Goal: Task Accomplishment & Management: Complete application form

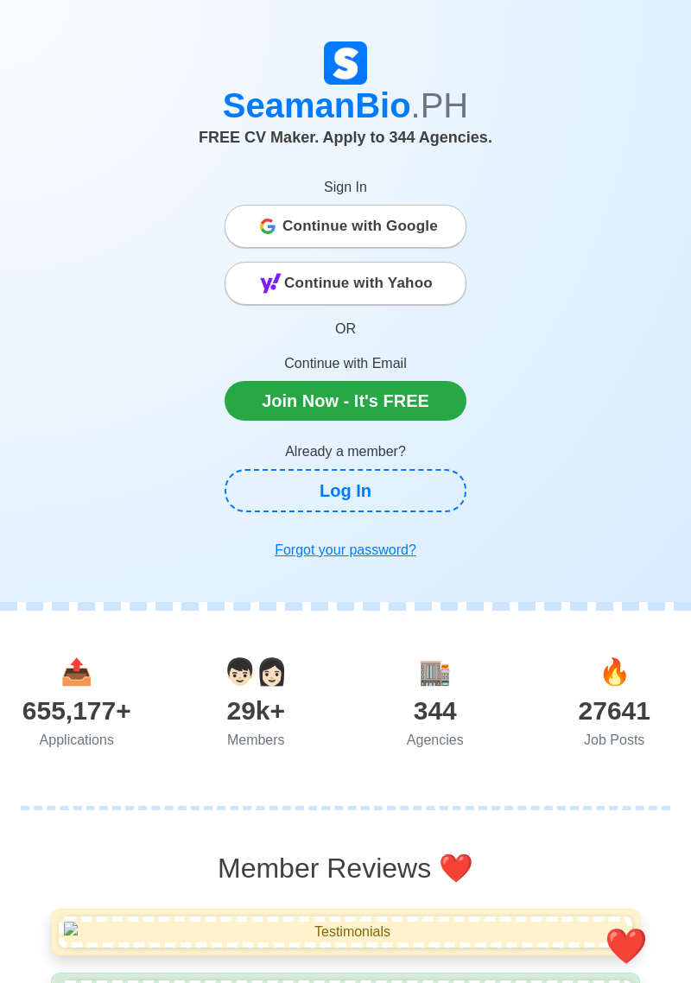
click at [396, 227] on span "Continue with Google" at bounding box center [359, 226] width 155 height 35
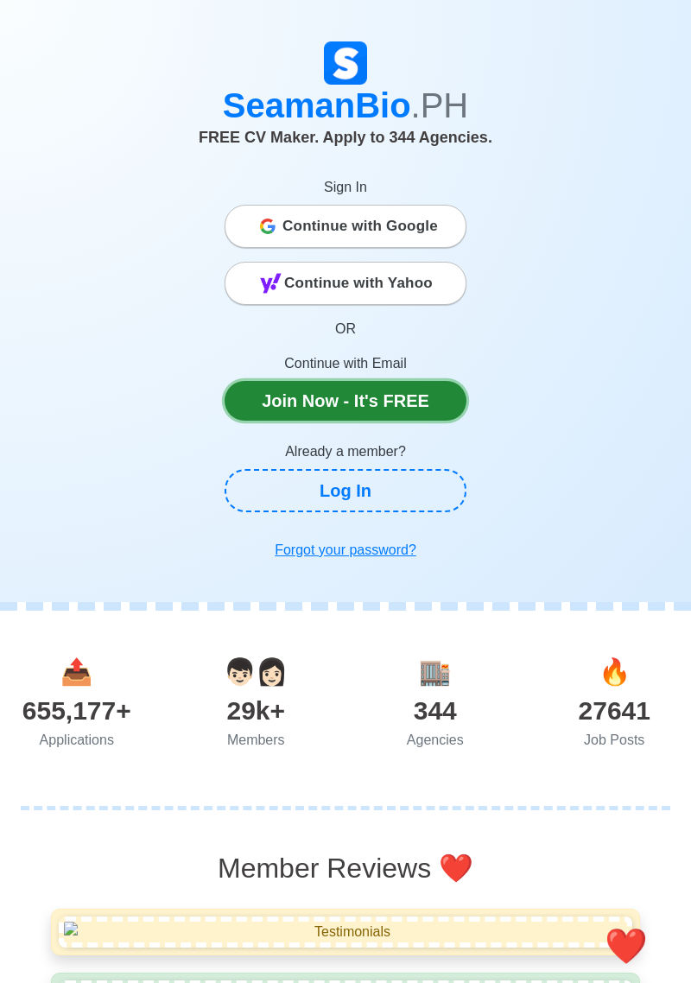
click at [398, 396] on link "Join Now - It's FREE" at bounding box center [346, 401] width 242 height 40
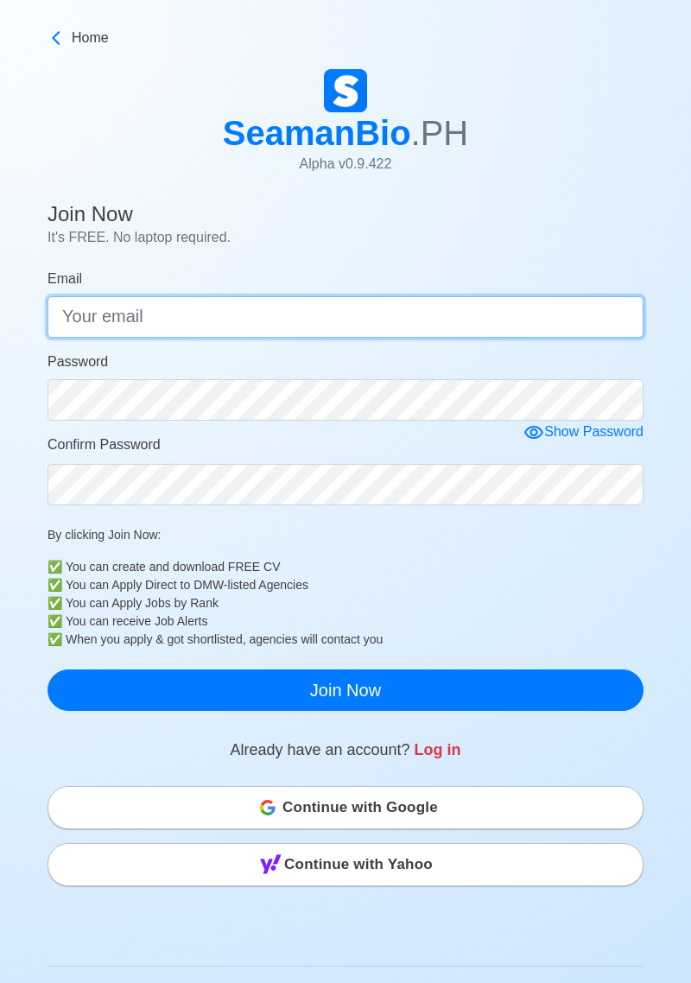
click at [399, 323] on input "Email" at bounding box center [346, 316] width 596 height 41
type input "[EMAIL_ADDRESS][DOMAIN_NAME]"
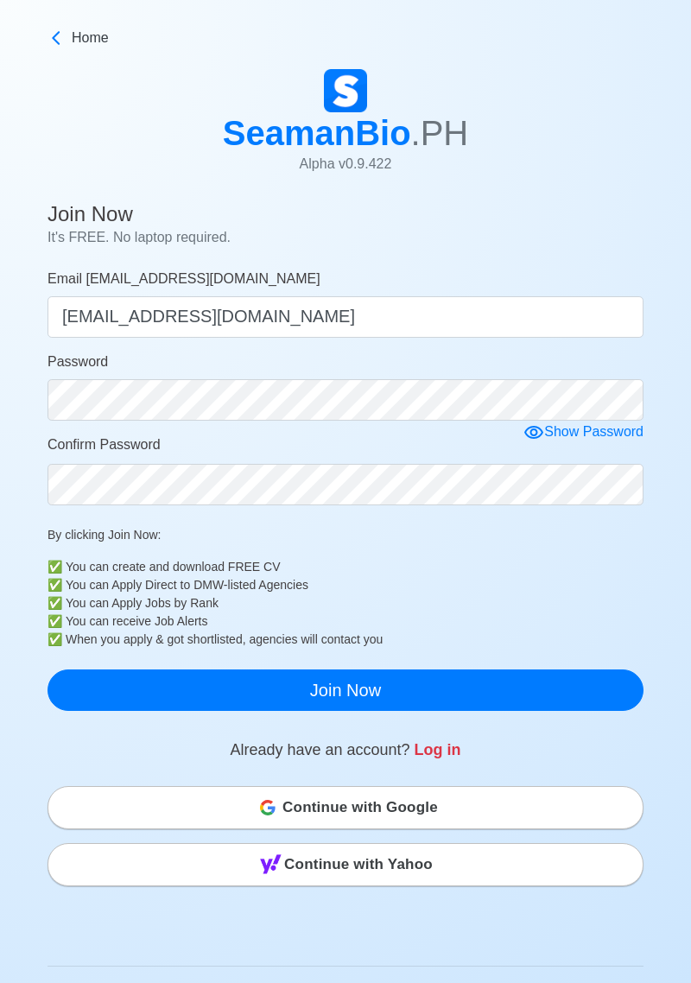
click at [530, 439] on form "Email ryanaguedan13@gmail.com ryanaguedan13@gmail.com Password Show Password Co…" at bounding box center [346, 490] width 596 height 442
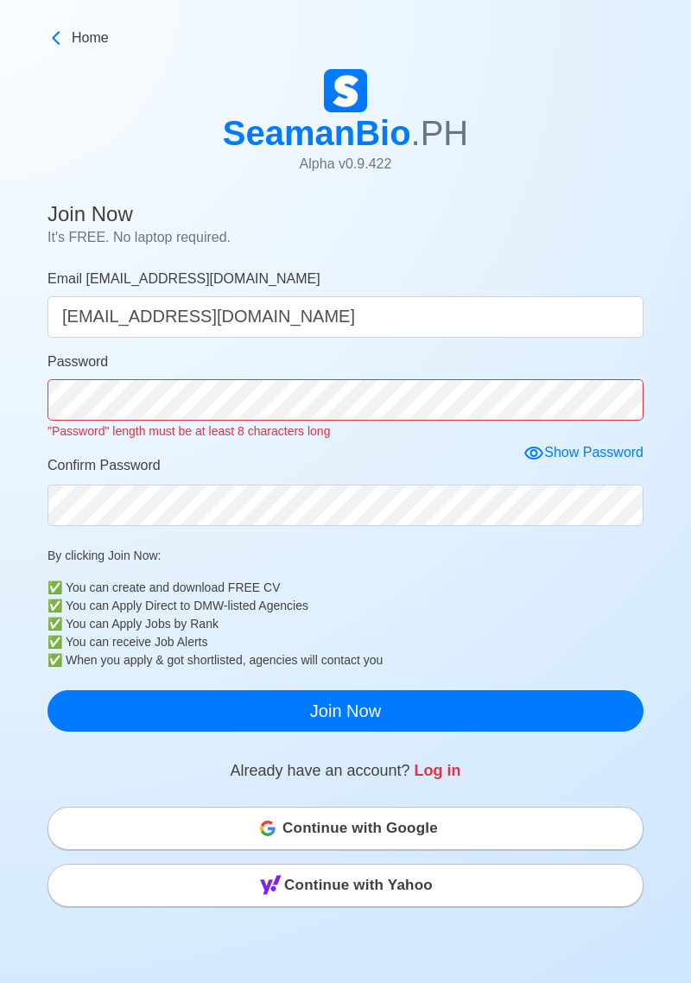
click at [534, 452] on icon at bounding box center [533, 453] width 21 height 21
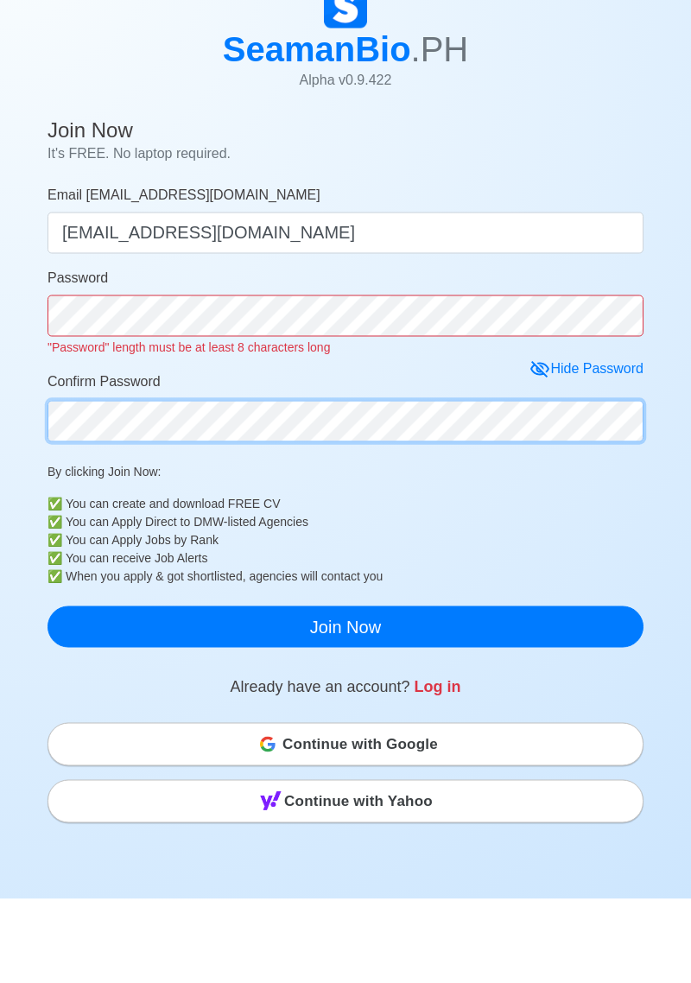
click at [512, 506] on form "Email ryanaguedan13@gmail.com ryanaguedan13@gmail.com Password "Password" lengt…" at bounding box center [346, 500] width 596 height 463
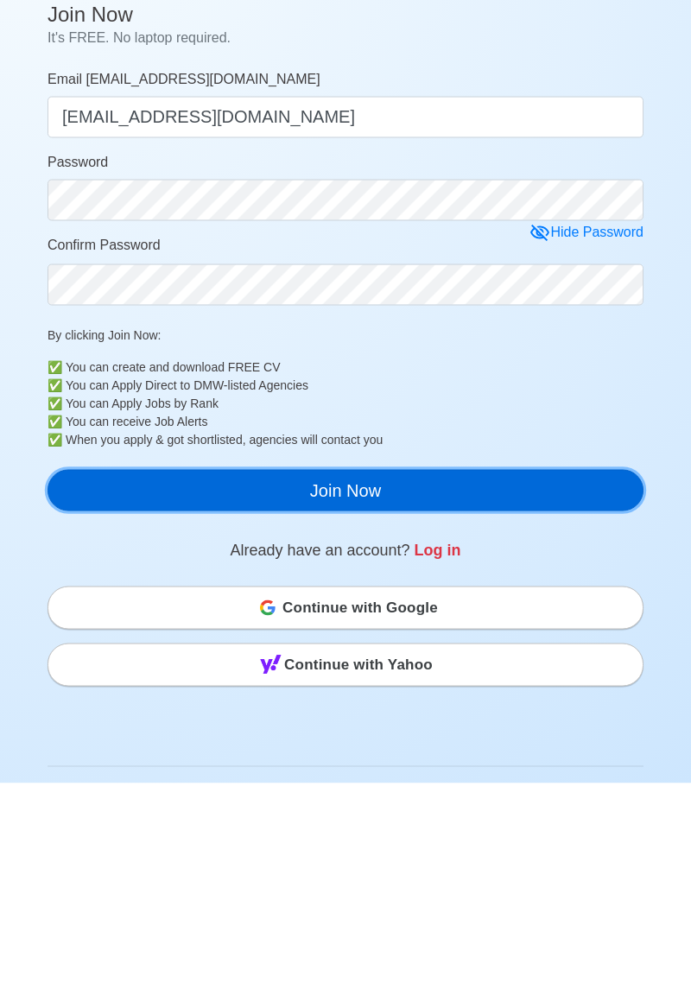
click at [530, 688] on button "Join Now" at bounding box center [346, 689] width 596 height 41
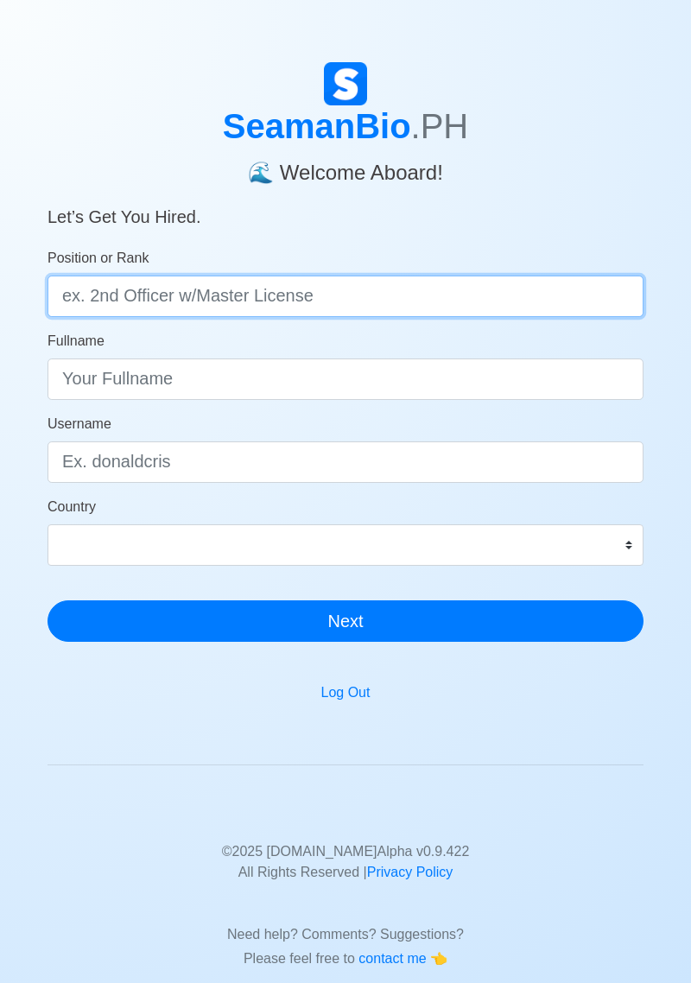
click at [499, 286] on input "Position or Rank" at bounding box center [346, 296] width 596 height 41
type input "Deck cadet"
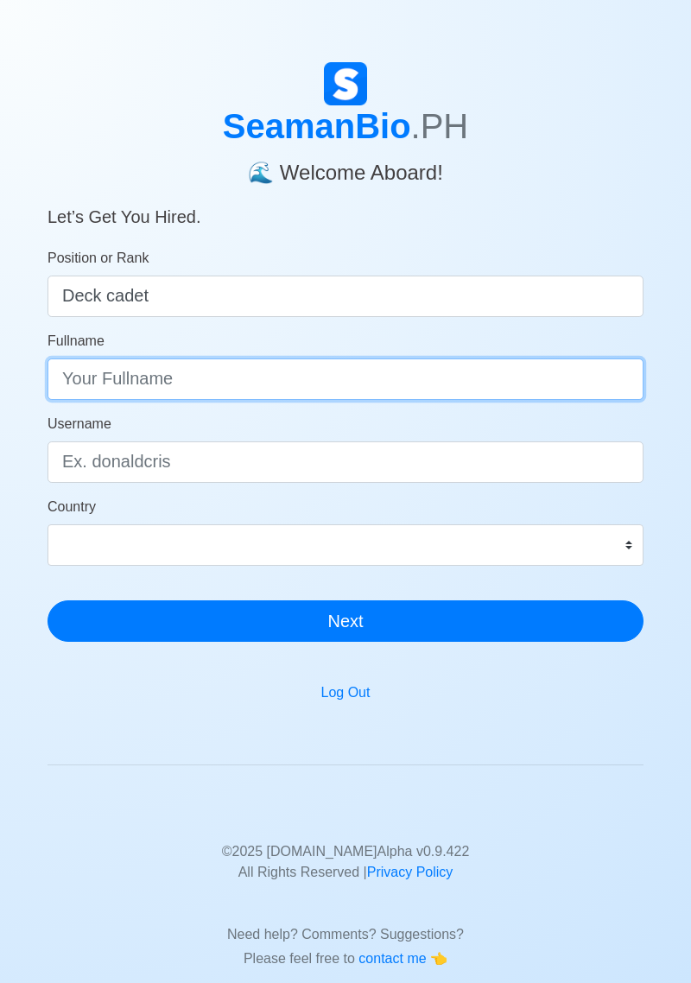
click at [523, 370] on input "Fullname" at bounding box center [346, 378] width 596 height 41
type input "RYAN JAY S. AGUEDAN"
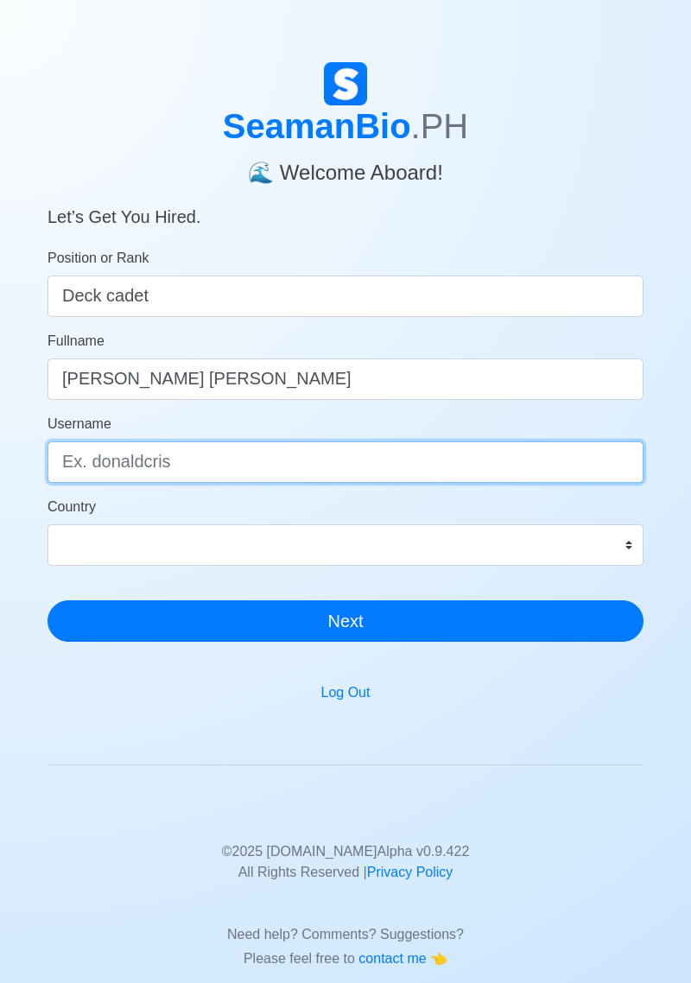
click at [352, 461] on input "Username" at bounding box center [346, 461] width 596 height 41
type input "Rjay"
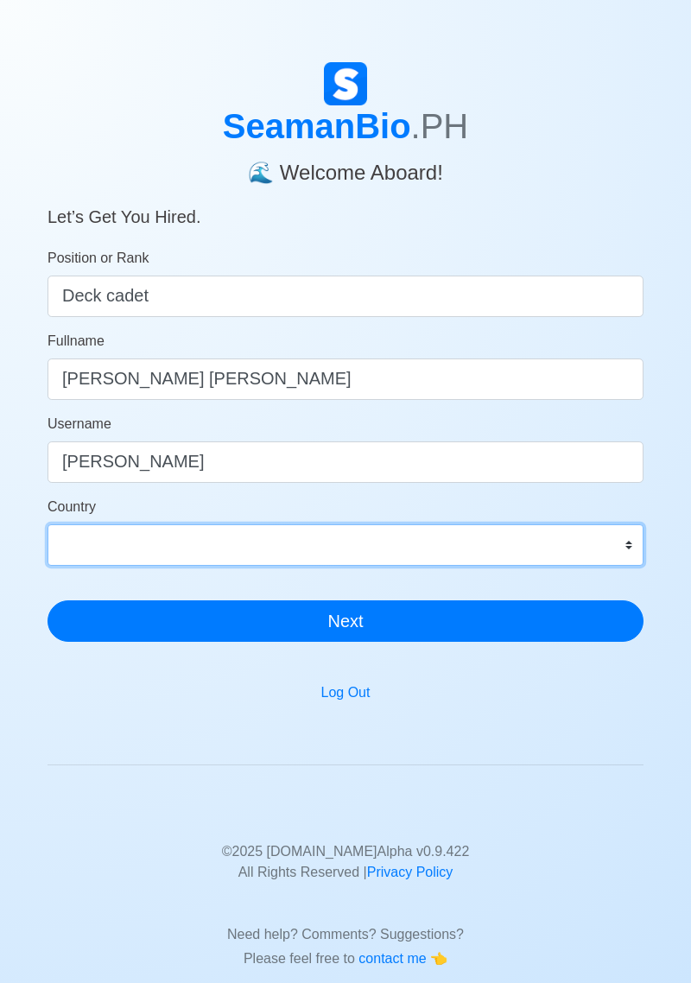
click at [478, 538] on select "Afghanistan Åland Islands Albania Algeria American Samoa Andorra Angola Anguill…" at bounding box center [346, 544] width 596 height 41
click at [406, 555] on select "Afghanistan Åland Islands Albania Algeria American Samoa Andorra Angola Anguill…" at bounding box center [346, 544] width 596 height 41
click at [450, 561] on select "Afghanistan Åland Islands Albania Algeria American Samoa Andorra Angola Anguill…" at bounding box center [346, 544] width 596 height 41
select select "PH"
click at [48, 524] on select "Afghanistan Åland Islands Albania Algeria American Samoa Andorra Angola Anguill…" at bounding box center [346, 544] width 596 height 41
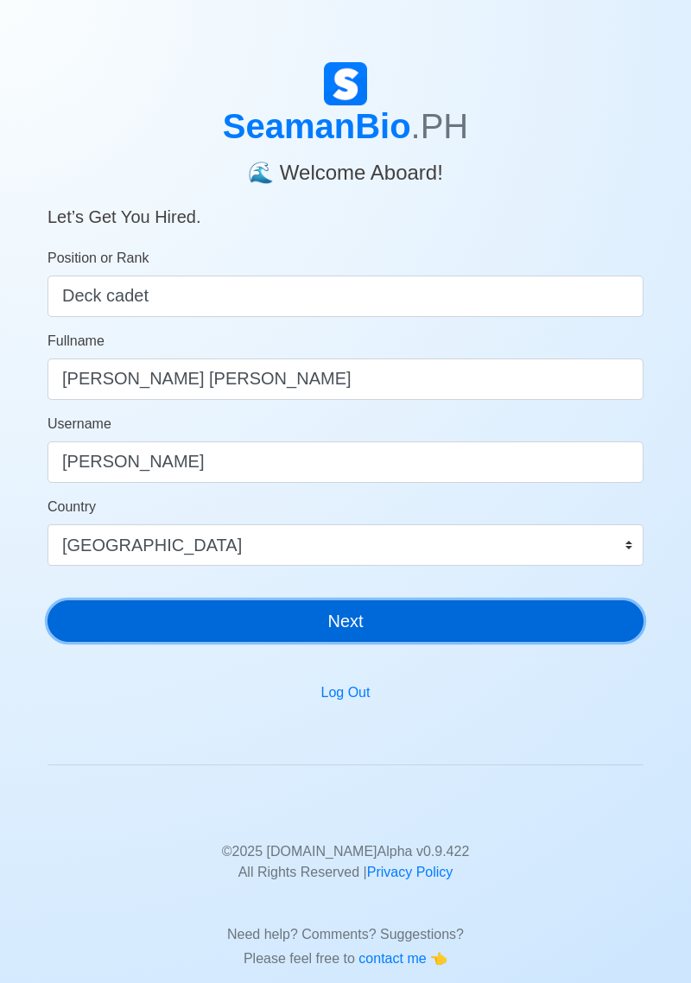
click at [454, 619] on button "Next" at bounding box center [346, 620] width 596 height 41
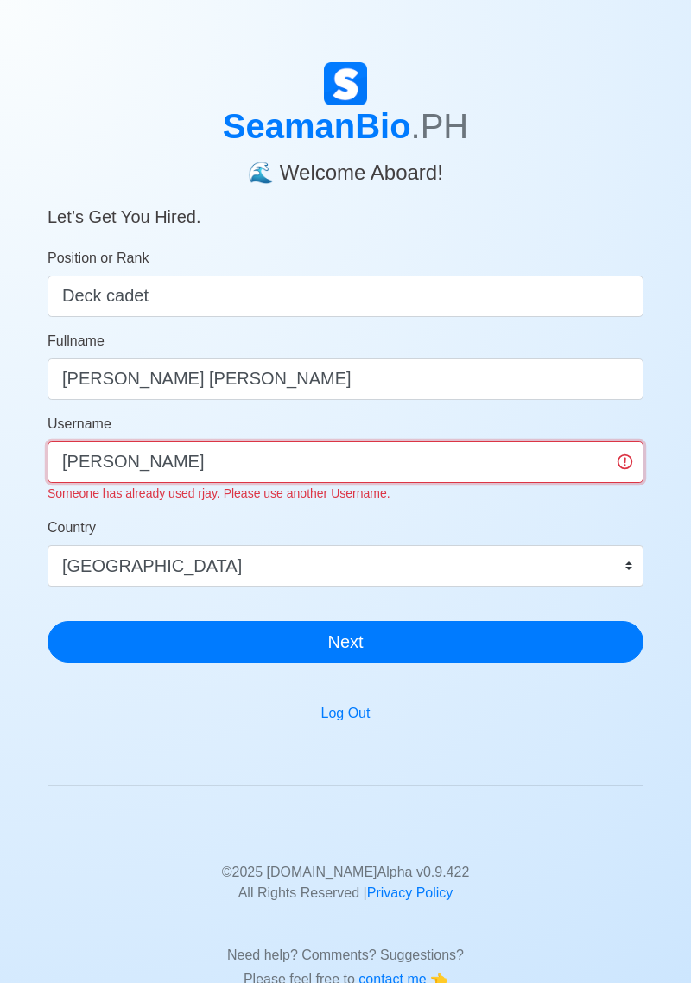
click at [477, 452] on input "Rjay" at bounding box center [346, 461] width 596 height 41
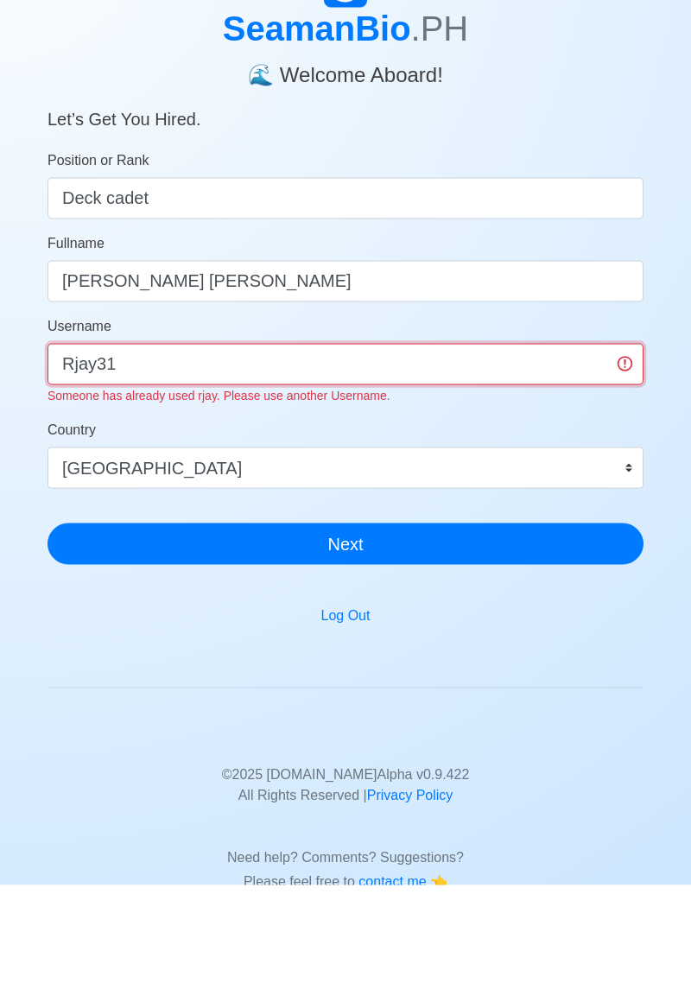
type input "Rjay31"
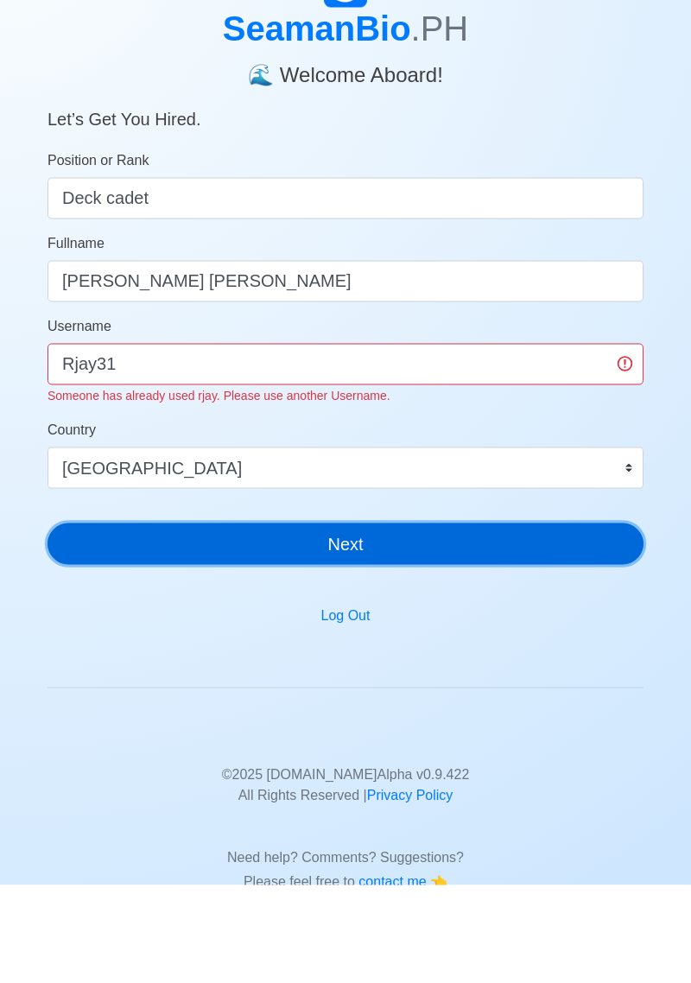
click at [460, 662] on main "SeamanBio .PH 🌊 Welcome Aboard! Let’s Get You Hired. Position or Rank Deck cade…" at bounding box center [346, 526] width 622 height 928
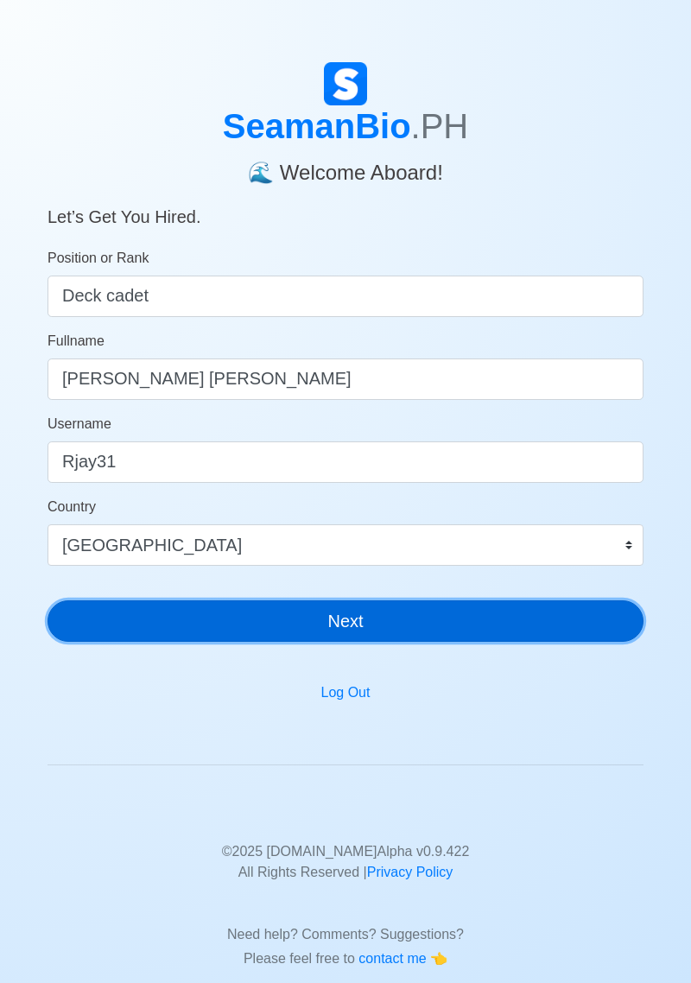
click at [446, 617] on button "Next" at bounding box center [346, 620] width 596 height 41
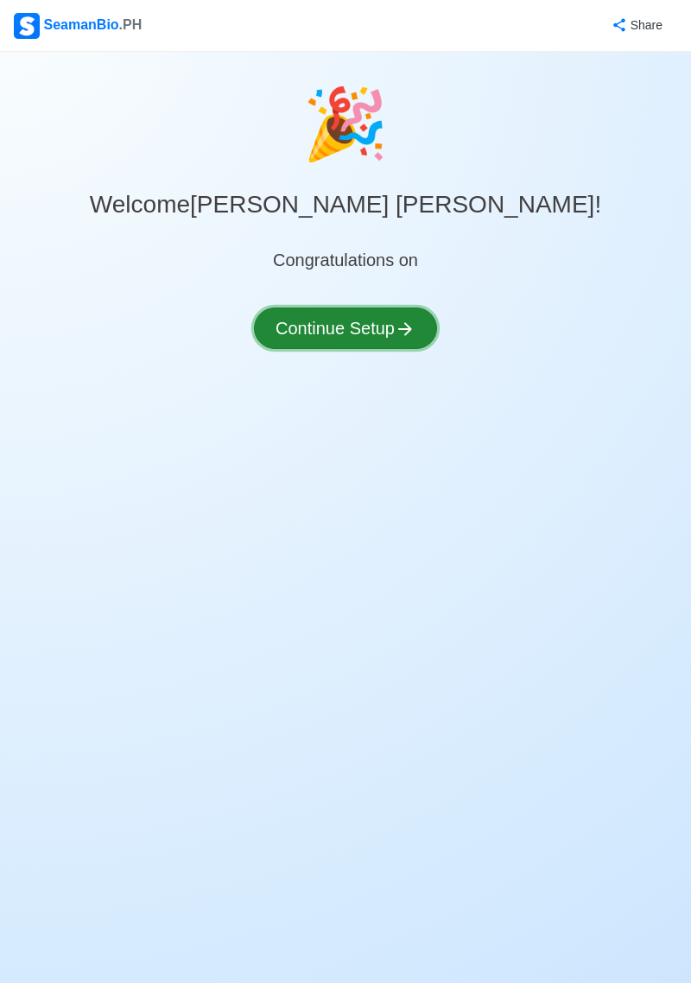
click at [394, 324] on button "Continue Setup" at bounding box center [345, 327] width 183 height 41
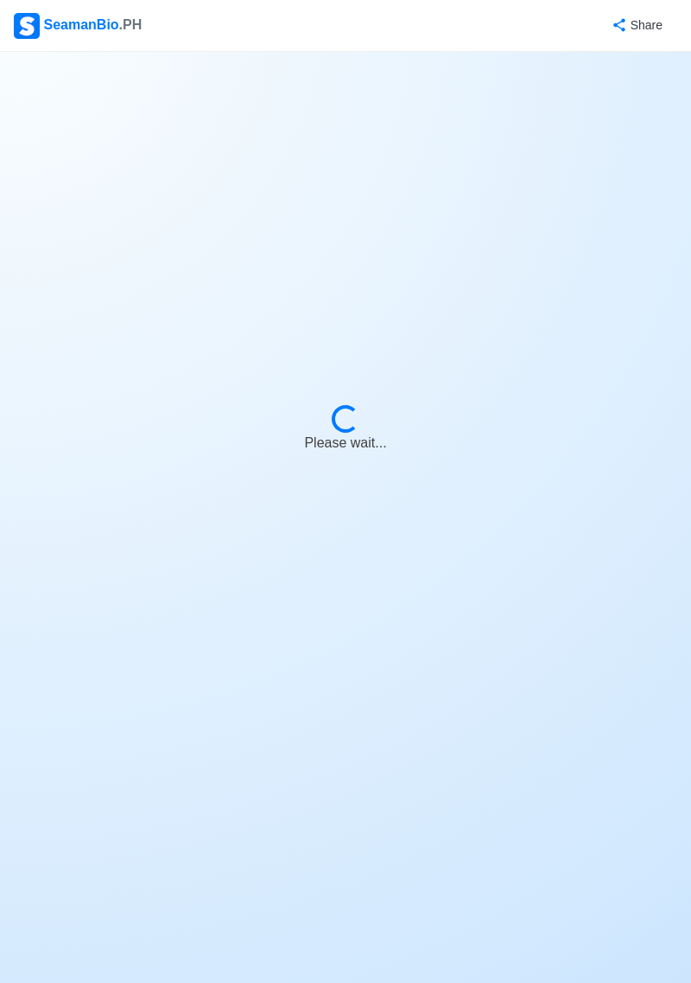
select select "Visible for Hiring"
select select "PH"
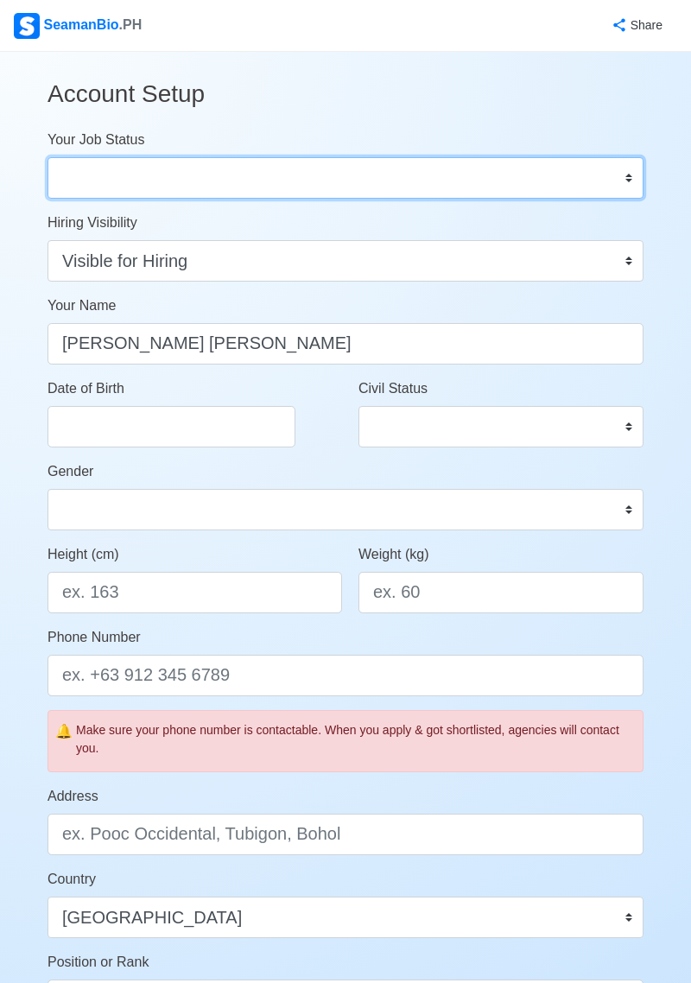
click at [612, 189] on select "Onboard Actively Looking for Job Not Looking for Job" at bounding box center [346, 177] width 596 height 41
select select "Onboard"
click at [48, 157] on select "Onboard Actively Looking for Job Not Looking for Job" at bounding box center [346, 177] width 596 height 41
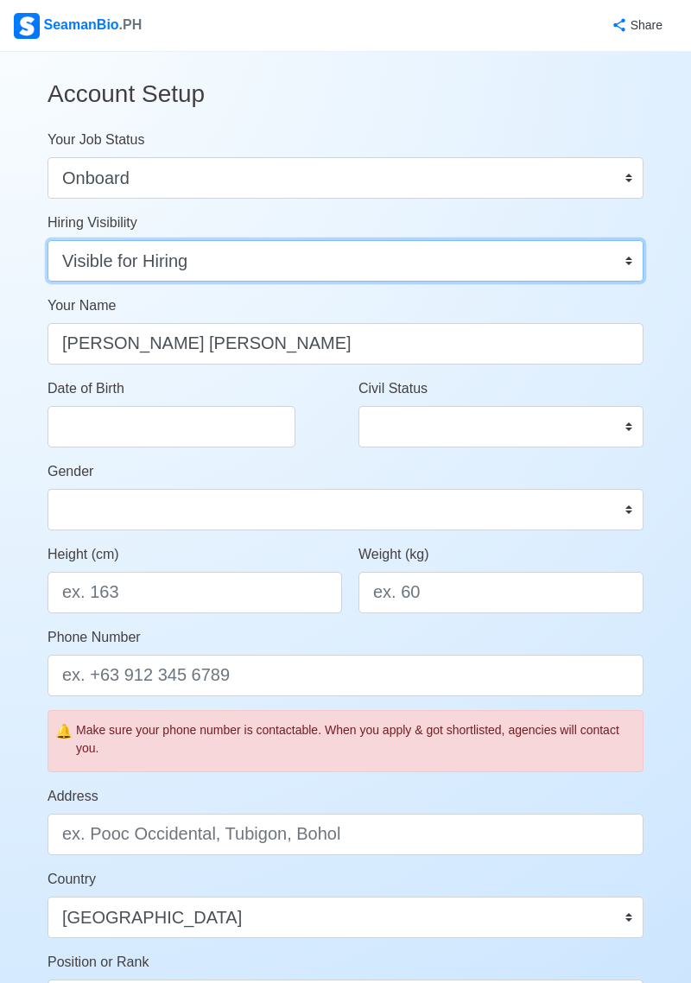
click at [521, 244] on select "Visible for Hiring Not Visible for Hiring" at bounding box center [346, 260] width 596 height 41
click at [48, 240] on select "Visible for Hiring Not Visible for Hiring" at bounding box center [346, 260] width 596 height 41
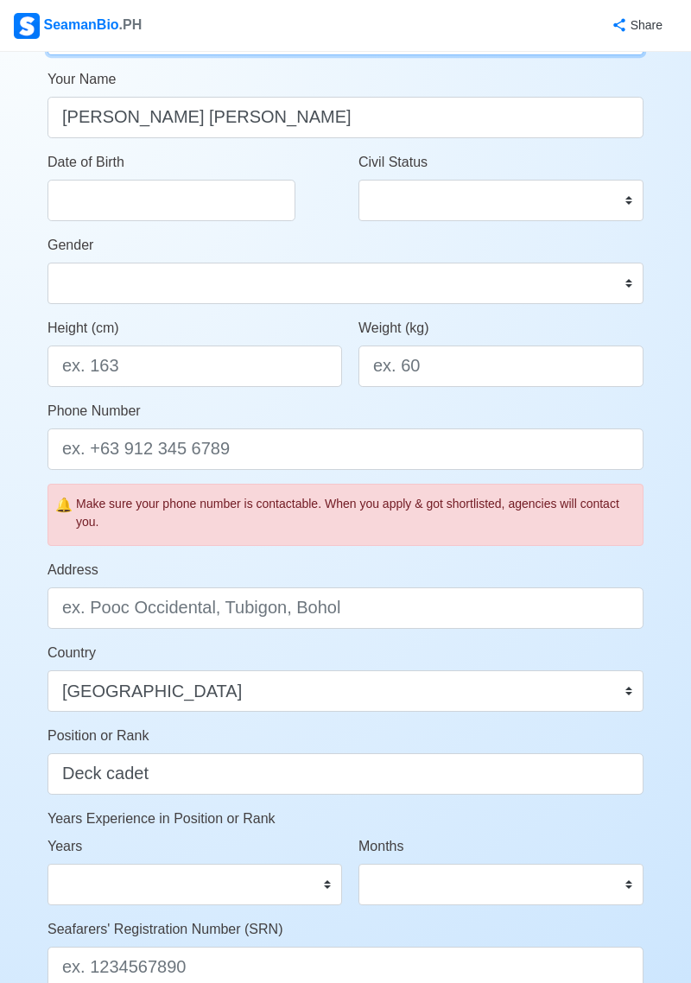
scroll to position [231, 0]
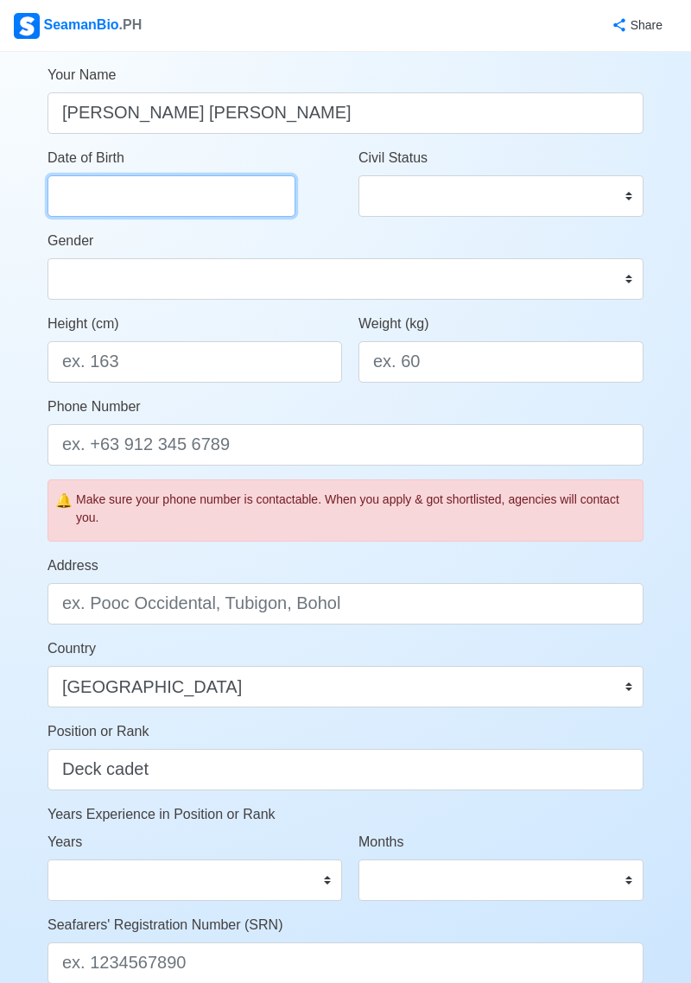
click at [241, 189] on input "Date of Birth" at bounding box center [172, 195] width 248 height 41
select select "****"
select select "*******"
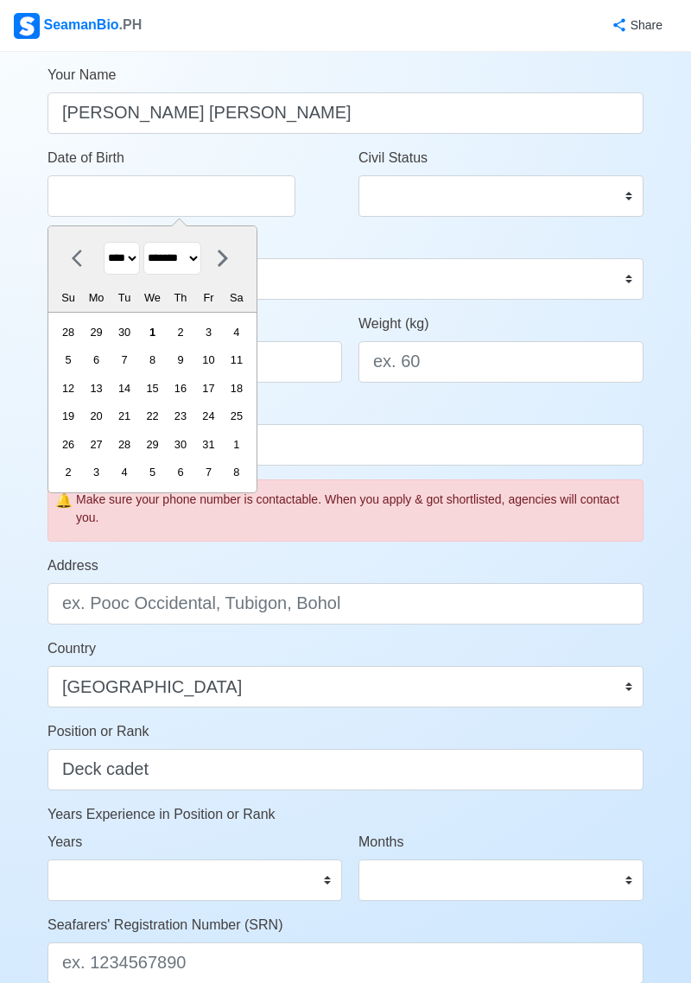
click at [131, 257] on select "**** **** **** **** **** **** **** **** **** **** **** **** **** **** **** ****…" at bounding box center [122, 259] width 36 height 34
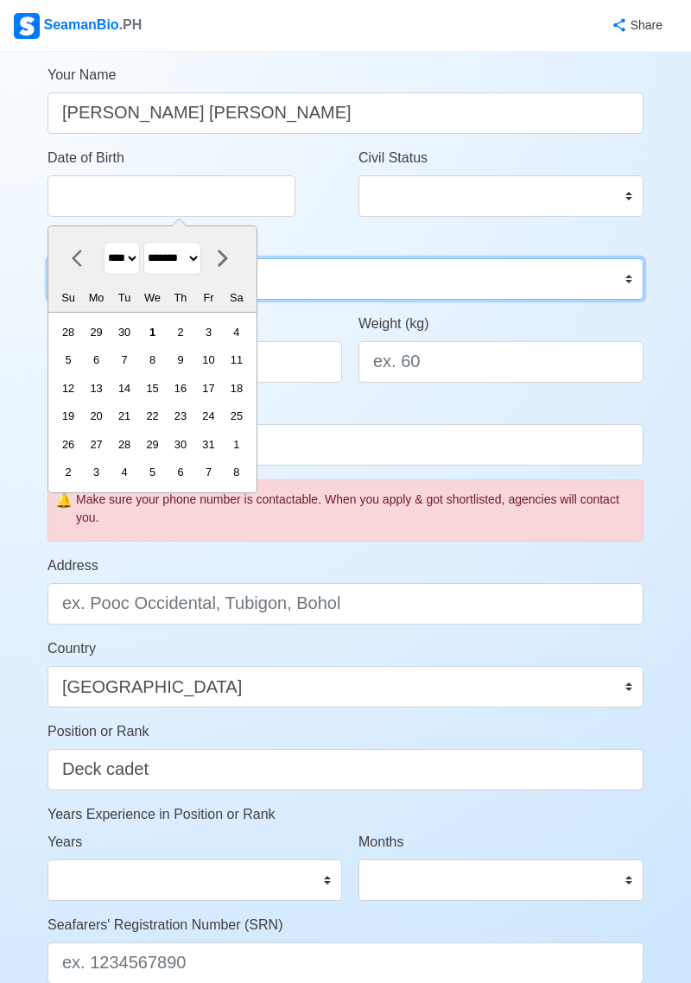
click at [559, 268] on select "Male Female" at bounding box center [346, 278] width 596 height 41
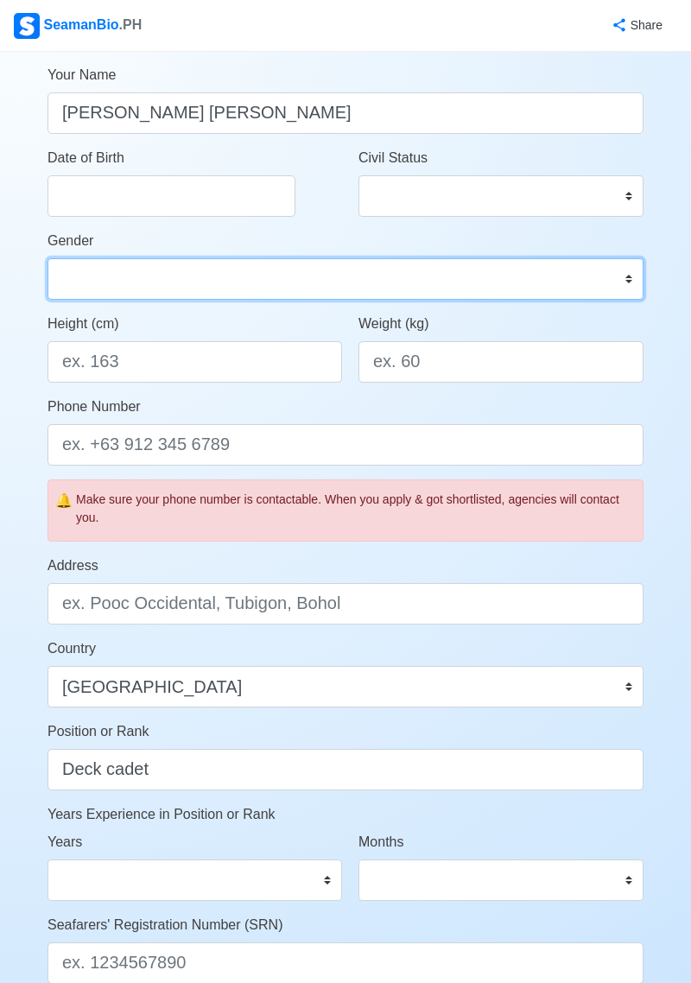
select select "[DEMOGRAPHIC_DATA]"
click at [48, 258] on select "Male Female" at bounding box center [346, 278] width 596 height 41
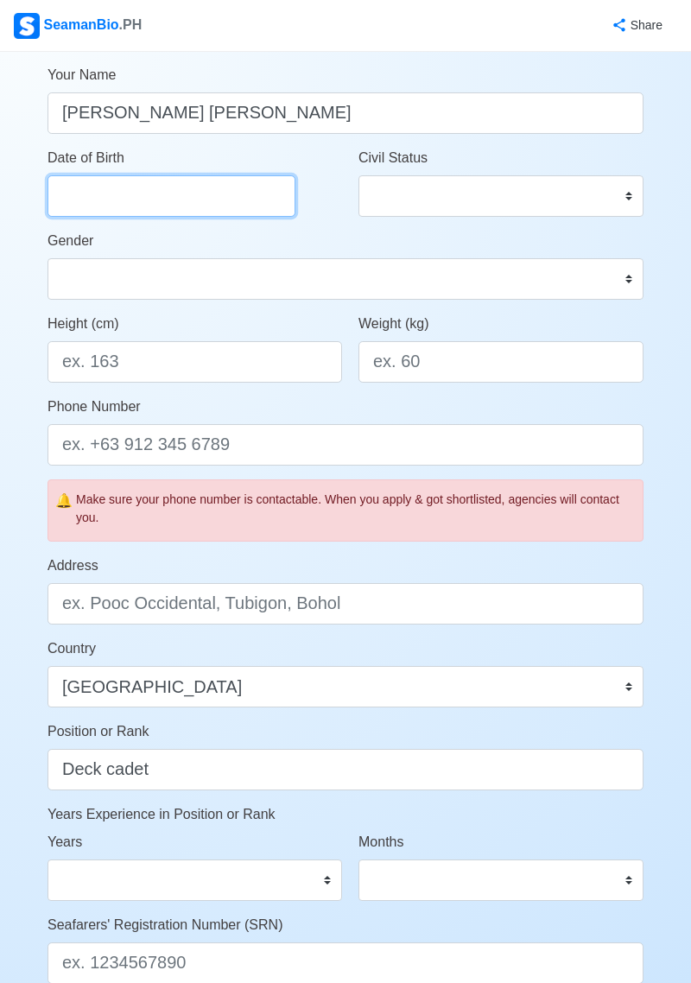
click at [178, 186] on input "Date of Birth" at bounding box center [172, 195] width 248 height 41
select select "****"
select select "*******"
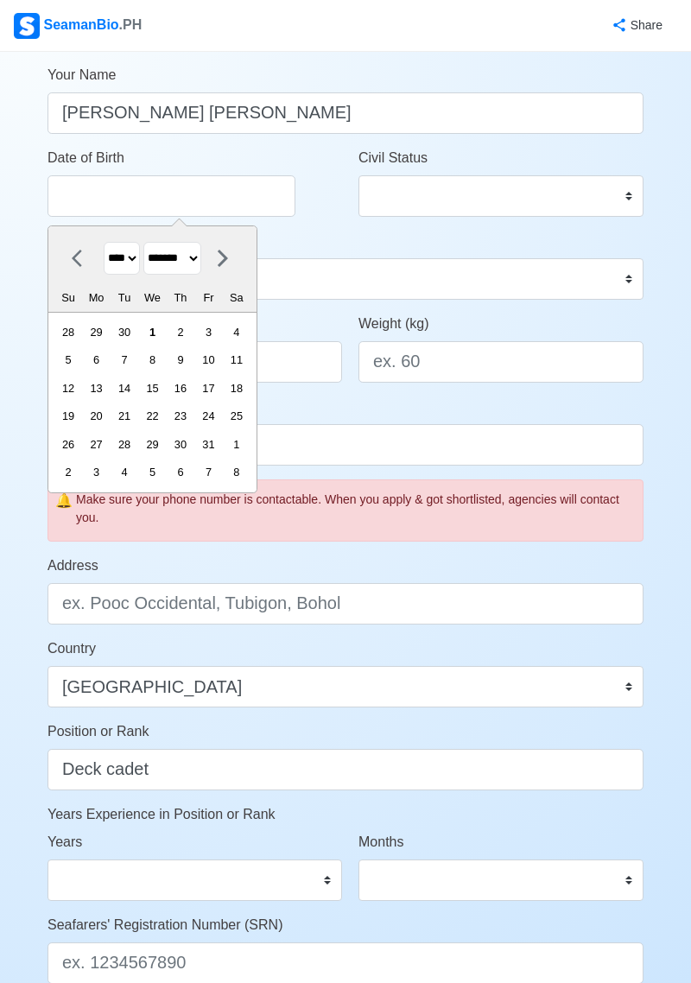
click at [125, 262] on select "**** **** **** **** **** **** **** **** **** **** **** **** **** **** **** ****…" at bounding box center [122, 259] width 36 height 34
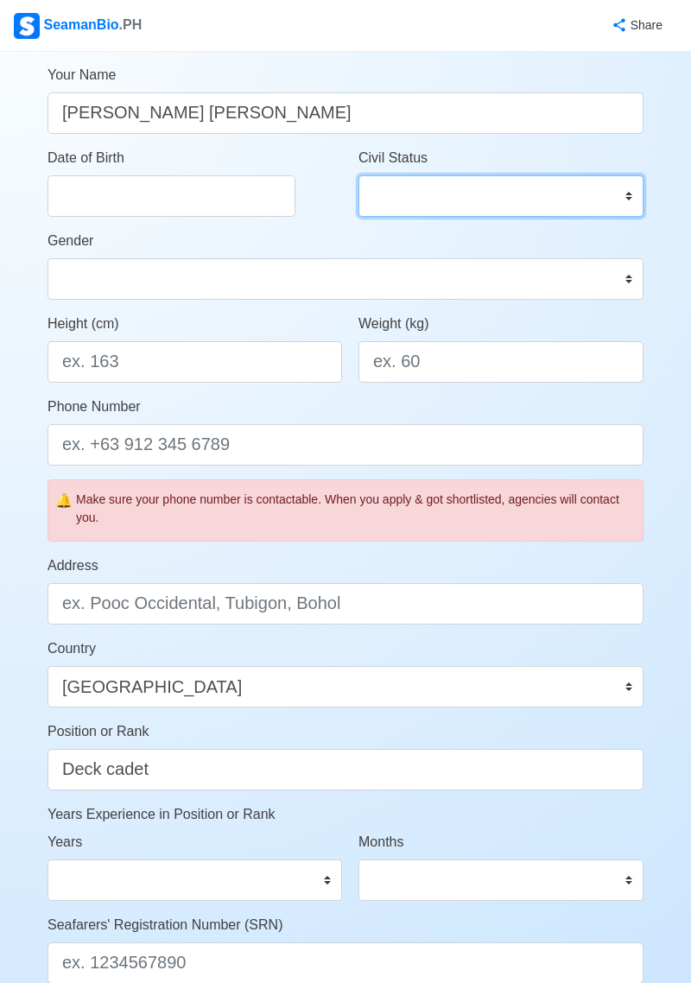
click at [574, 206] on select "Single Married Widowed Separated" at bounding box center [500, 195] width 285 height 41
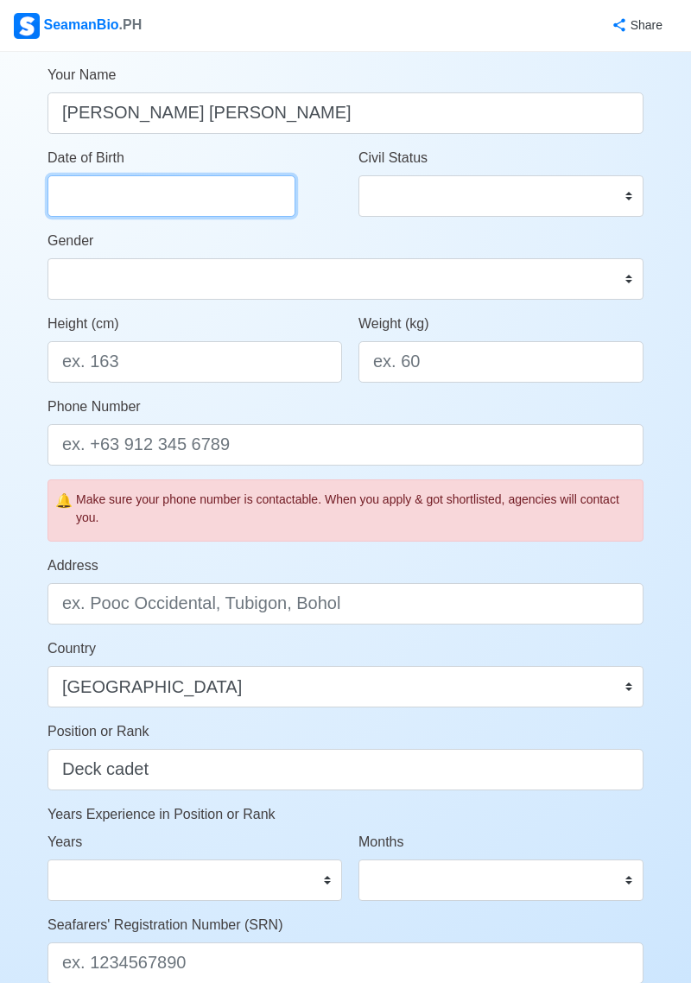
click at [178, 188] on input "Date of Birth" at bounding box center [172, 195] width 248 height 41
select select "****"
select select "*******"
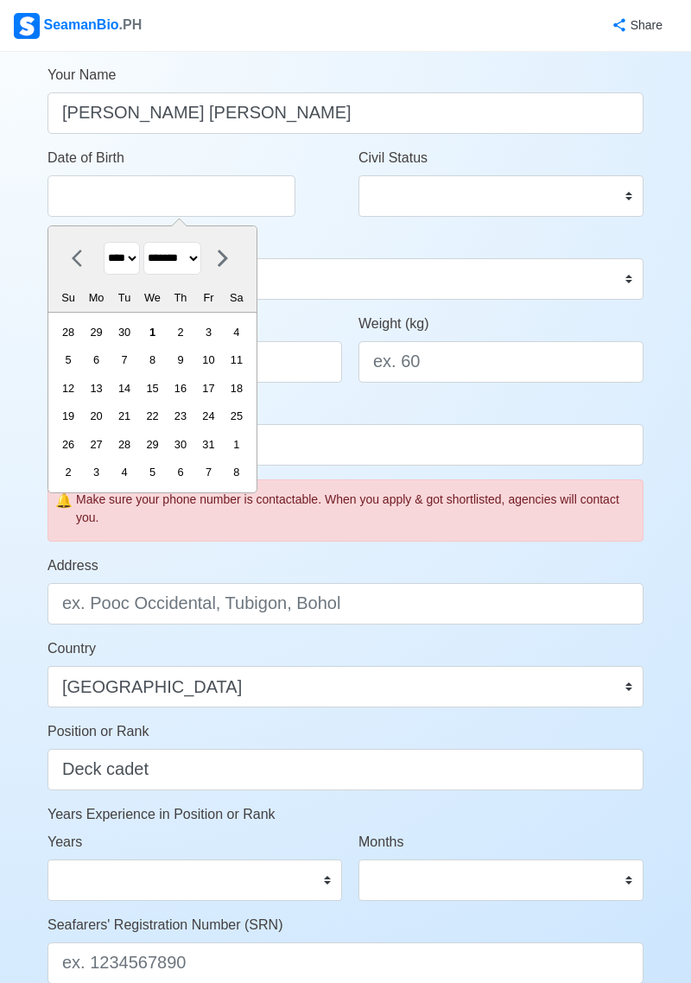
click at [132, 258] on select "**** **** **** **** **** **** **** **** **** **** **** **** **** **** **** ****…" at bounding box center [122, 259] width 36 height 34
click at [595, 189] on select "Single Married Widowed Separated" at bounding box center [500, 195] width 285 height 41
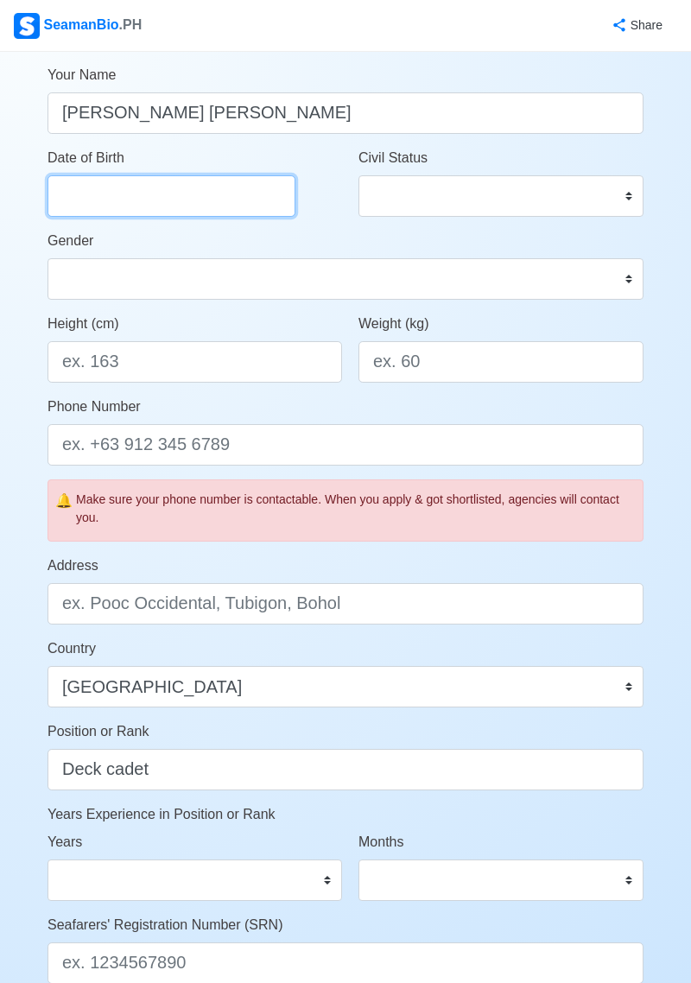
click at [186, 187] on input "Date of Birth" at bounding box center [172, 195] width 248 height 41
select select "****"
select select "*******"
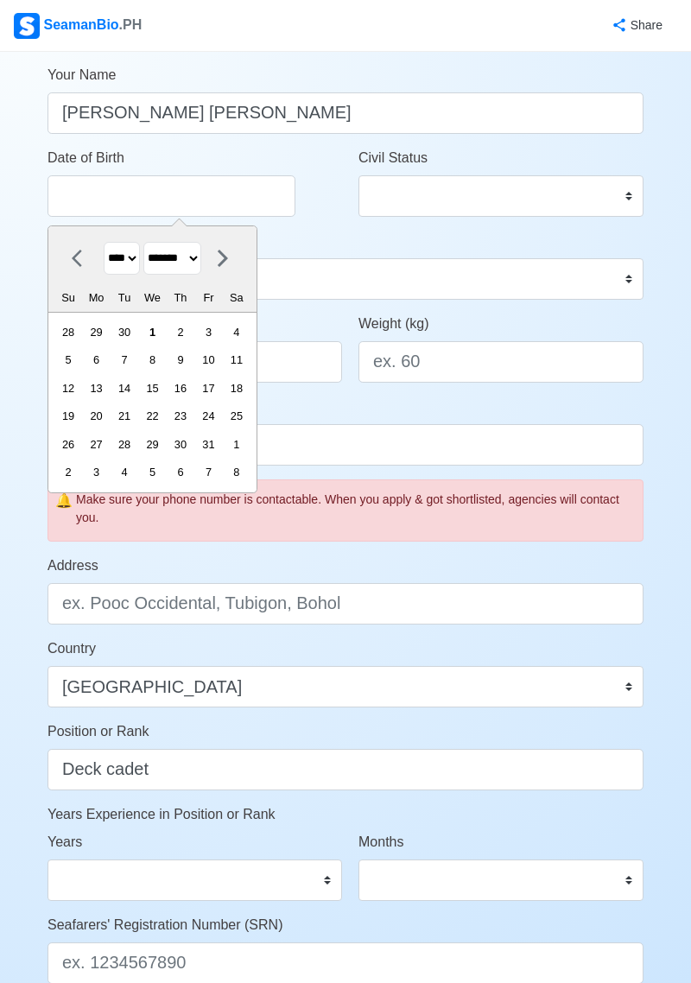
click at [136, 256] on select "**** **** **** **** **** **** **** **** **** **** **** **** **** **** **** ****…" at bounding box center [122, 259] width 36 height 34
select select "****"
click at [104, 242] on select "**** **** **** **** **** **** **** **** **** **** **** **** **** **** **** ****…" at bounding box center [122, 259] width 36 height 34
click at [201, 259] on select "******* ******** ***** ***** *** **** **** ****** ********* ******* ******** **…" at bounding box center [172, 259] width 58 height 34
select select "********"
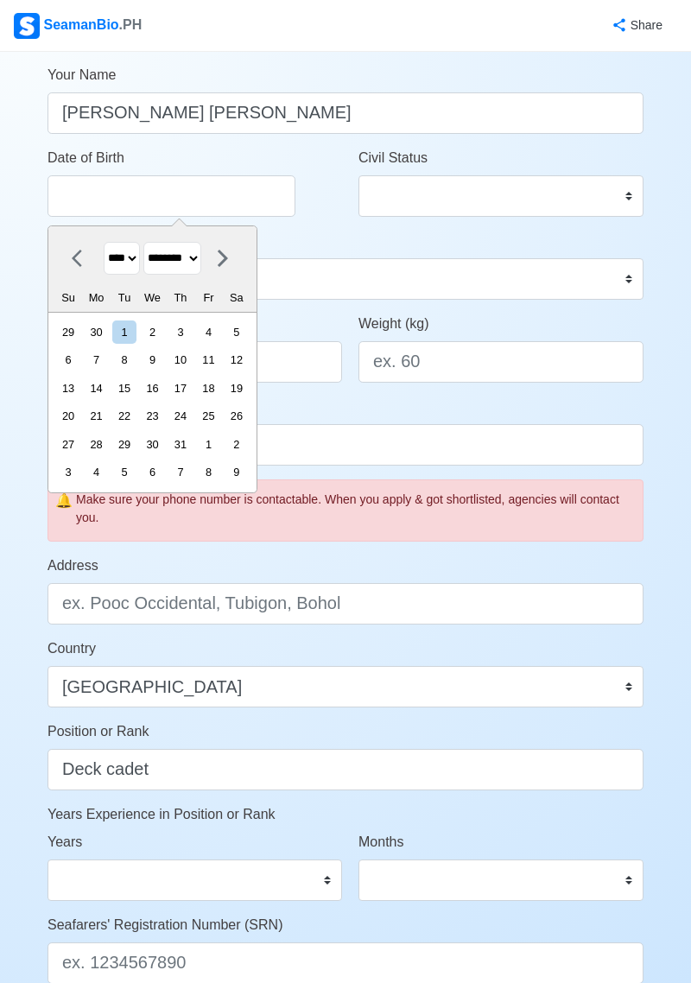
click at [150, 242] on select "******* ******** ***** ***** *** **** **** ****** ********* ******* ******** **…" at bounding box center [172, 259] width 58 height 34
click at [136, 331] on div "3" at bounding box center [123, 331] width 23 height 23
type input "[DATE]"
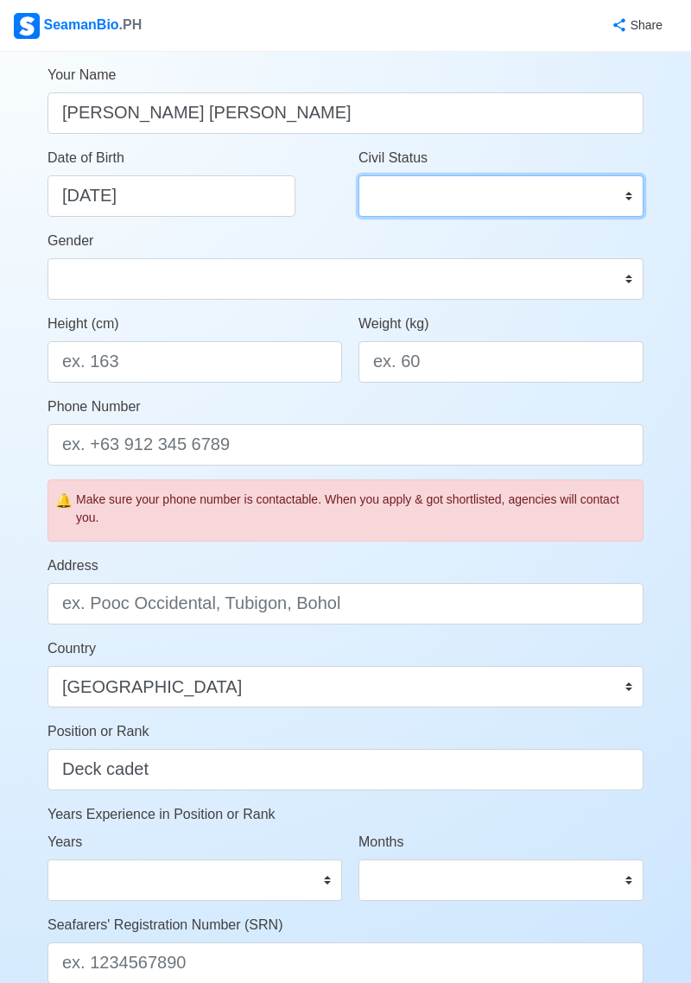
click at [484, 193] on select "Single Married Widowed Separated" at bounding box center [500, 195] width 285 height 41
select select "Single"
click at [358, 175] on select "Single Married Widowed Separated" at bounding box center [500, 195] width 285 height 41
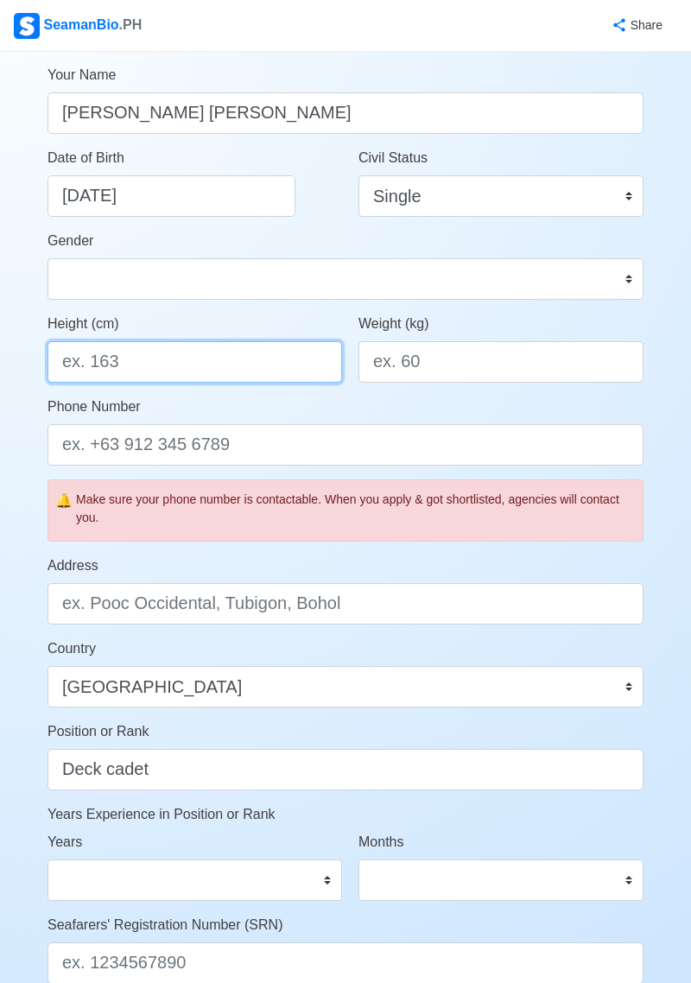
click at [231, 364] on input "Height (cm)" at bounding box center [195, 361] width 295 height 41
type input "158"
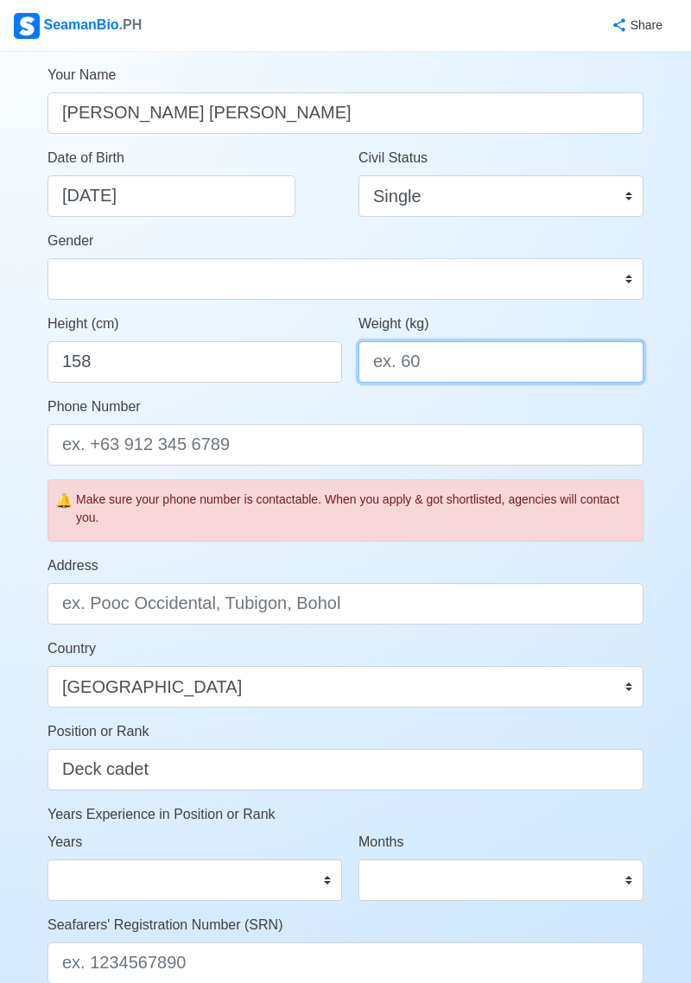
click at [457, 367] on input "Weight (kg)" at bounding box center [500, 361] width 285 height 41
type input "57"
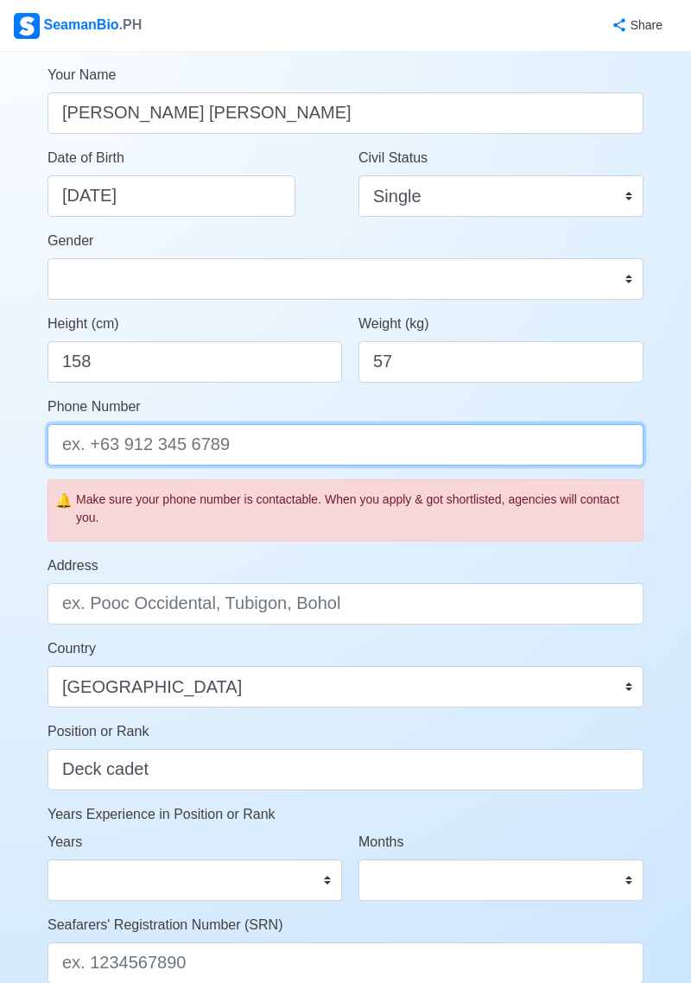
click at [442, 451] on input "Phone Number" at bounding box center [346, 444] width 596 height 41
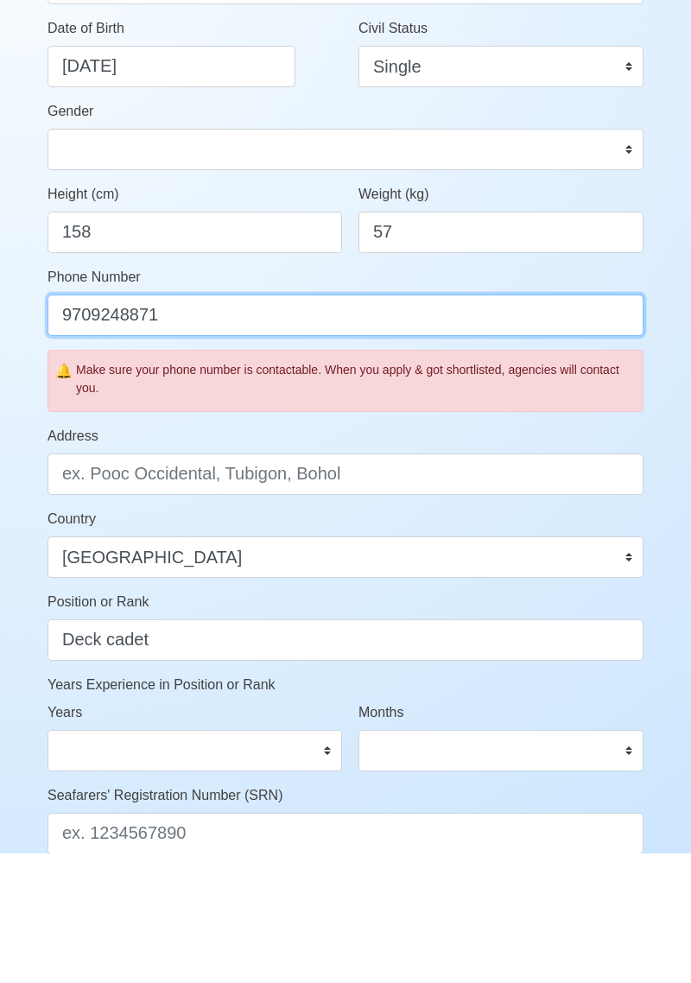
type input "9709248871"
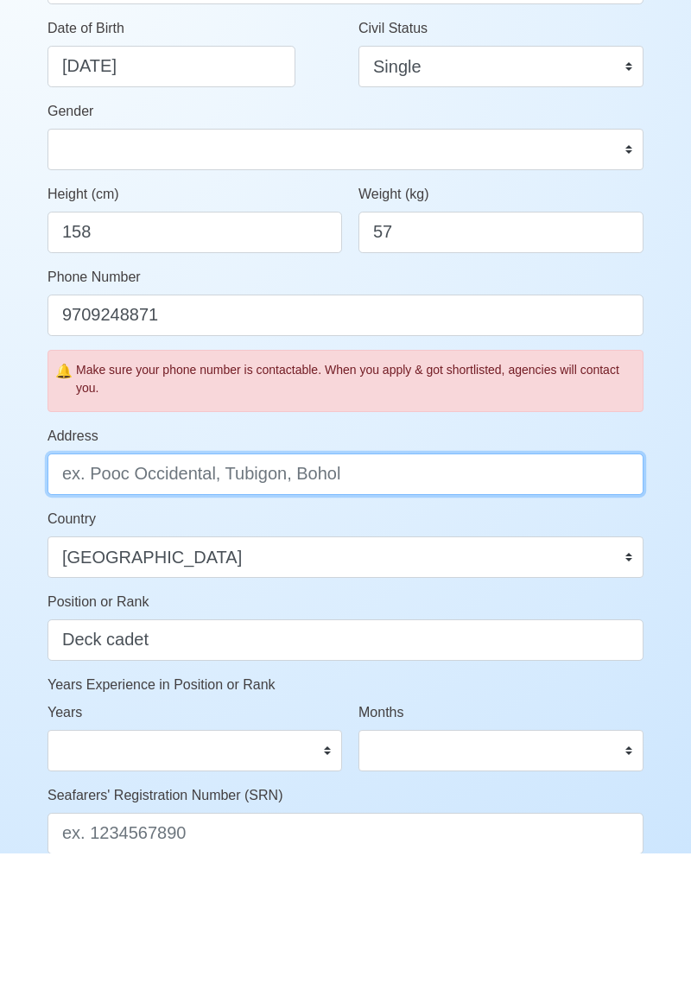
click at [438, 607] on input "Address" at bounding box center [346, 603] width 596 height 41
type input "GIPORLOS EASTERN SAMAR"
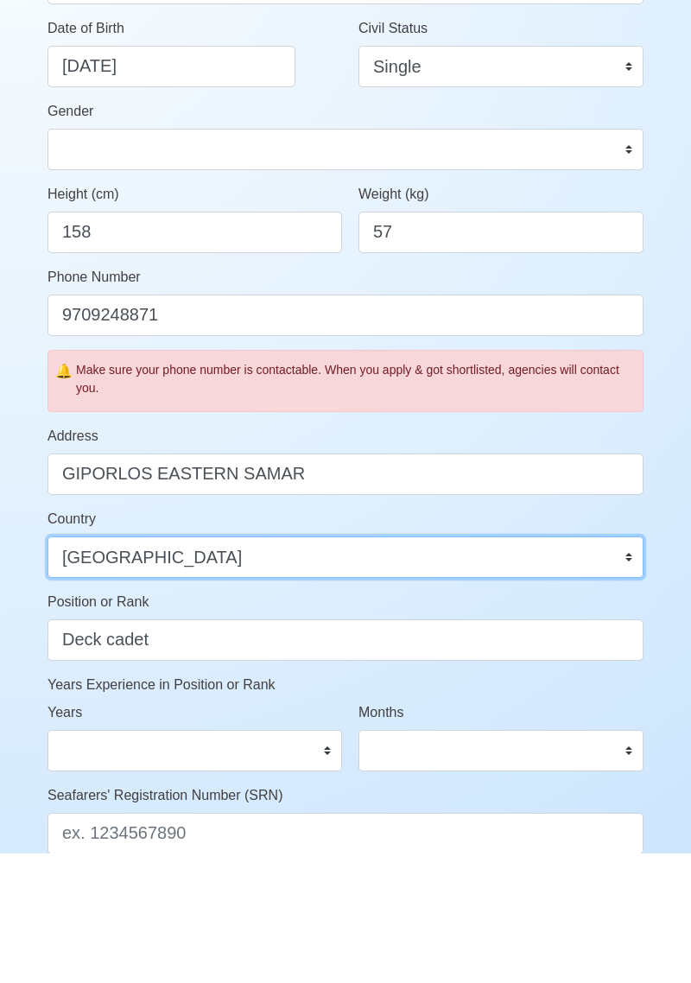
click at [397, 681] on select "Afghanistan Åland Islands Albania Algeria American Samoa Andorra Angola Anguill…" at bounding box center [346, 686] width 596 height 41
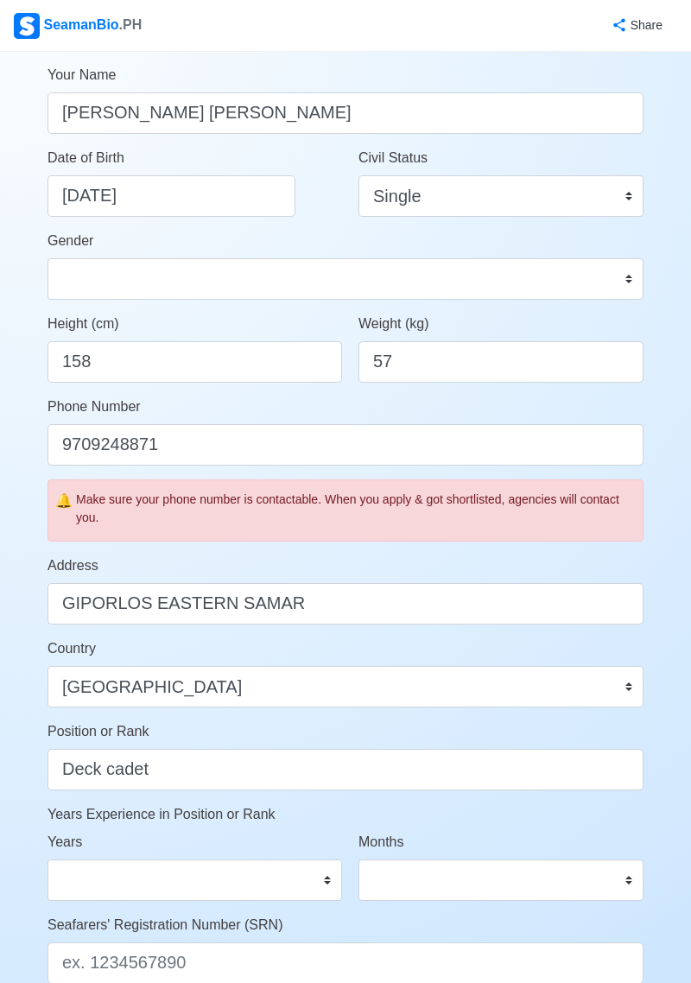
click at [379, 637] on form "Your Job Status Onboard Actively Looking for Job Not Looking for Job Hiring Vis…" at bounding box center [346, 531] width 596 height 1264
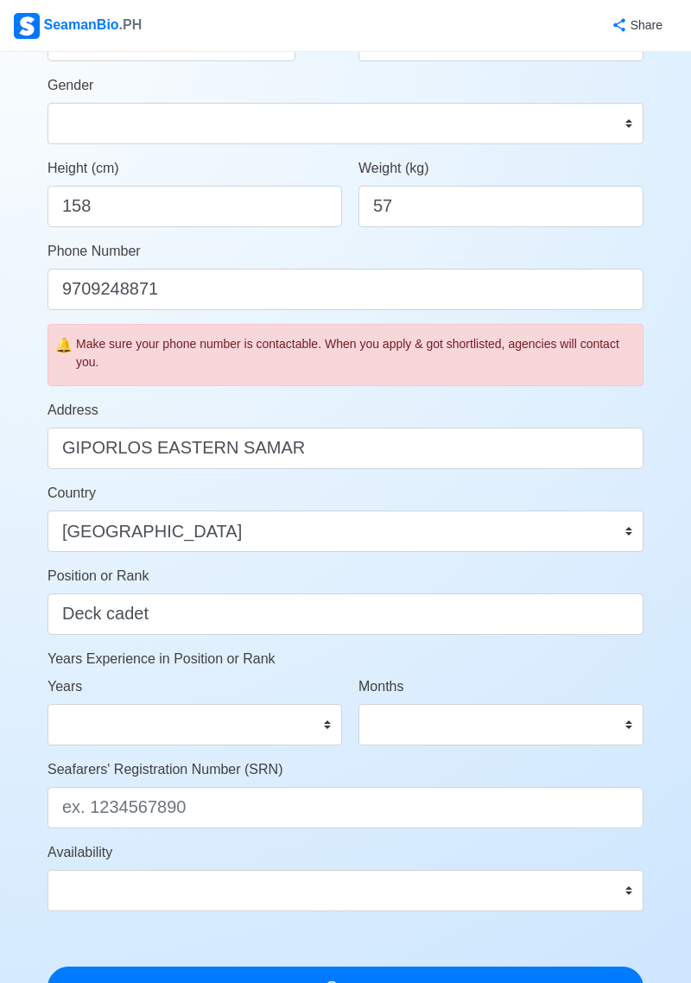
scroll to position [388, 0]
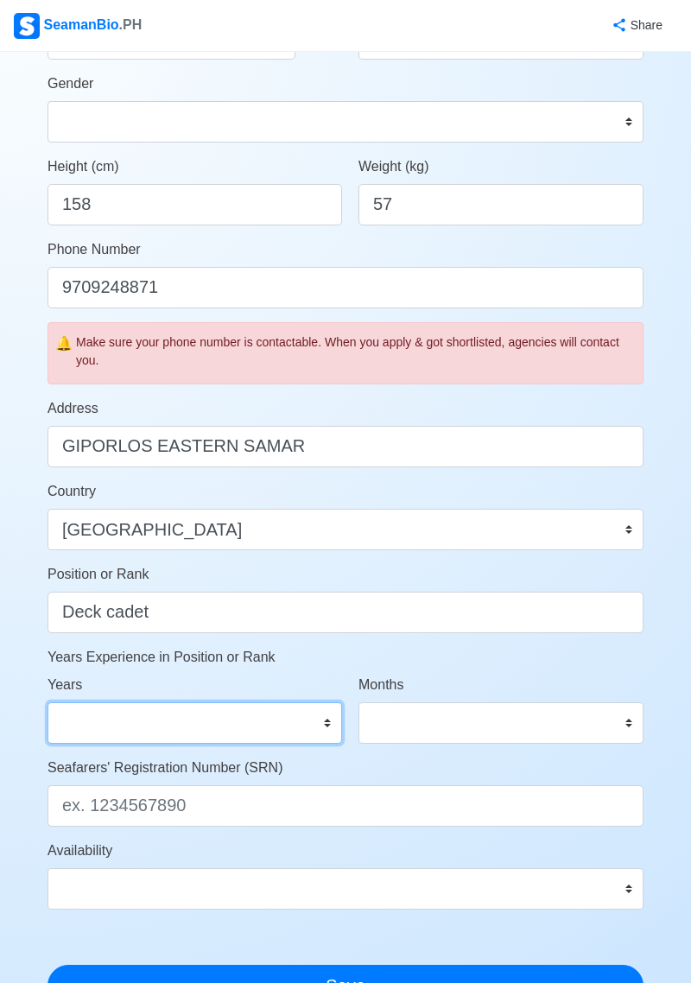
click at [291, 723] on select "0 1 2 3 4 5 6 7 8 9 10 11 12 13 14 15 16 17 18 19 20 21 22 23 24 25 26 27 28 29…" at bounding box center [195, 722] width 295 height 41
select select "0"
click at [48, 702] on select "0 1 2 3 4 5 6 7 8 9 10 11 12 13 14 15 16 17 18 19 20 21 22 23 24 25 26 27 28 29…" at bounding box center [195, 722] width 295 height 41
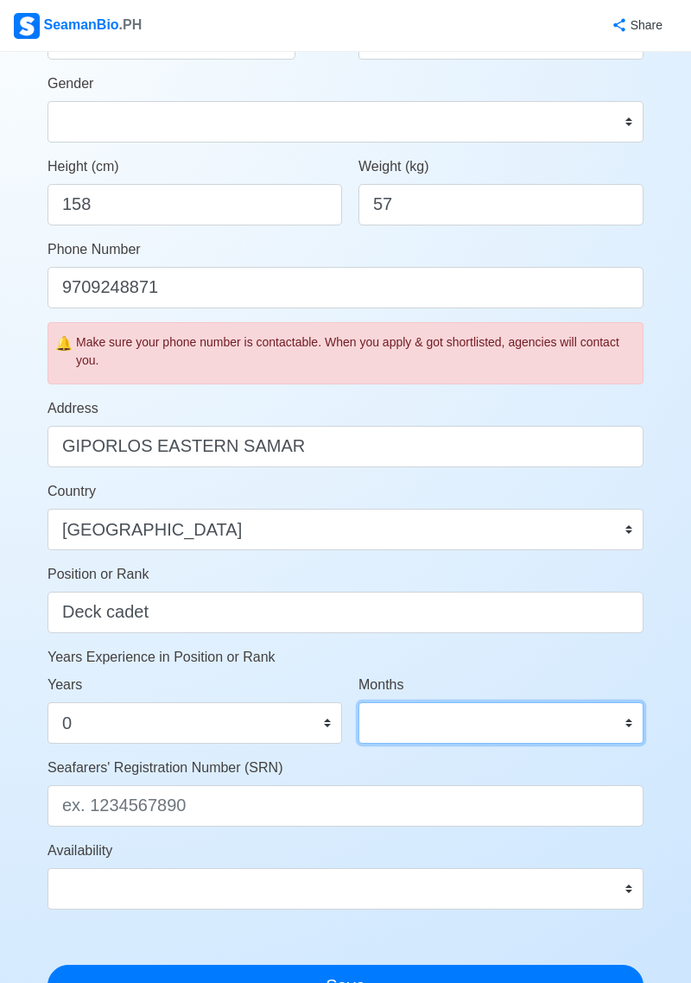
click at [529, 731] on select "0 1 2 3 4 5 6 7 8 9 10 11" at bounding box center [500, 722] width 285 height 41
select select "0"
click at [358, 702] on select "0 1 2 3 4 5 6 7 8 9 10 11" at bounding box center [500, 722] width 285 height 41
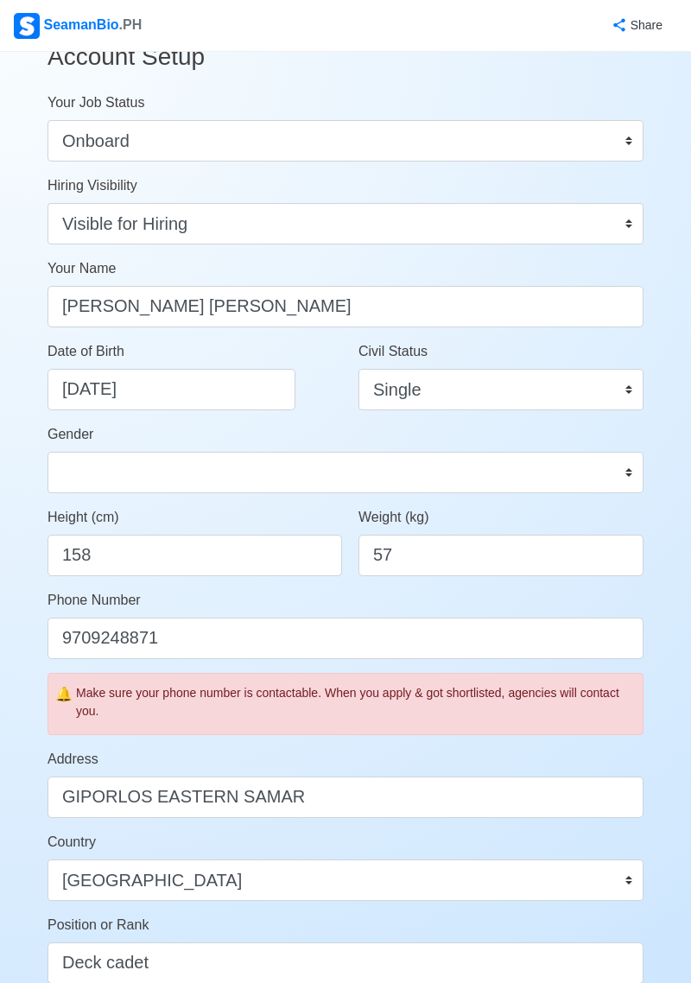
scroll to position [38, 0]
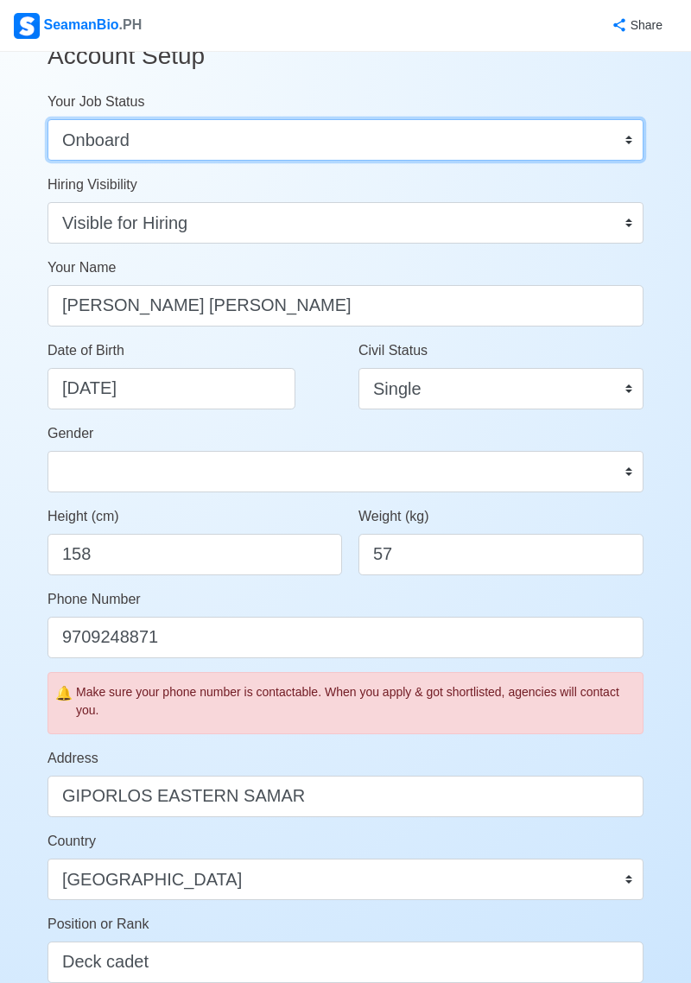
click at [410, 140] on select "Onboard Actively Looking for Job Not Looking for Job" at bounding box center [346, 139] width 596 height 41
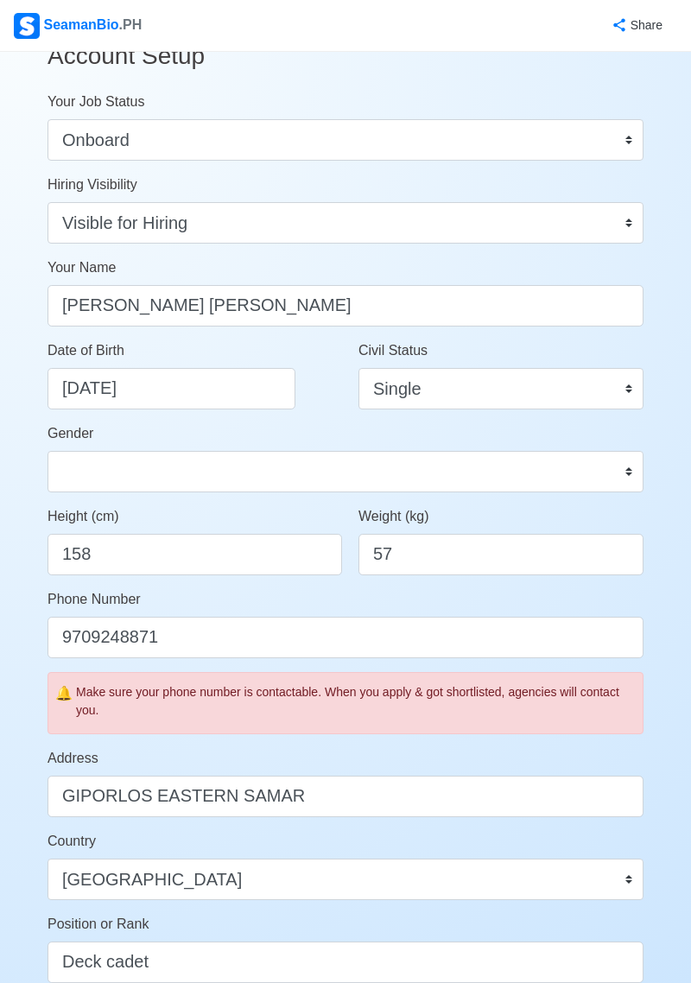
click at [246, 82] on h3 "Account Setup" at bounding box center [346, 56] width 596 height 57
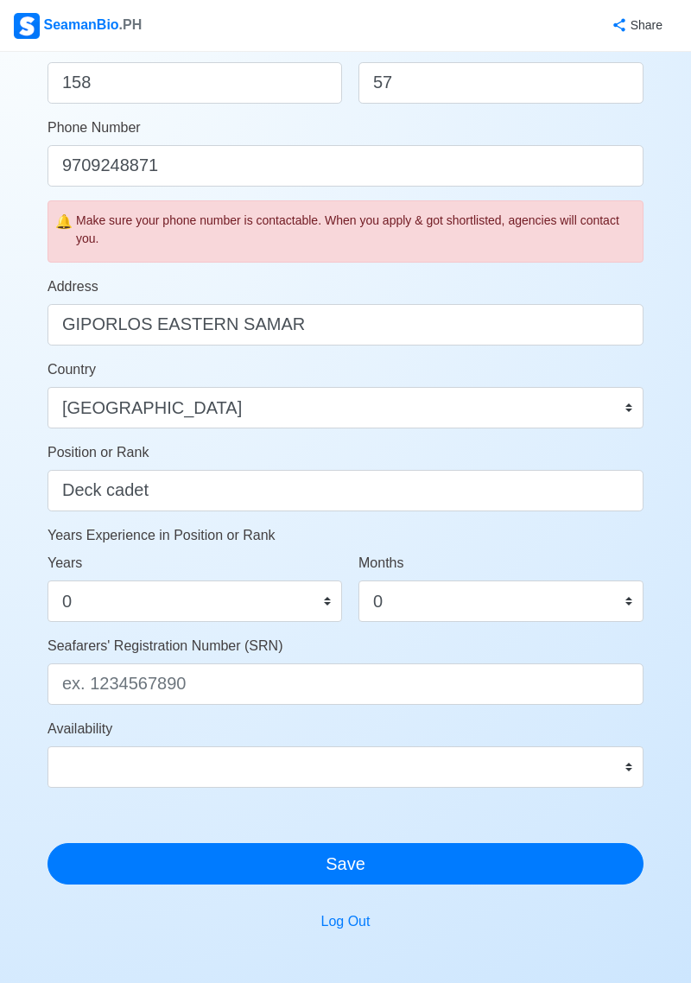
scroll to position [540, 0]
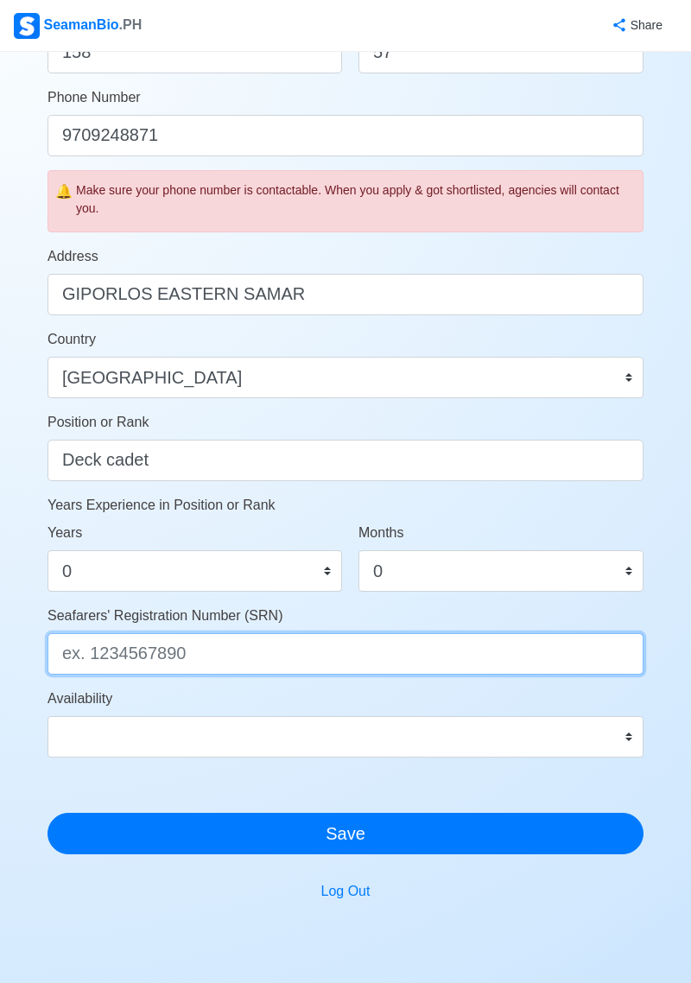
click at [314, 648] on input "Seafarers' Registration Number (SRN)" at bounding box center [346, 653] width 596 height 41
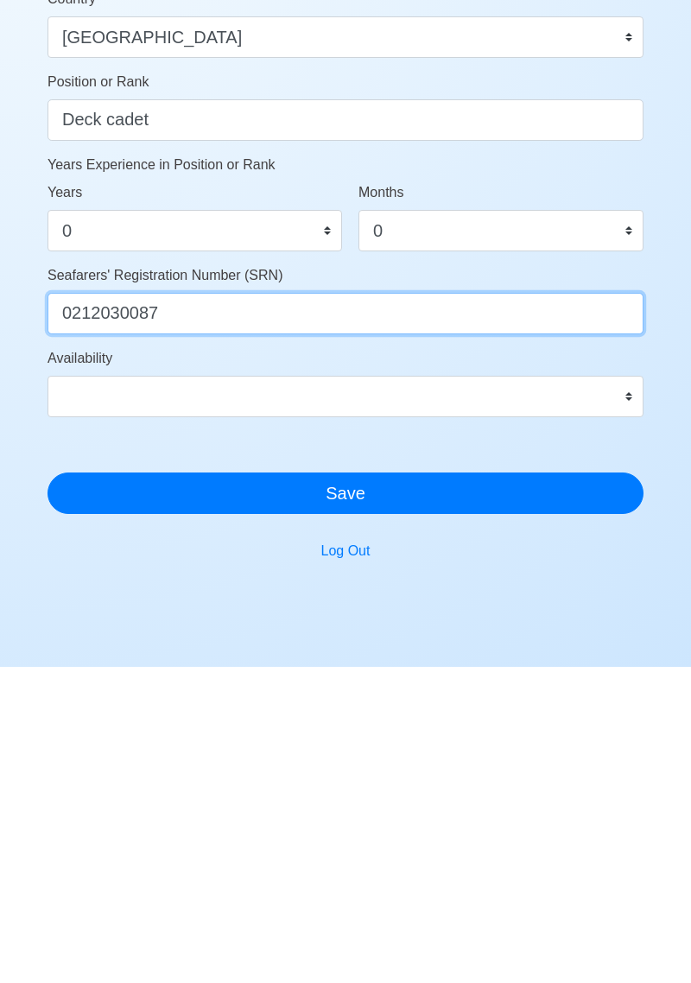
type input "0212030087"
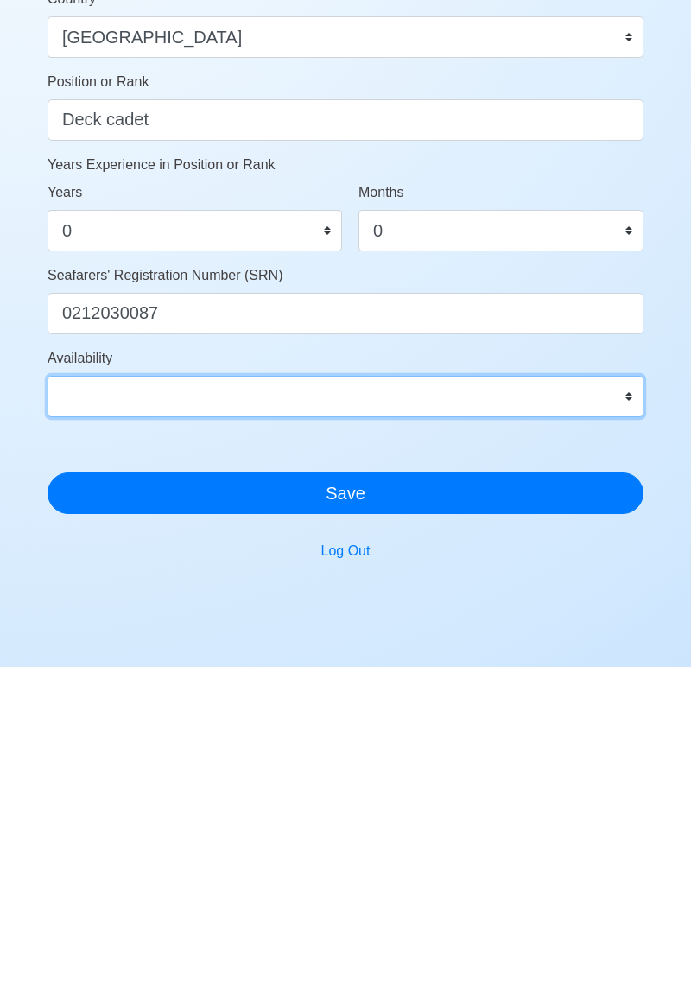
click at [343, 703] on select "Immediate Nov 2025 Dec 2025 Jan 2026 Feb 2026 Mar 2026 Apr 2026 May 2026 Jun 20…" at bounding box center [346, 712] width 596 height 41
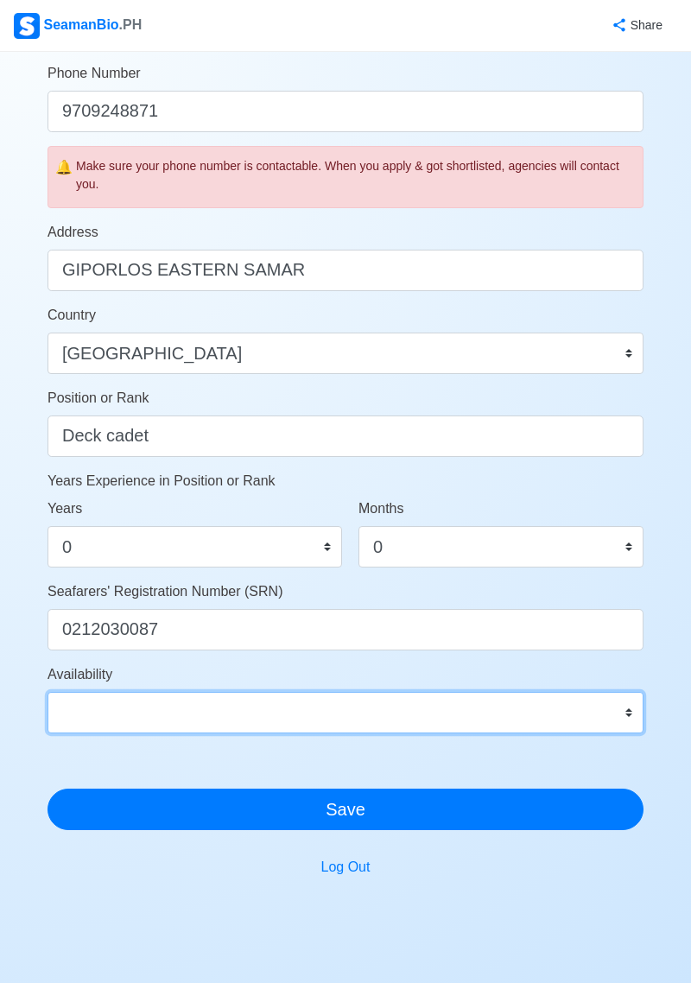
select select "4102416000000"
click at [48, 692] on select "Immediate Nov 2025 Dec 2025 Jan 2026 Feb 2026 Mar 2026 Apr 2026 May 2026 Jun 20…" at bounding box center [346, 712] width 596 height 41
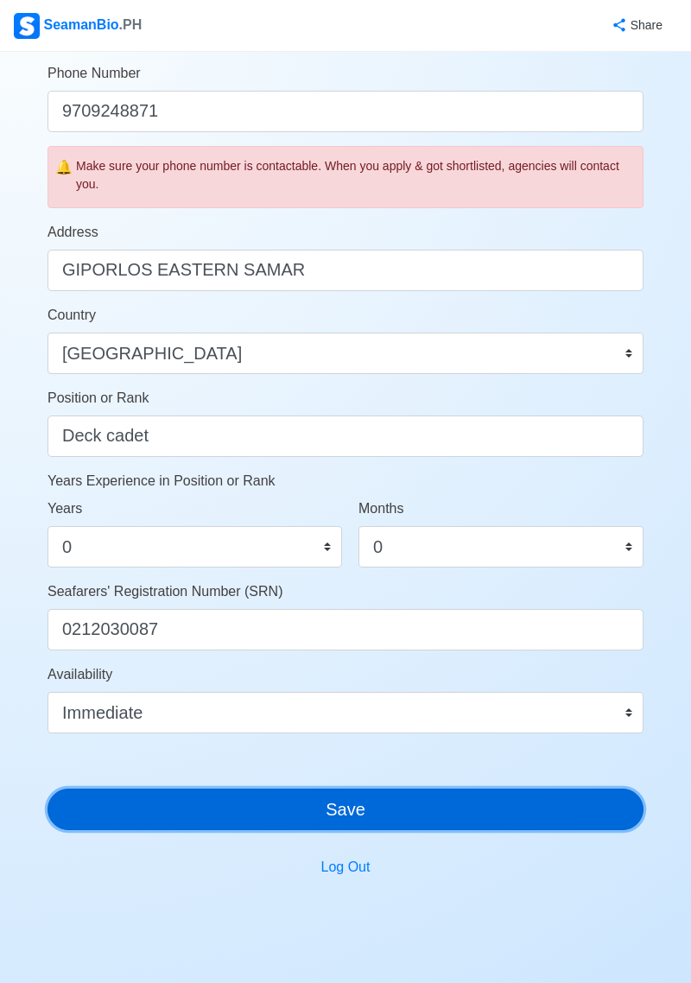
click at [409, 814] on button "Save" at bounding box center [346, 809] width 596 height 41
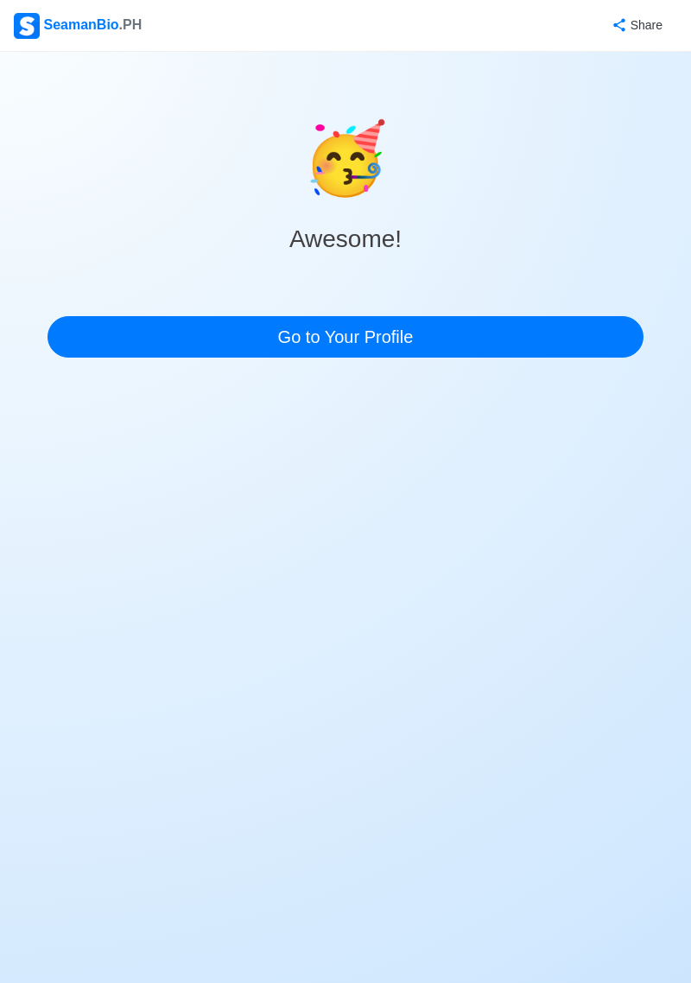
scroll to position [0, 0]
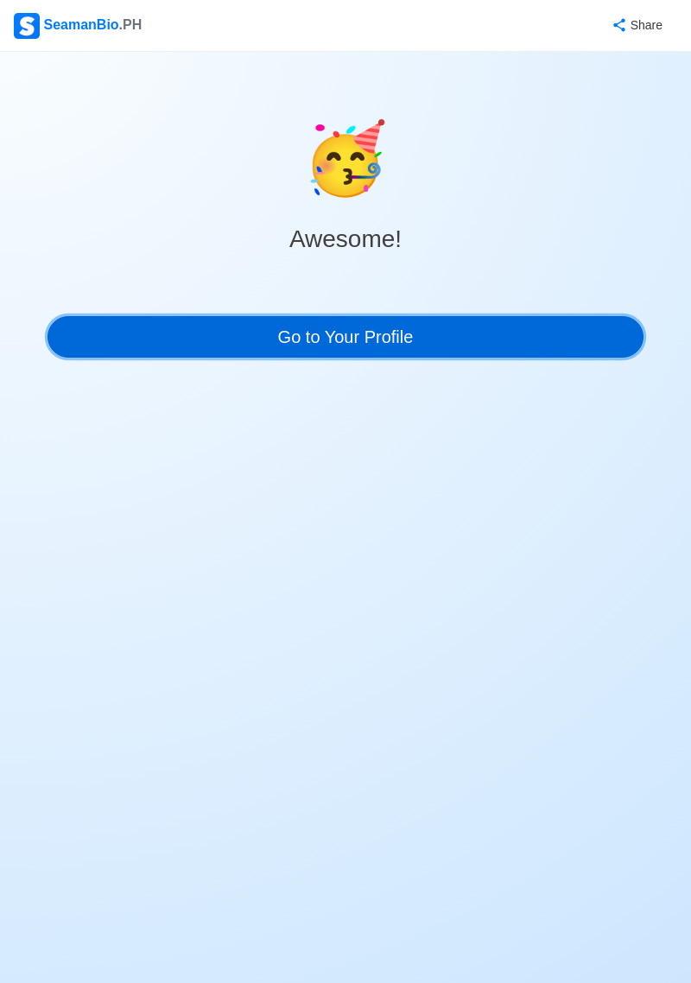
click at [440, 335] on link "Go to Your Profile" at bounding box center [346, 336] width 596 height 41
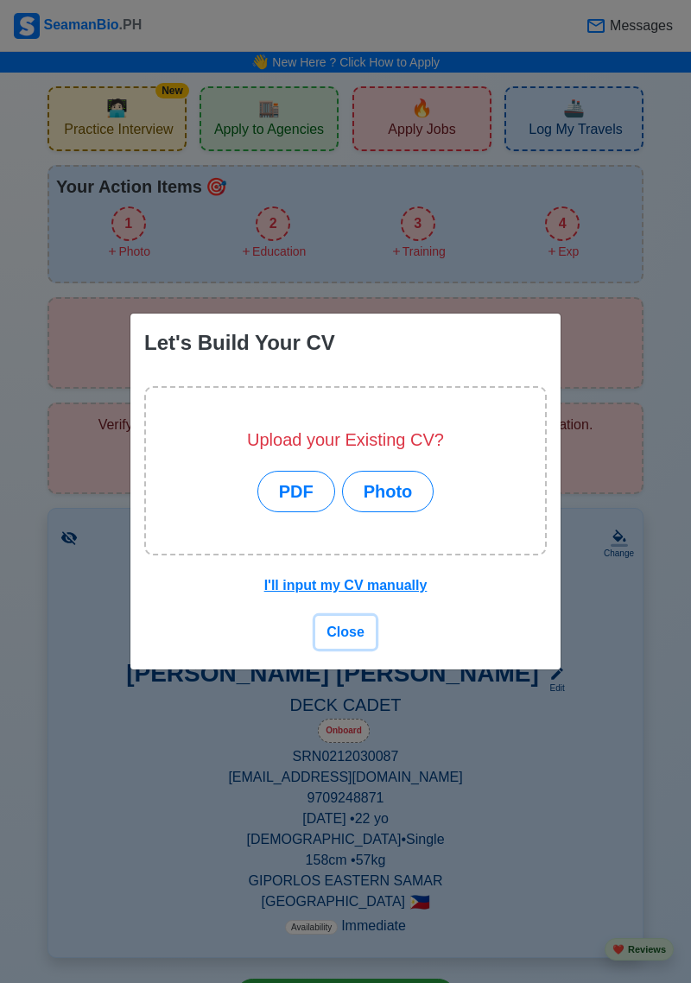
click at [349, 637] on span "Close" at bounding box center [345, 631] width 38 height 15
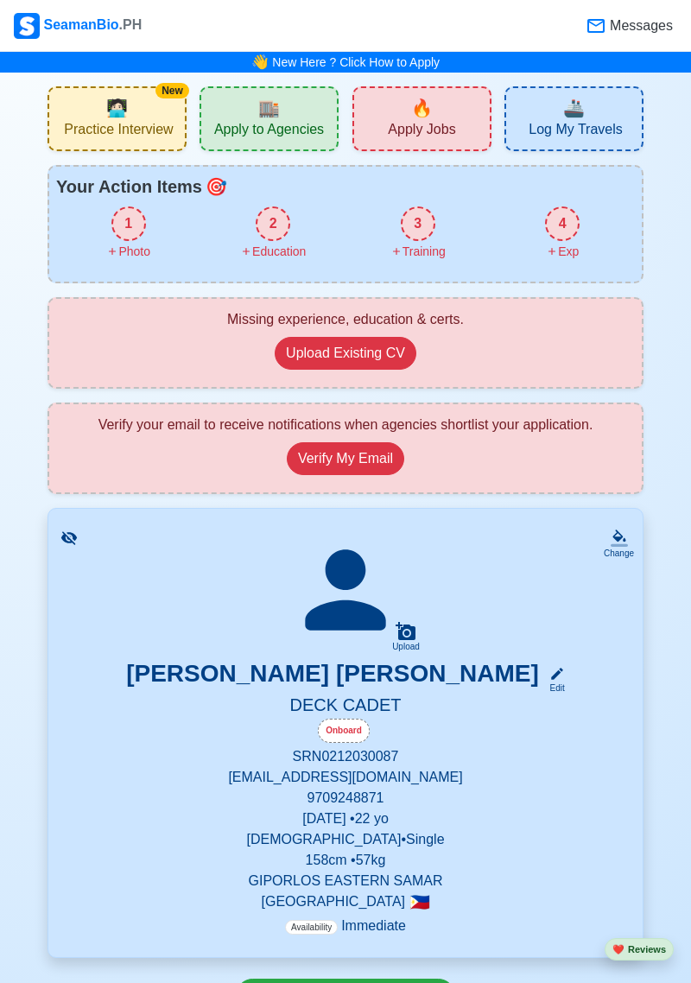
click at [81, 111] on div "New 🧑🏻‍💻 Practice Interview" at bounding box center [117, 118] width 139 height 65
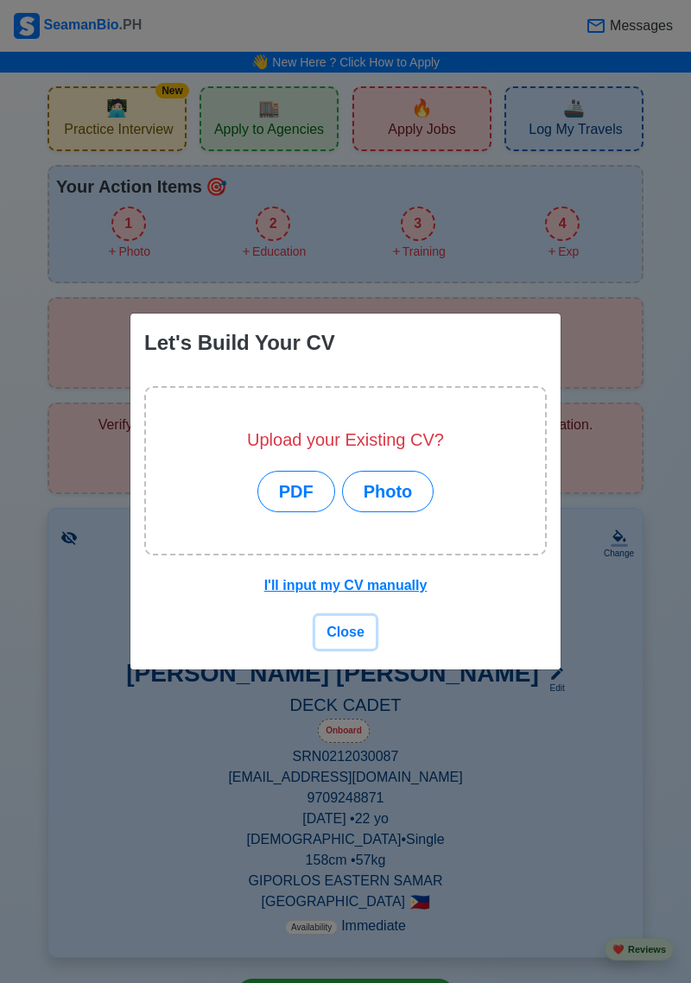
click at [352, 642] on button "Close" at bounding box center [345, 632] width 60 height 33
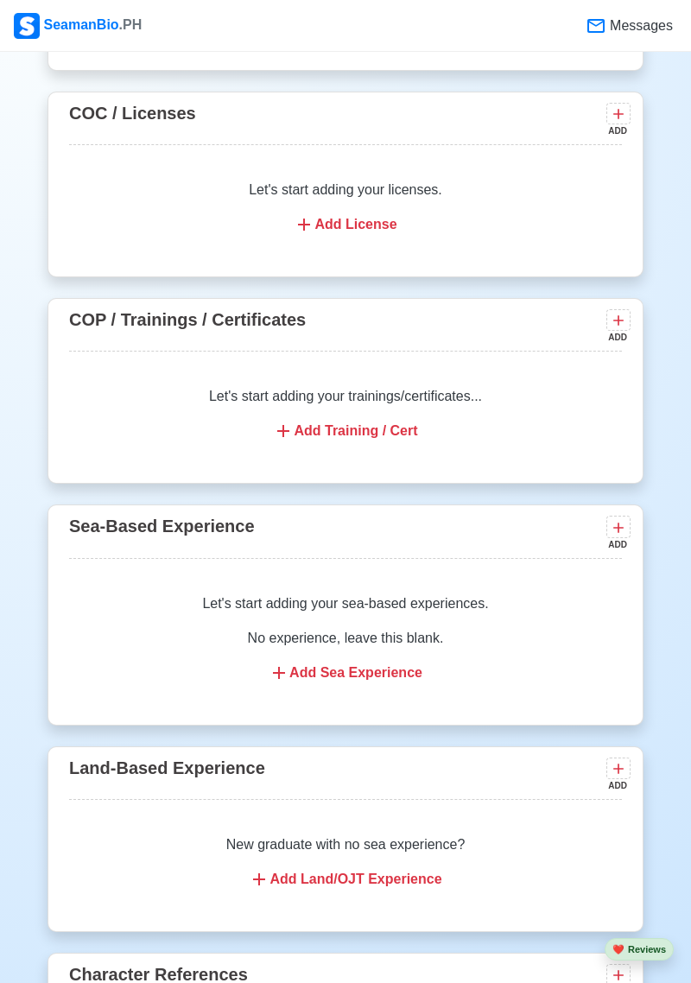
scroll to position [2542, 0]
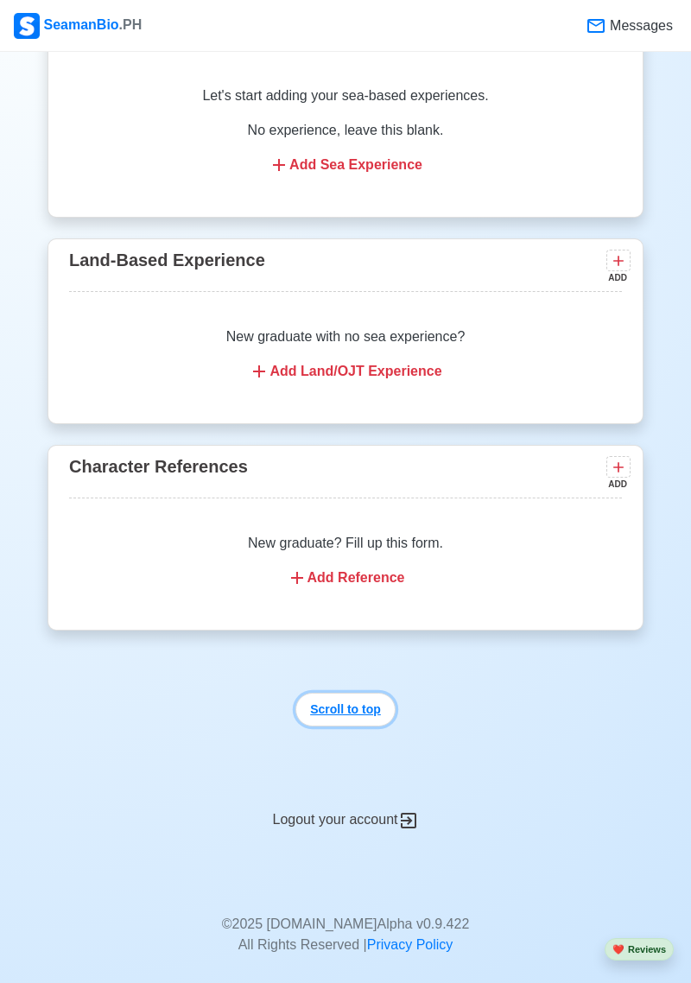
click at [366, 701] on button "Scroll to top" at bounding box center [345, 710] width 100 height 34
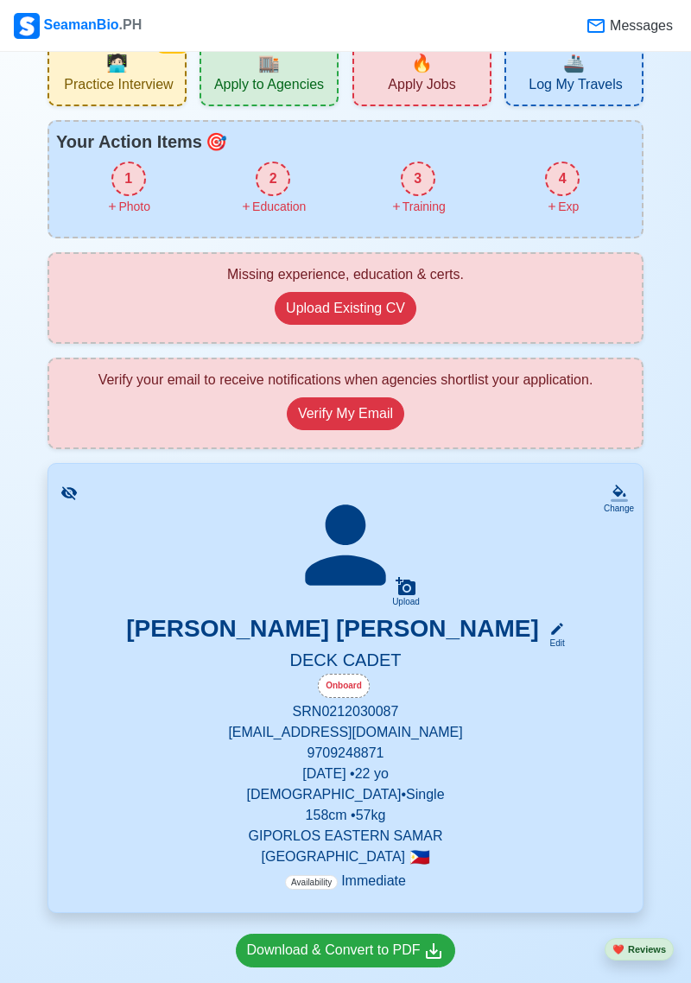
scroll to position [0, 0]
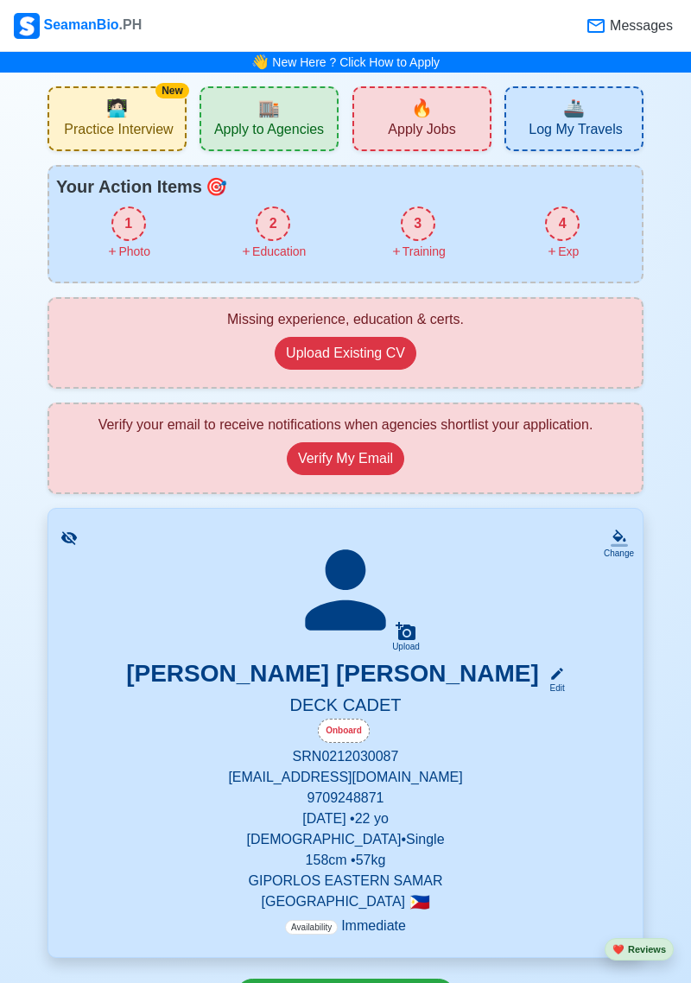
click at [371, 362] on button "Upload Existing CV" at bounding box center [346, 353] width 142 height 33
click at [359, 362] on button "Upload Existing CV" at bounding box center [346, 353] width 142 height 33
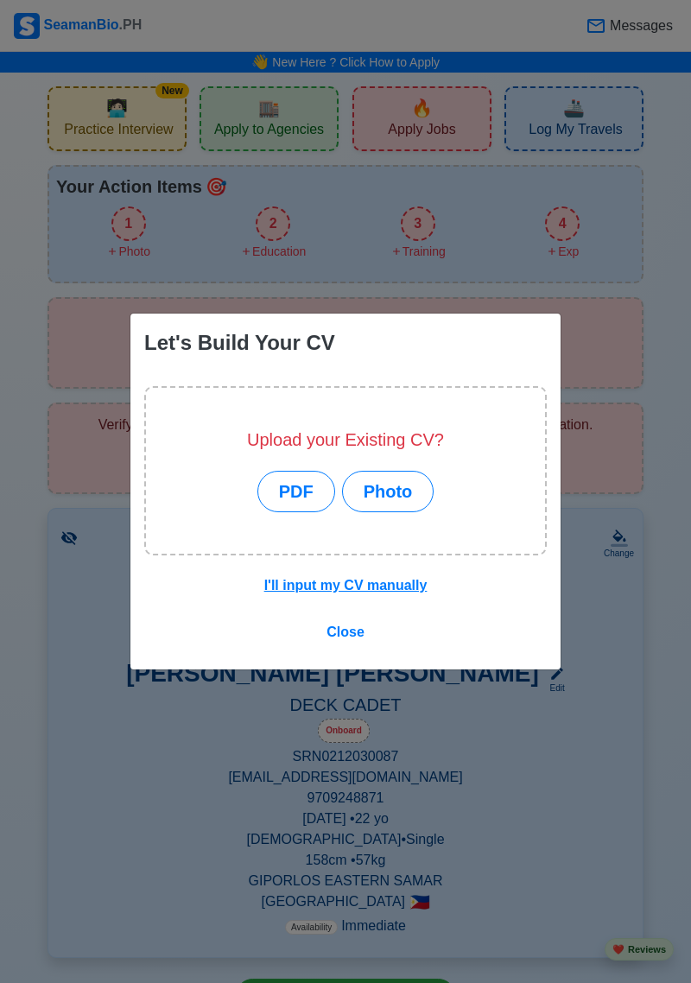
click at [394, 593] on button "I'll input my CV manually" at bounding box center [346, 585] width 186 height 33
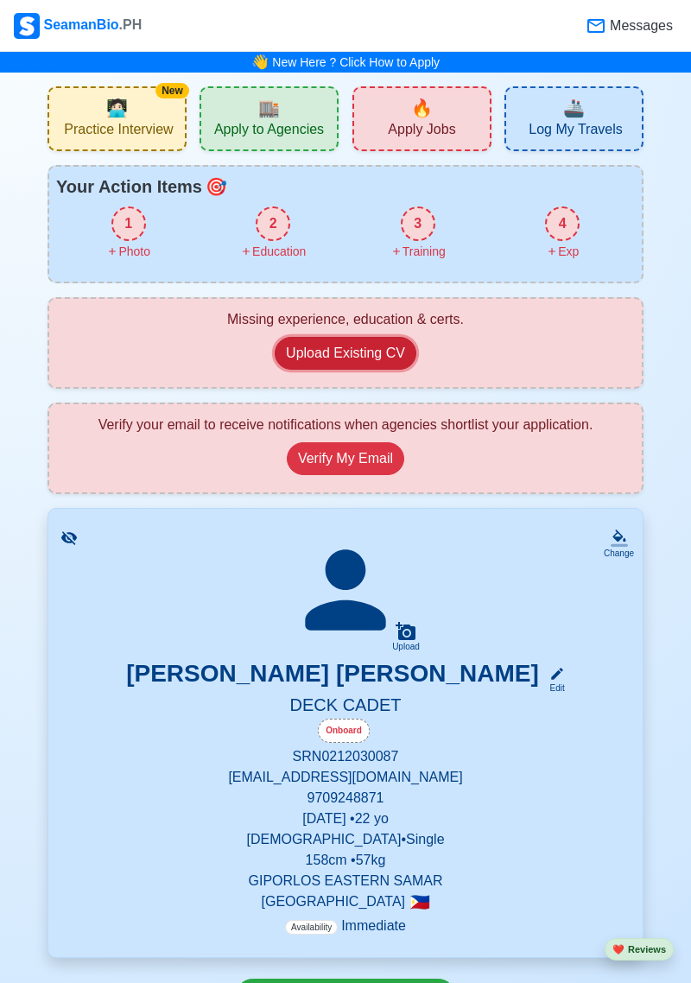
click at [354, 356] on button "Upload Existing CV" at bounding box center [346, 353] width 142 height 33
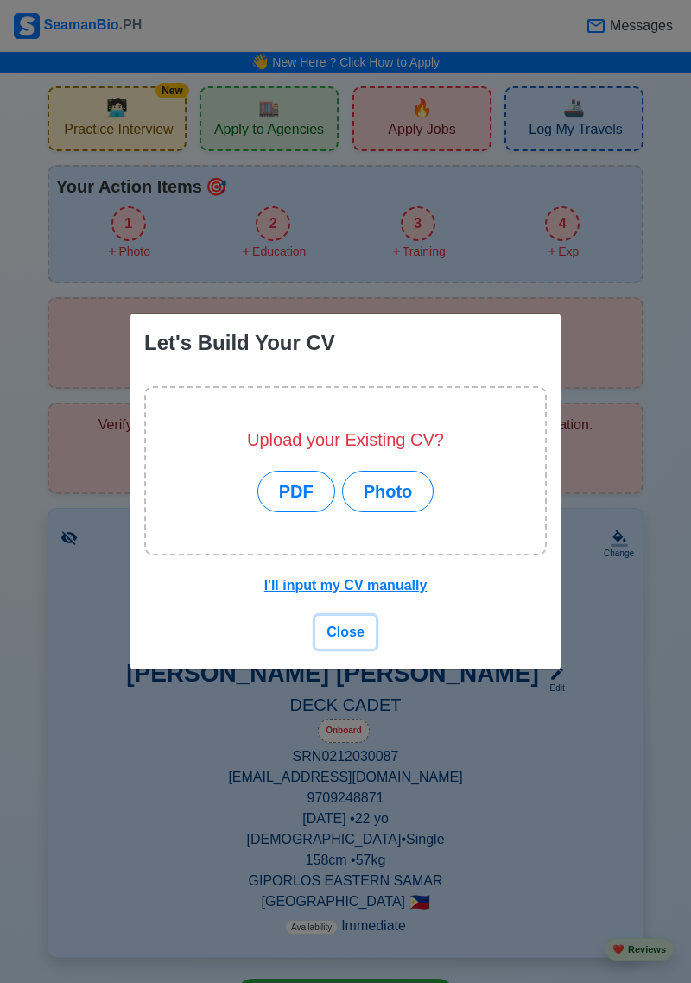
click at [351, 641] on button "Close" at bounding box center [345, 632] width 60 height 33
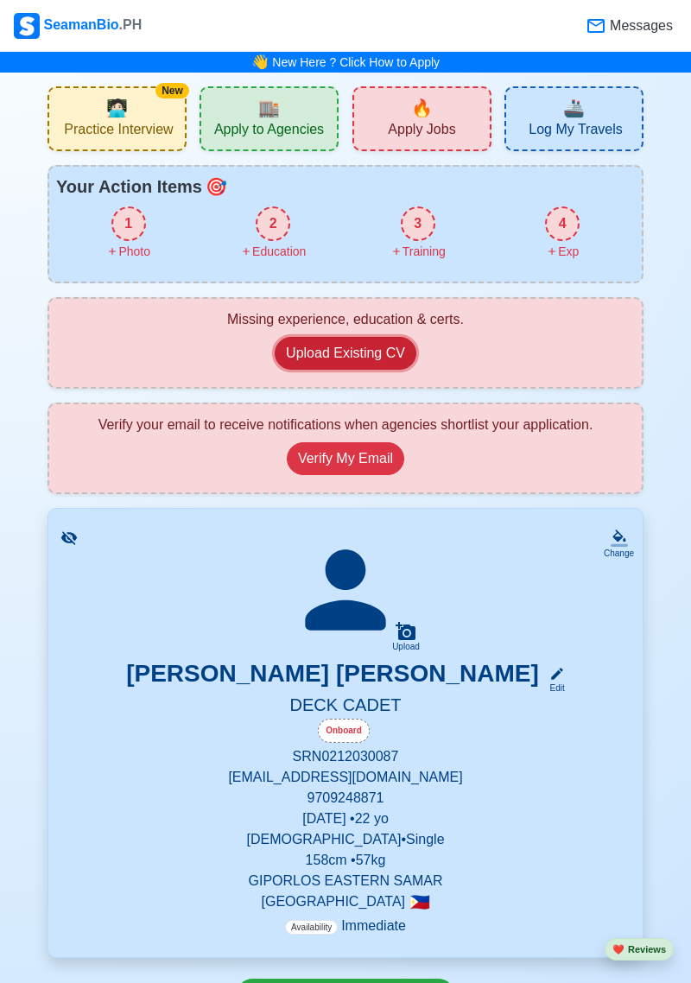
click at [366, 352] on button "Upload Existing CV" at bounding box center [346, 353] width 142 height 33
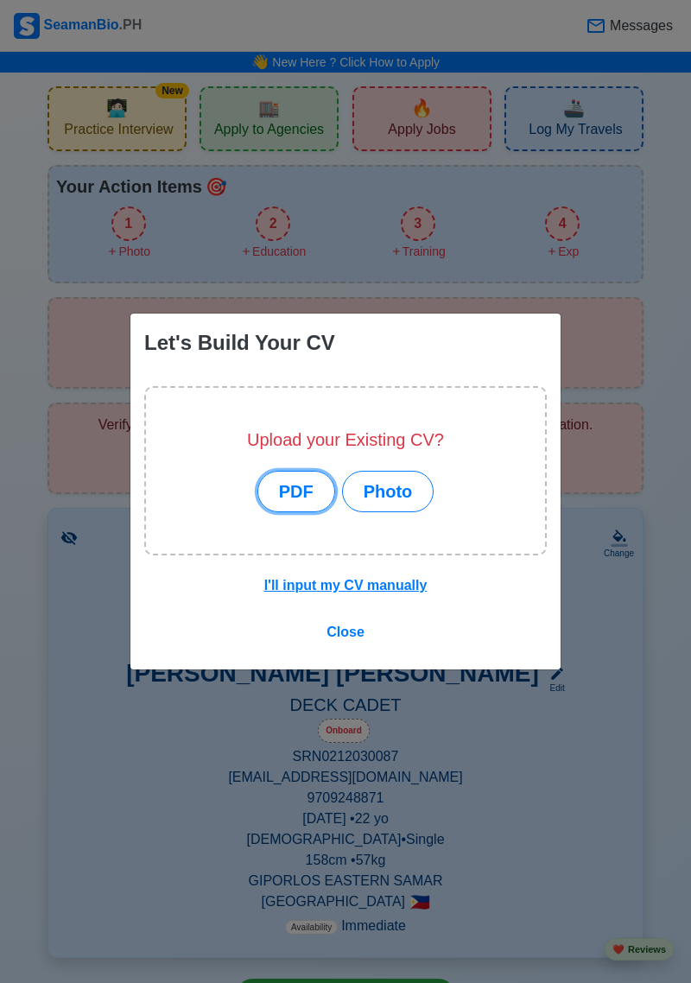
click at [303, 489] on button "PDF" at bounding box center [296, 491] width 78 height 41
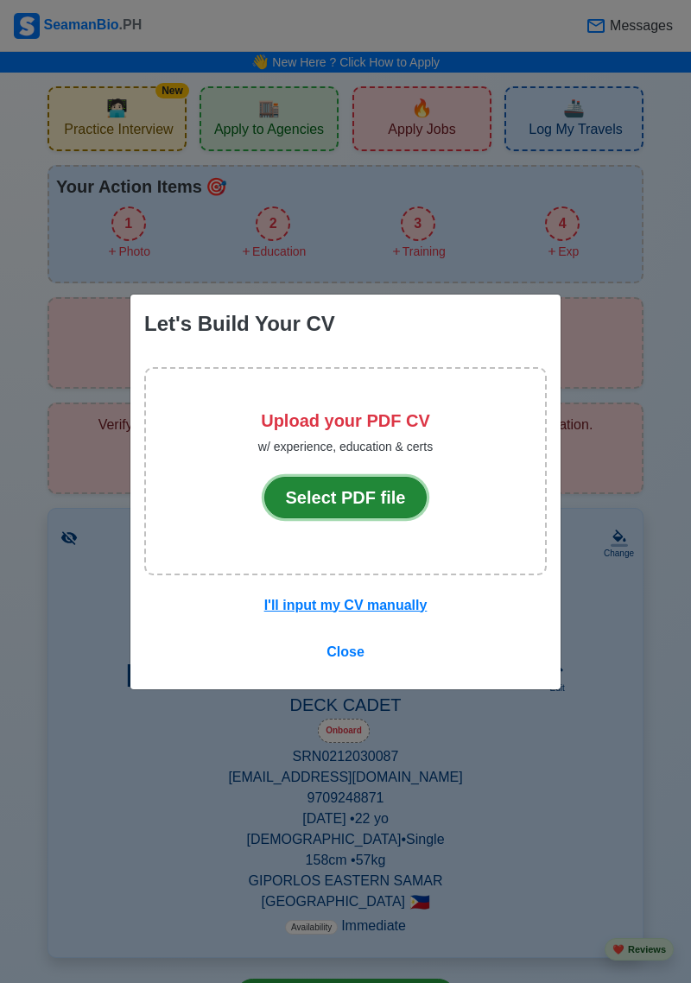
click at [364, 505] on button "Select PDF file" at bounding box center [345, 497] width 163 height 41
click at [567, 193] on div "Let's Build Your CV Upload your PDF CV w/ experience, education & certs Select …" at bounding box center [345, 491] width 691 height 983
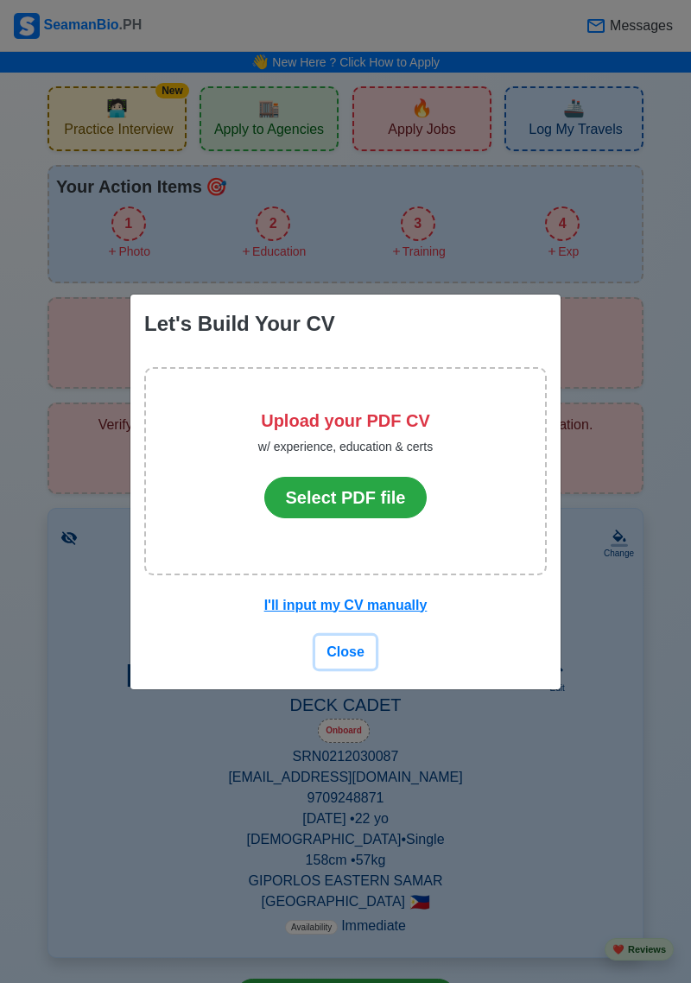
click at [345, 654] on span "Close" at bounding box center [345, 651] width 38 height 15
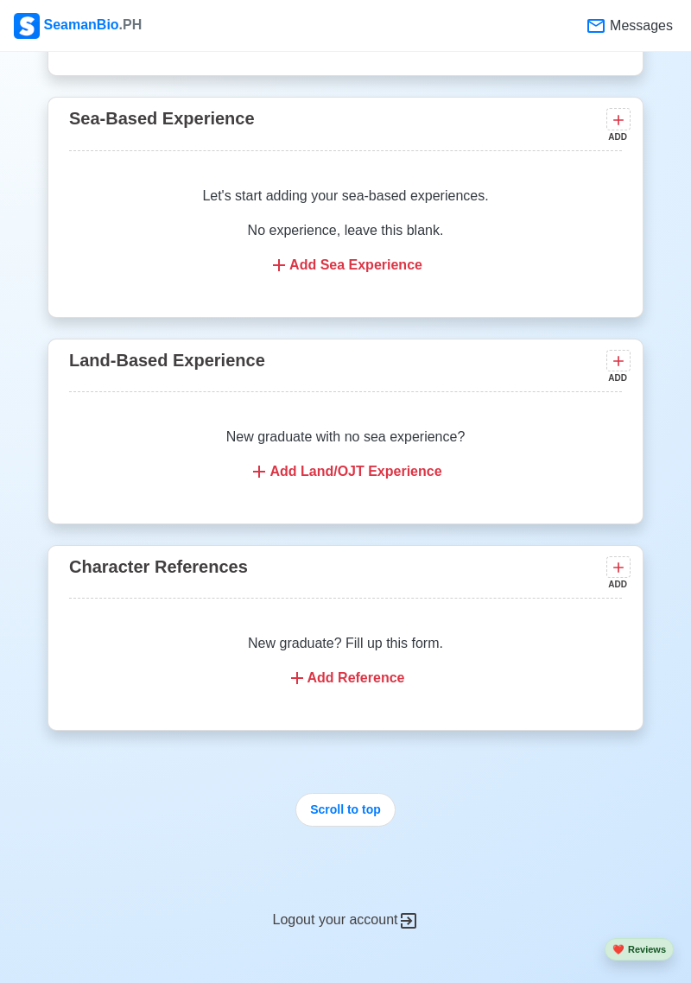
scroll to position [2542, 0]
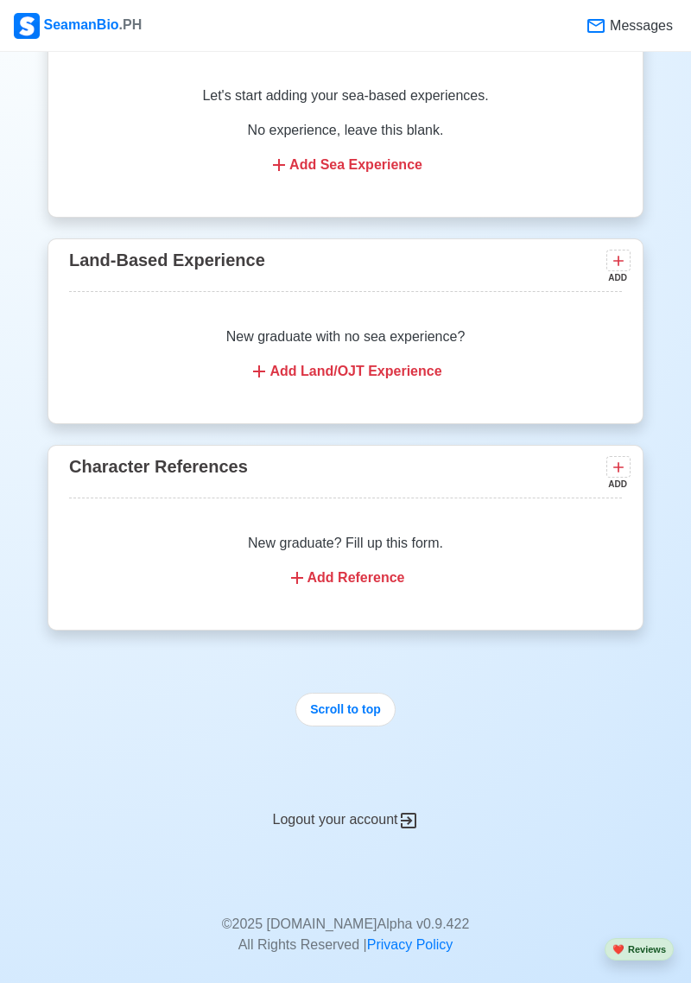
click at [390, 800] on div "Logout your account" at bounding box center [346, 810] width 596 height 42
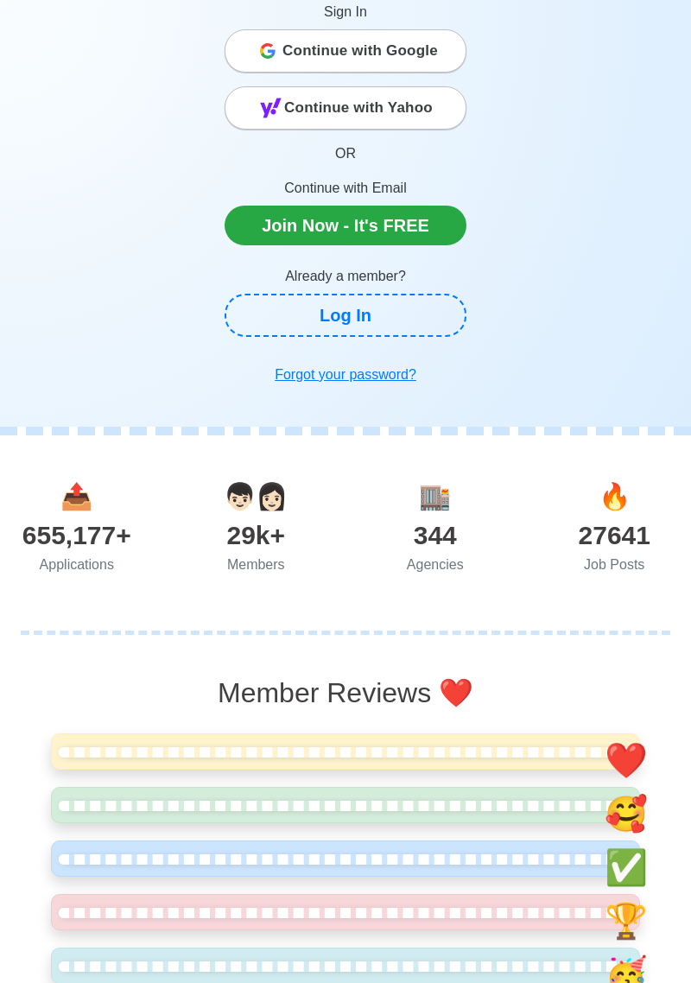
scroll to position [0, 0]
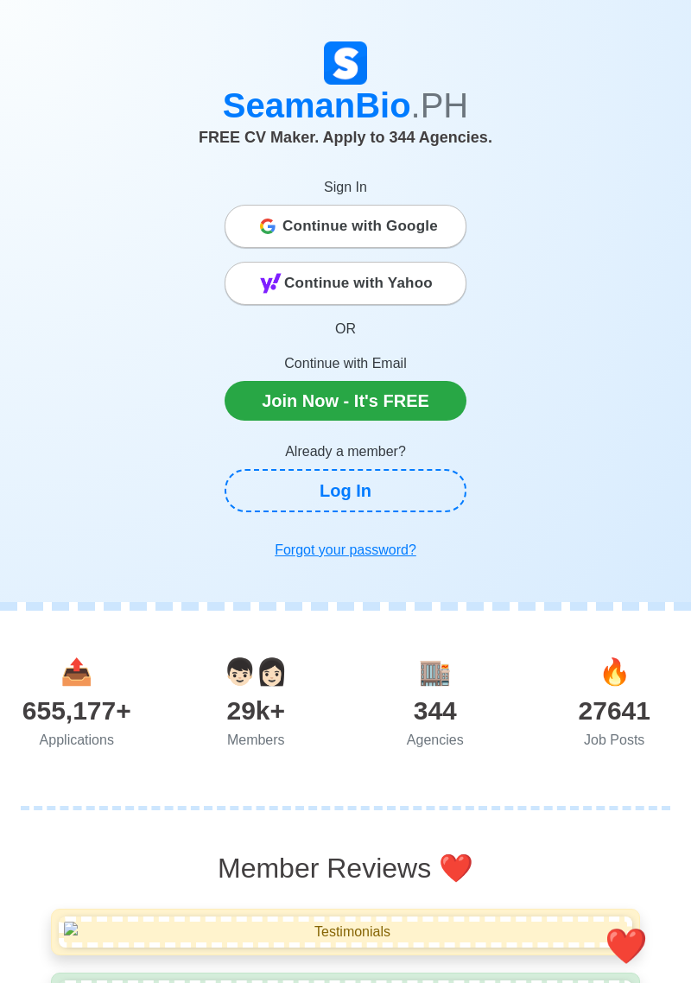
click at [225, 145] on span "FREE CV Maker. Apply to 344 Agencies." at bounding box center [346, 137] width 294 height 17
click at [258, 234] on div "Continue with Google" at bounding box center [345, 226] width 240 height 35
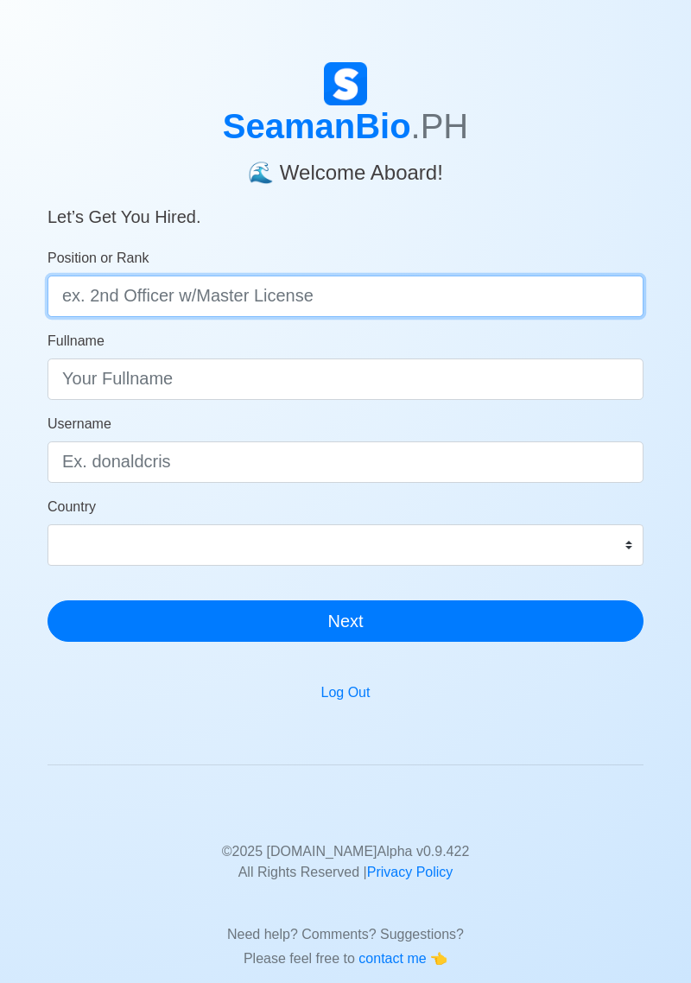
click at [250, 303] on input "Position or Rank" at bounding box center [346, 296] width 596 height 41
type input "Deck cadet"
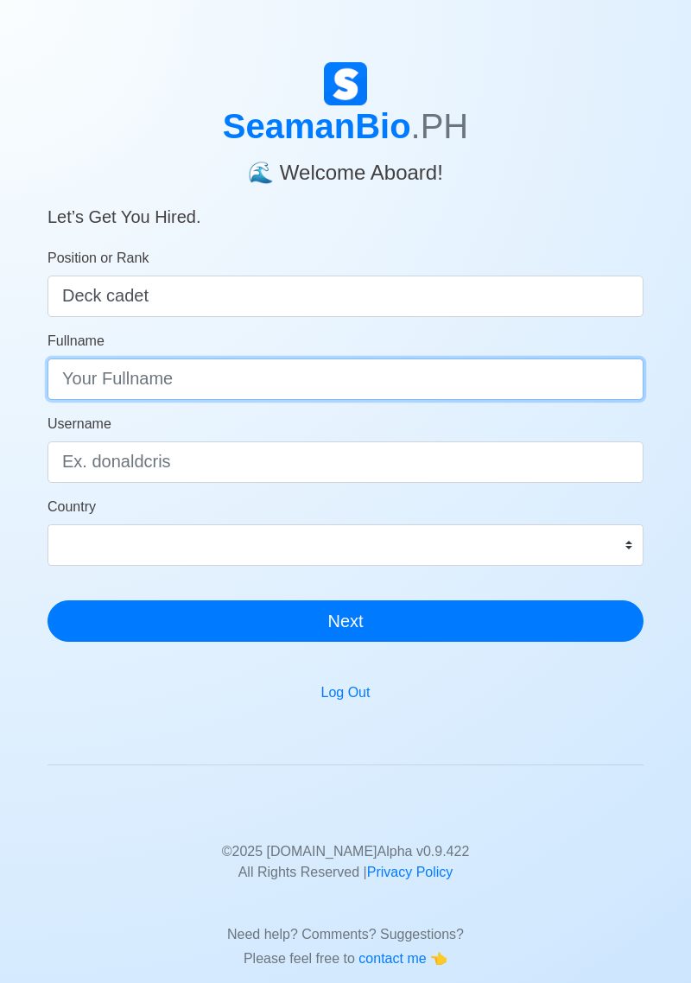
click at [458, 381] on input "Fullname" at bounding box center [346, 378] width 596 height 41
type input "[PERSON_NAME] [PERSON_NAME]"
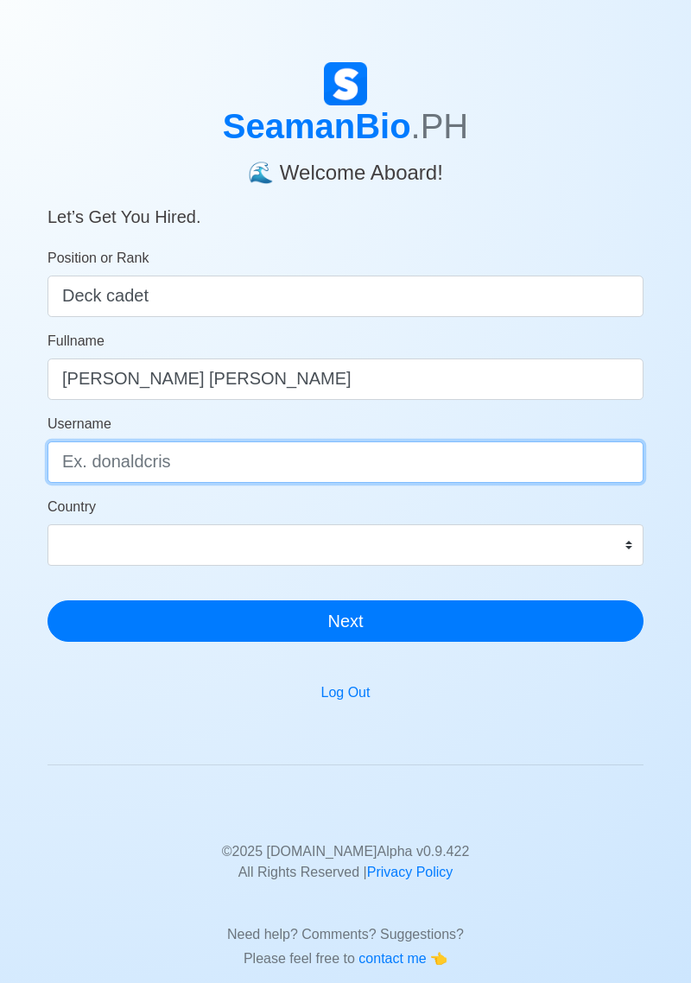
click at [476, 455] on input "Username" at bounding box center [346, 461] width 596 height 41
click at [476, 481] on input "Rjay" at bounding box center [346, 461] width 596 height 41
type input "Rjay30"
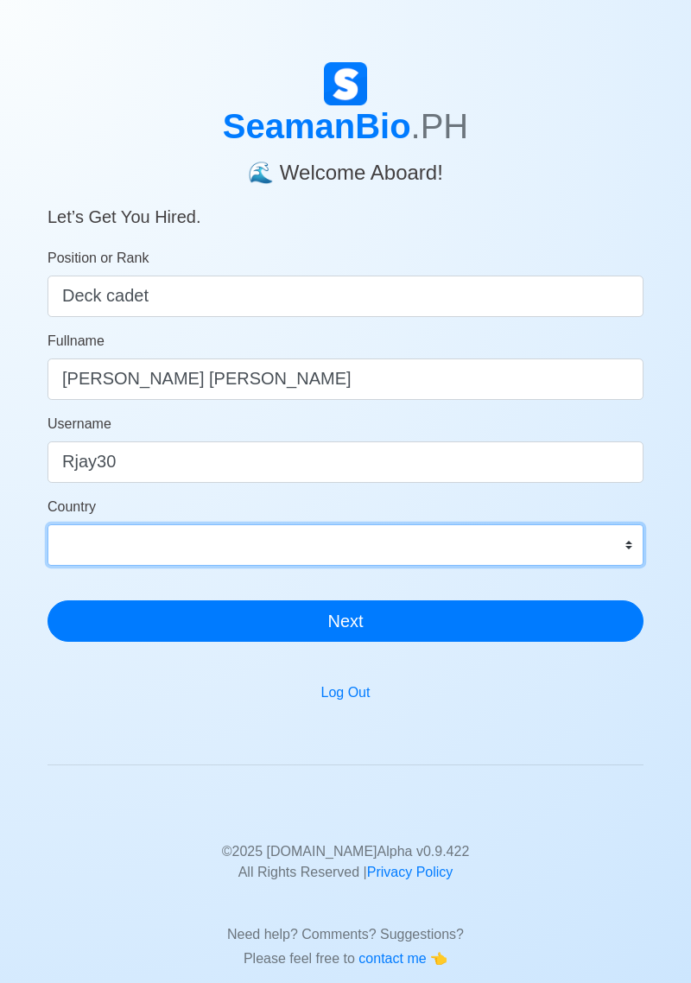
click at [469, 555] on select "Afghanistan Åland Islands Albania Algeria American Samoa Andorra Angola Anguill…" at bounding box center [346, 544] width 596 height 41
select select "PH"
click at [48, 524] on select "Afghanistan Åland Islands Albania Algeria American Samoa Andorra Angola Anguill…" at bounding box center [346, 544] width 596 height 41
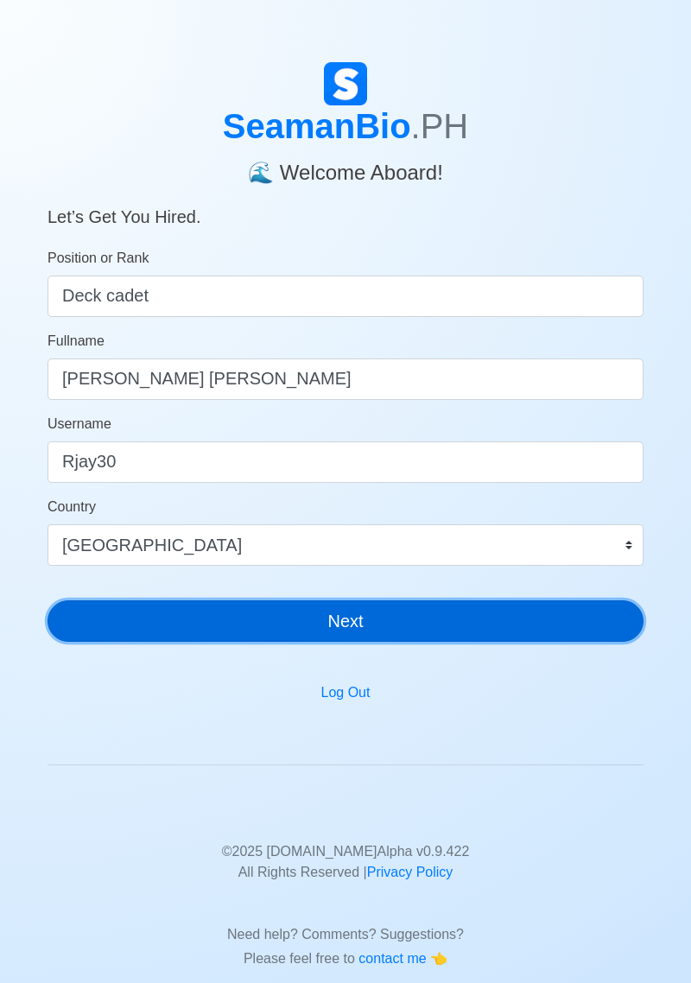
click at [383, 641] on button "Next" at bounding box center [346, 620] width 596 height 41
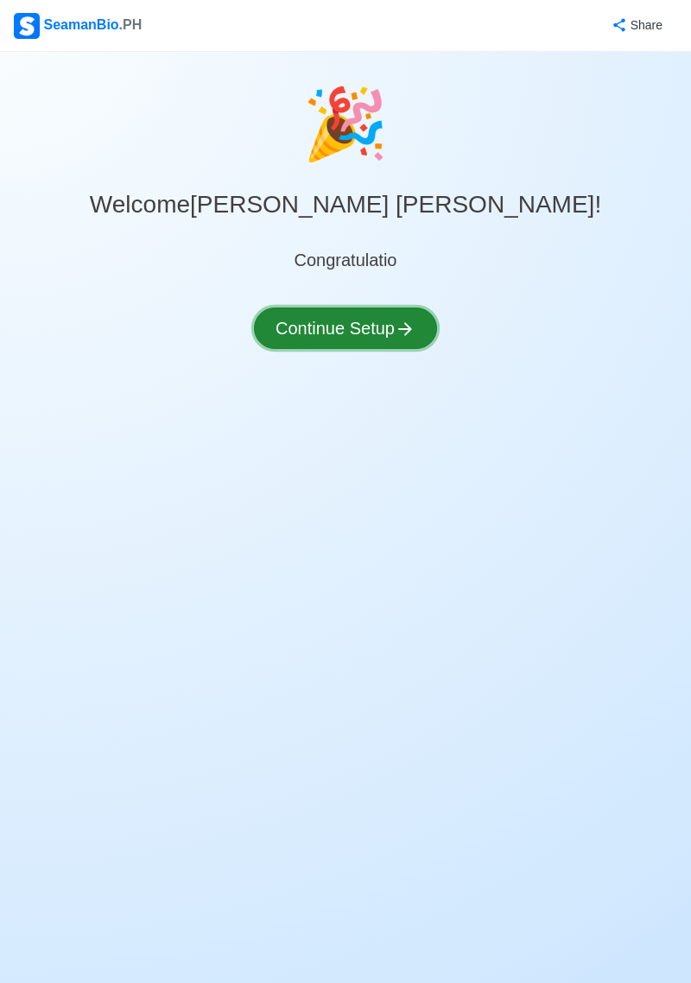
click at [386, 321] on button "Continue Setup" at bounding box center [345, 327] width 183 height 41
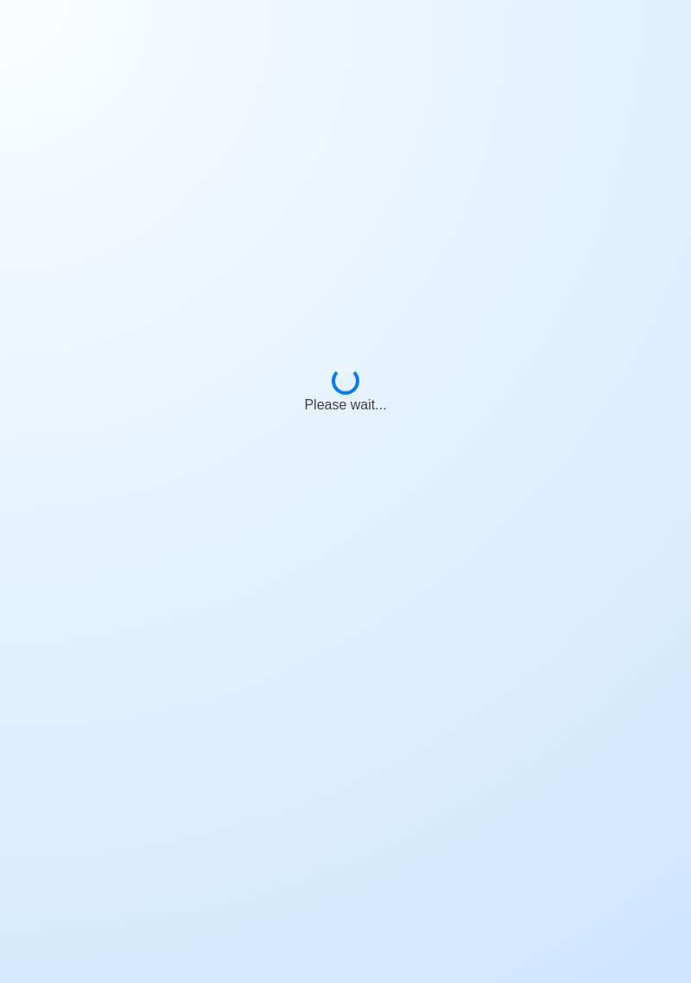
select select "Visible for Hiring"
select select "PH"
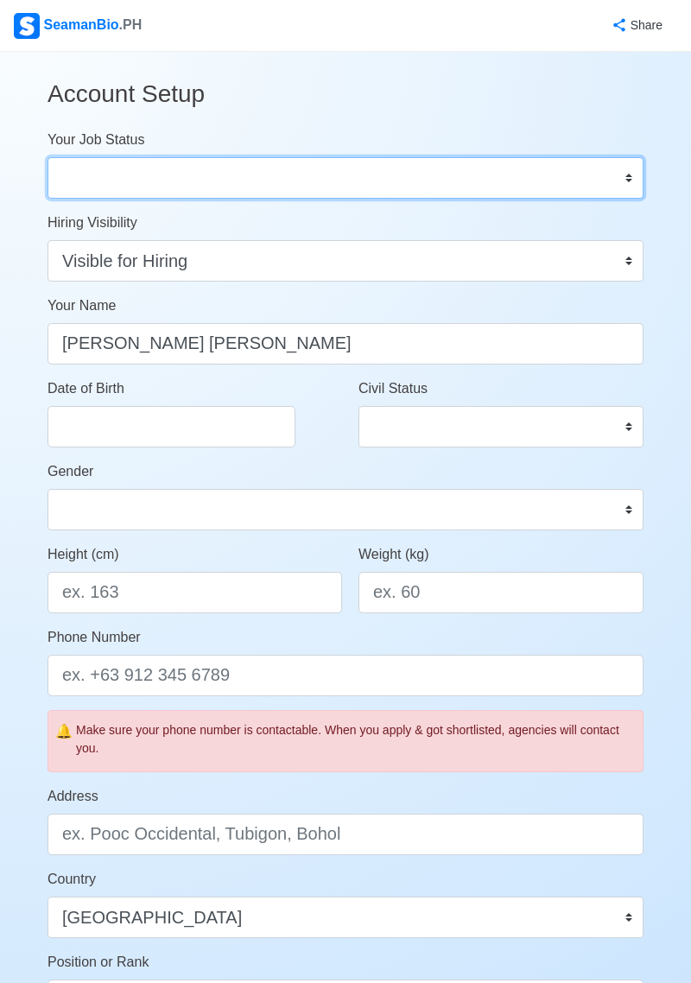
click at [555, 177] on select "Onboard Actively Looking for Job Not Looking for Job" at bounding box center [346, 177] width 596 height 41
select select "Actively Looking for Job"
click at [48, 157] on select "Onboard Actively Looking for Job Not Looking for Job" at bounding box center [346, 177] width 596 height 41
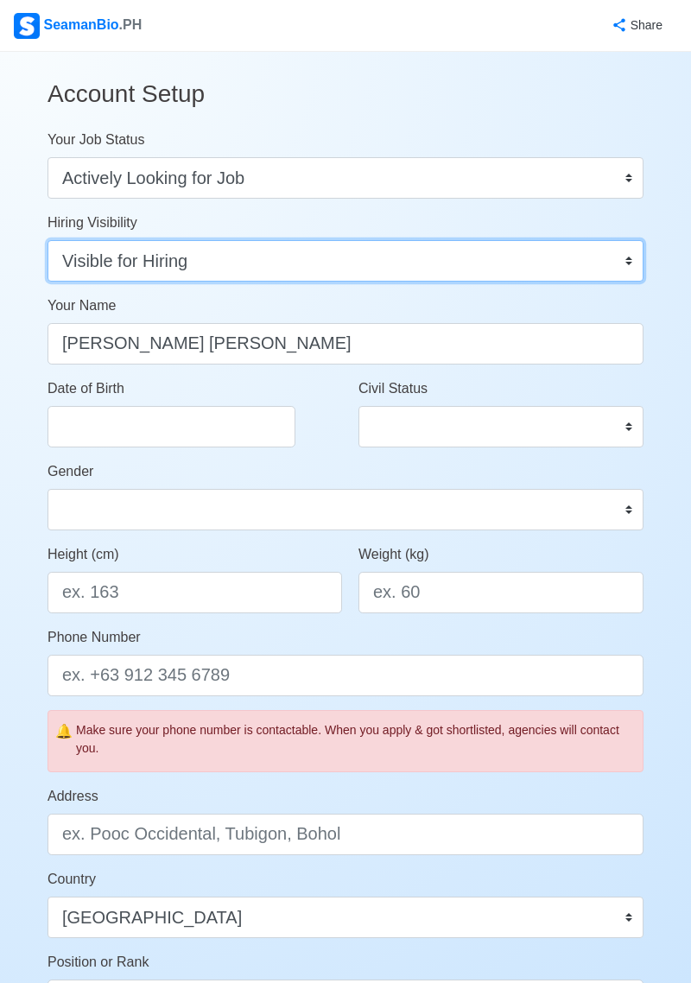
click at [586, 266] on select "Visible for Hiring Not Visible for Hiring" at bounding box center [346, 260] width 596 height 41
click at [48, 240] on select "Visible for Hiring Not Visible for Hiring" at bounding box center [346, 260] width 596 height 41
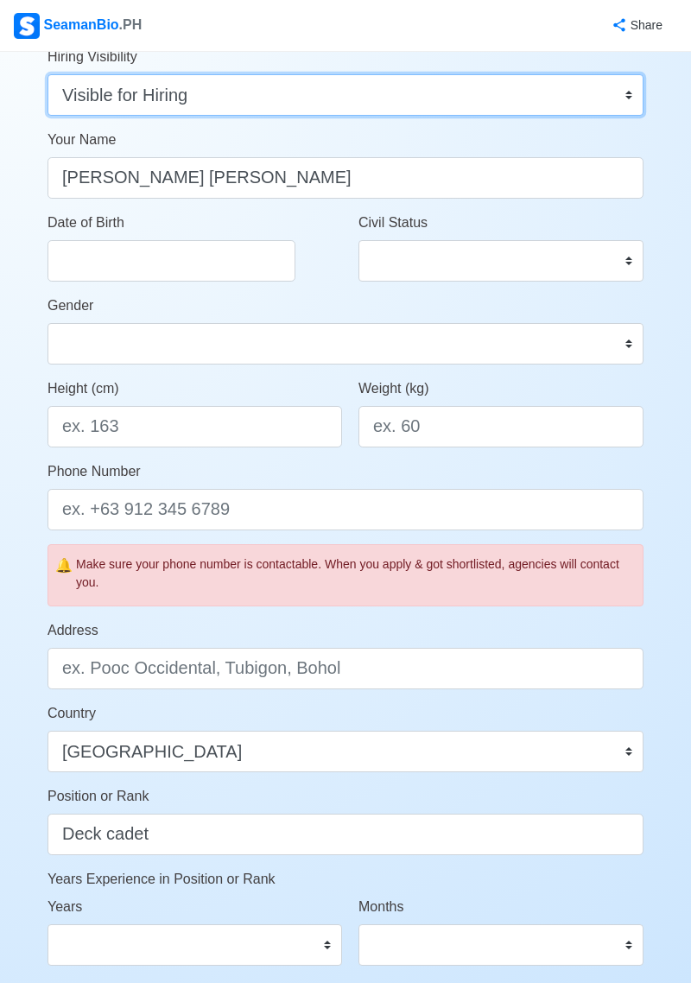
scroll to position [171, 0]
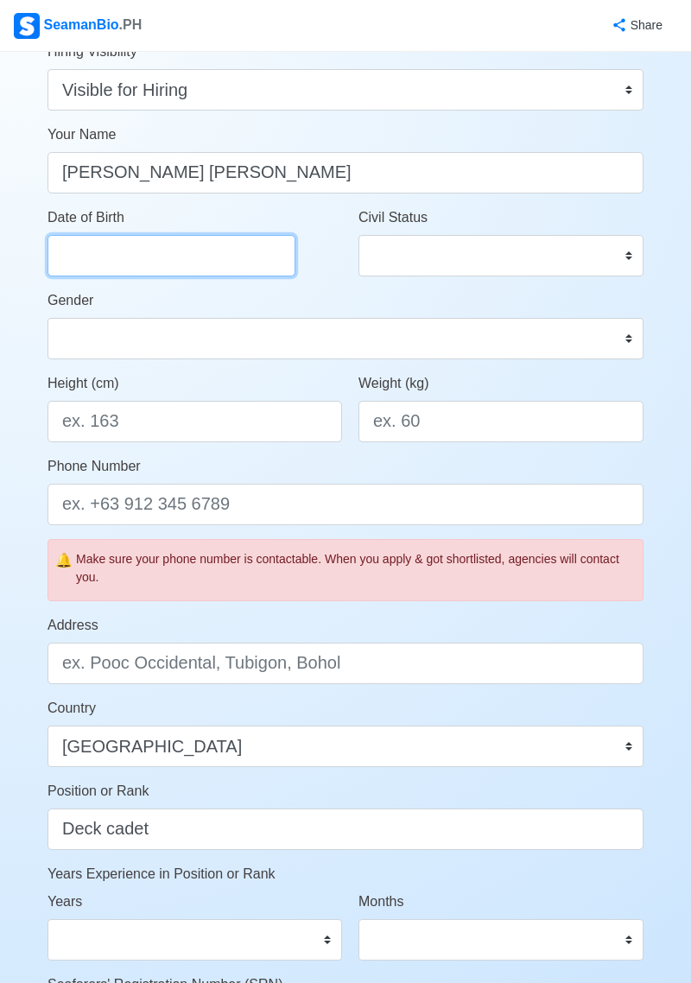
click at [232, 263] on input "Date of Birth" at bounding box center [172, 255] width 248 height 41
select select "****"
select select "*******"
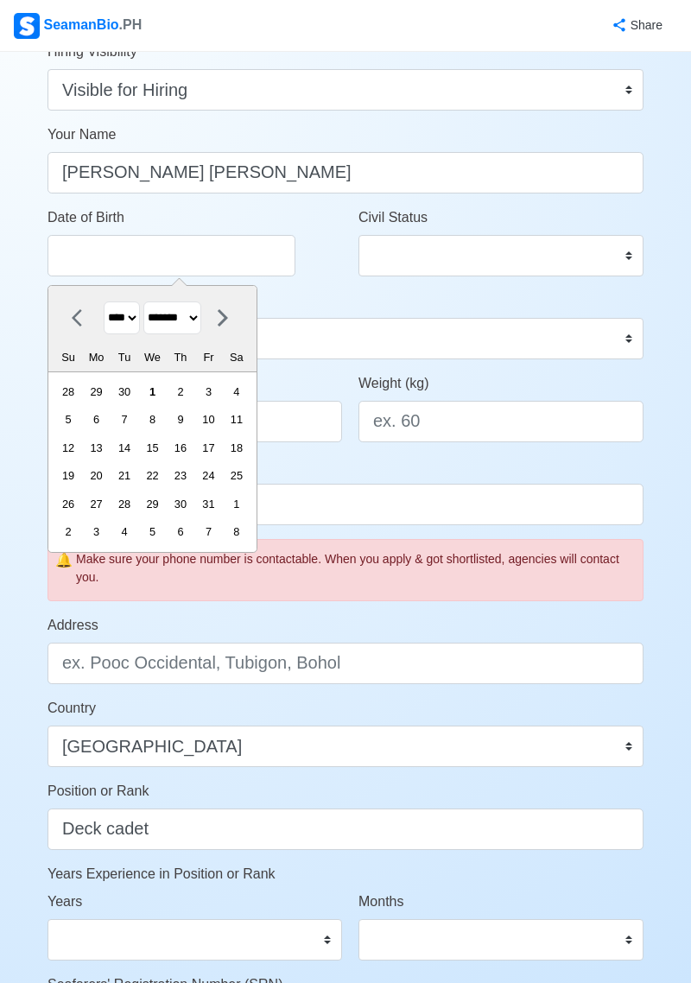
click at [130, 326] on select "**** **** **** **** **** **** **** **** **** **** **** **** **** **** **** ****…" at bounding box center [122, 318] width 36 height 34
select select "****"
click at [104, 301] on select "**** **** **** **** **** **** **** **** **** **** **** **** **** **** **** ****…" at bounding box center [122, 318] width 36 height 34
click at [193, 326] on select "******* ******** ***** ***** *** **** **** ****** ********* ******* ******** **…" at bounding box center [172, 318] width 58 height 34
select select "********"
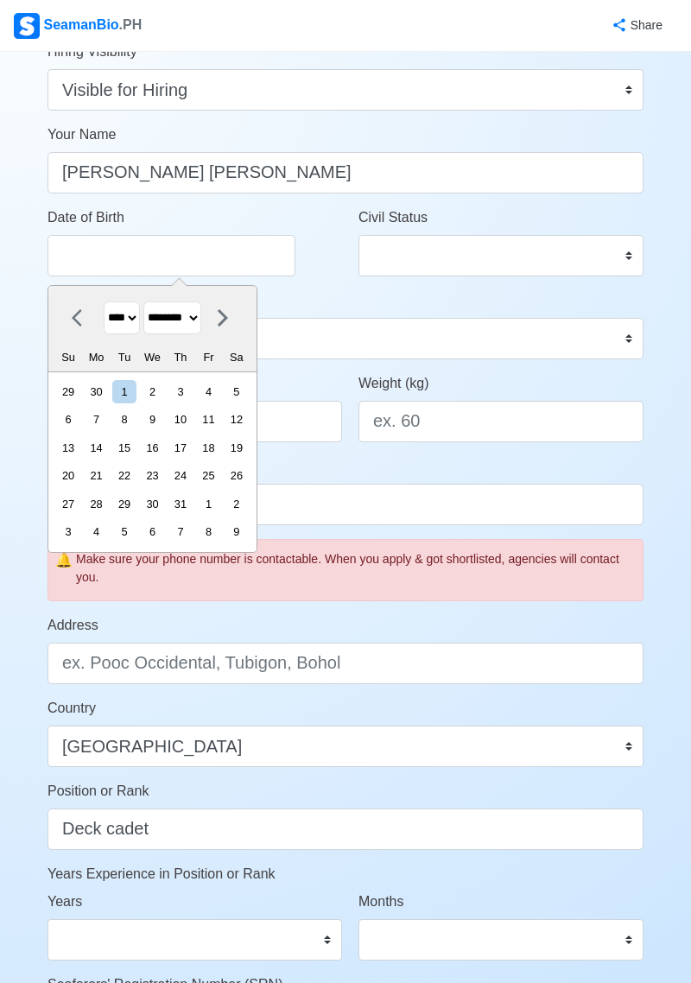
click at [150, 301] on select "******* ******** ***** ***** *** **** **** ****** ********* ******* ******** **…" at bounding box center [172, 318] width 58 height 34
click at [135, 398] on div "3" at bounding box center [123, 391] width 23 height 23
type input "[DATE]"
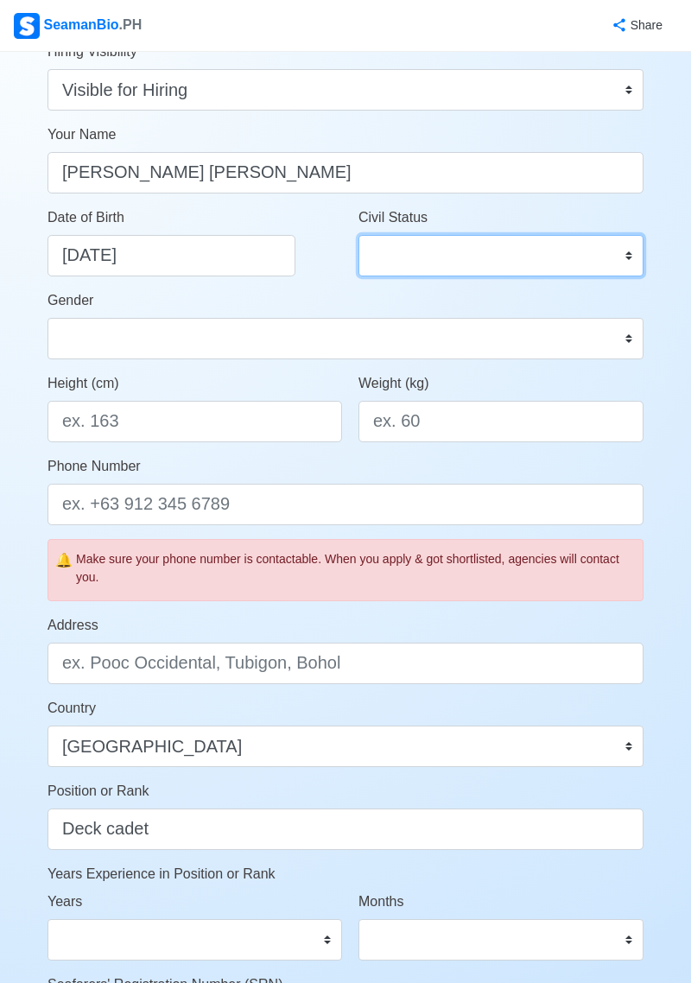
click at [532, 239] on select "Single Married Widowed Separated" at bounding box center [500, 255] width 285 height 41
select select "Single"
click at [358, 235] on select "Single Married Widowed Separated" at bounding box center [500, 255] width 285 height 41
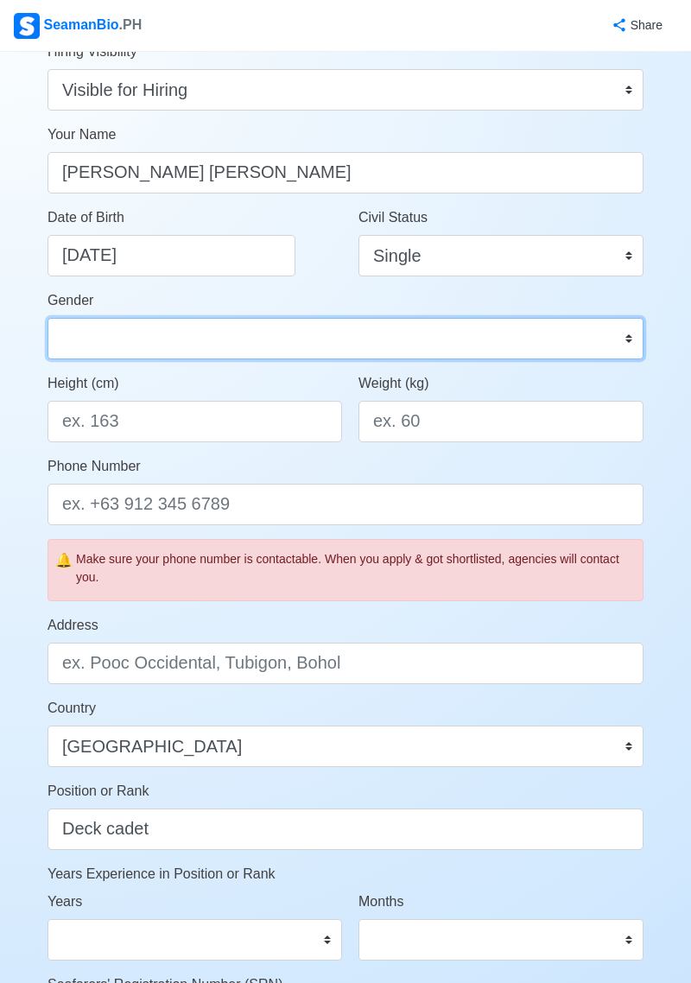
click at [217, 339] on select "Male Female" at bounding box center [346, 338] width 596 height 41
select select "[DEMOGRAPHIC_DATA]"
click at [48, 318] on select "Male Female" at bounding box center [346, 338] width 596 height 41
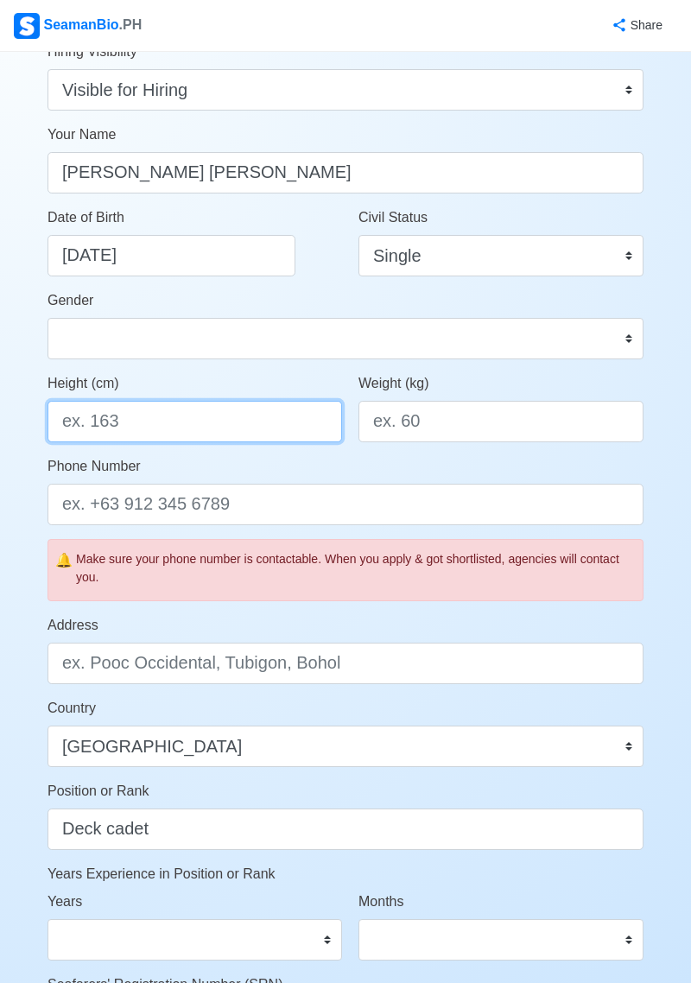
click at [248, 421] on input "Height (cm)" at bounding box center [195, 421] width 295 height 41
type input "157"
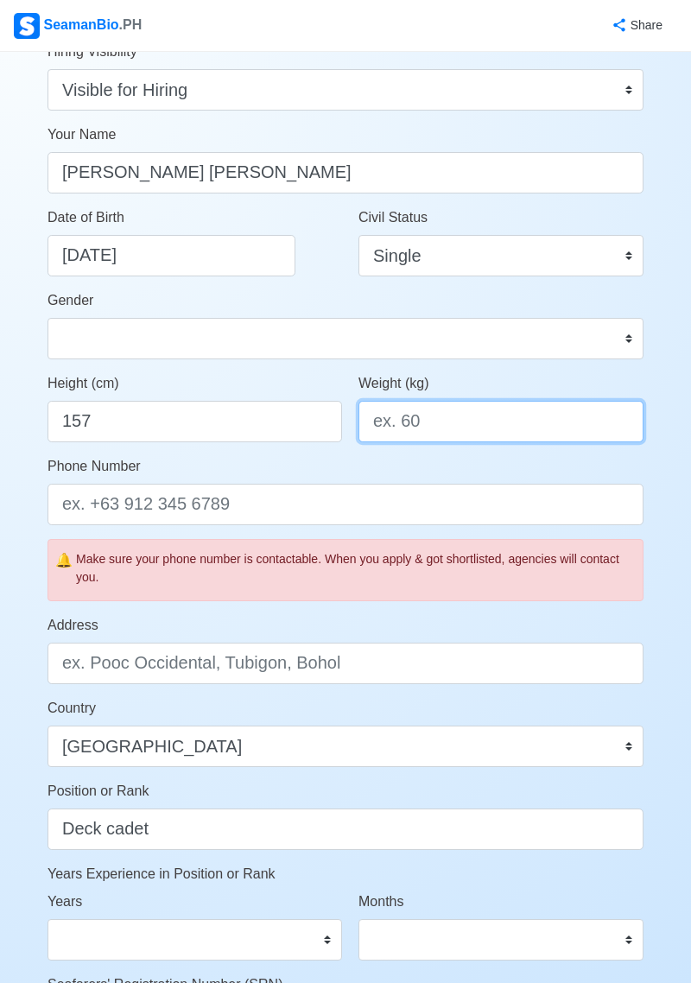
click at [536, 430] on input "Weight (kg)" at bounding box center [500, 421] width 285 height 41
type input "57"
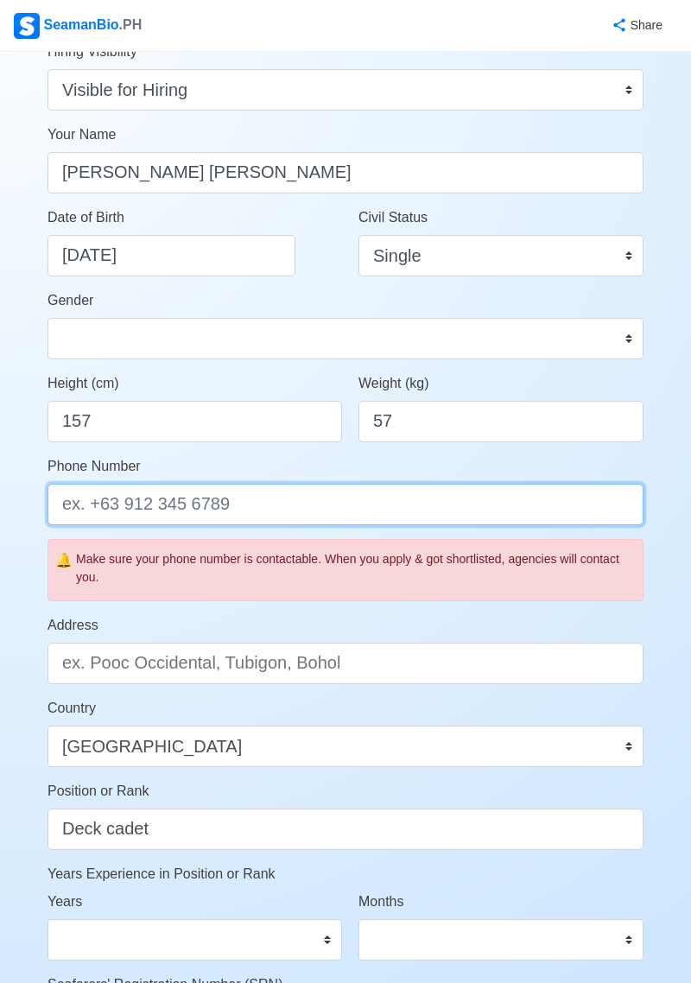
click at [301, 497] on input "Phone Number" at bounding box center [346, 504] width 596 height 41
type input "[PHONE_NUMBER]"
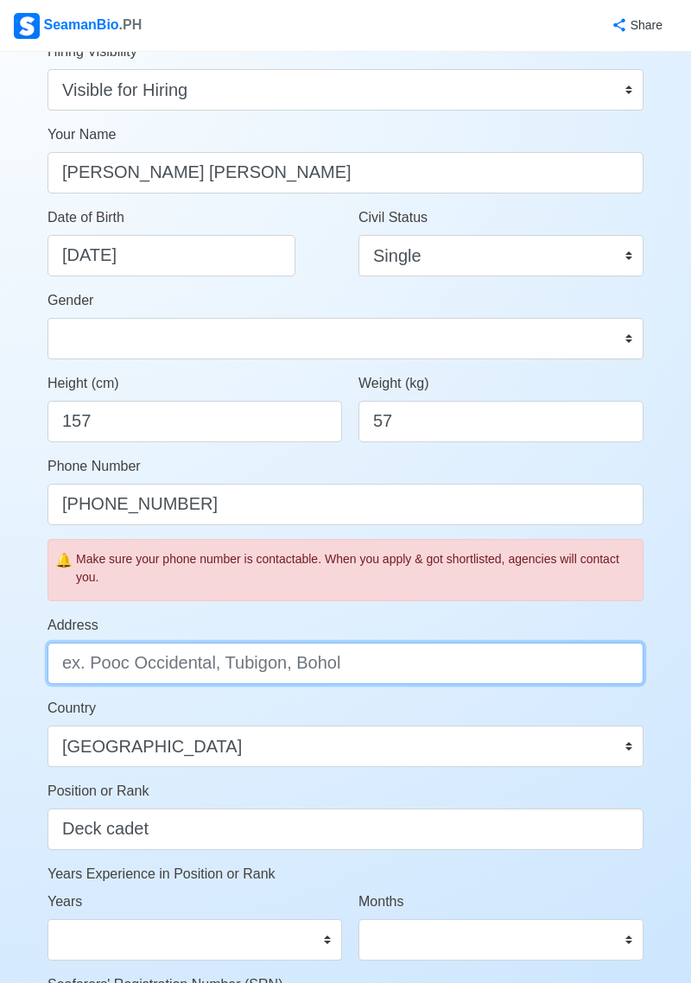
click at [322, 669] on input "Address" at bounding box center [346, 663] width 596 height 41
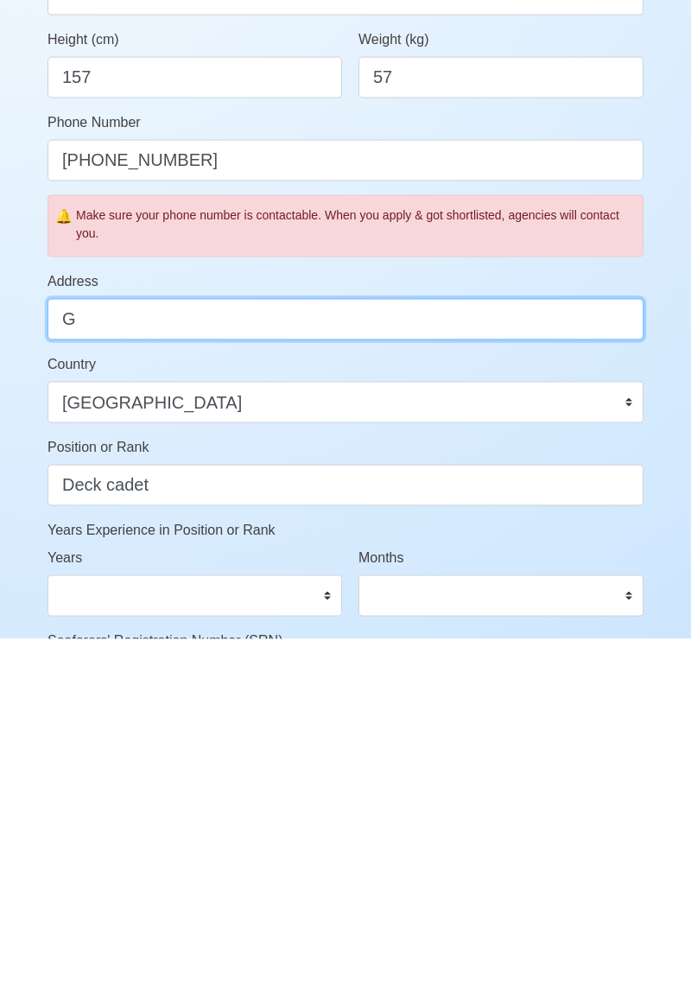
type input "GIPORLOS EASTERN SAMAR"
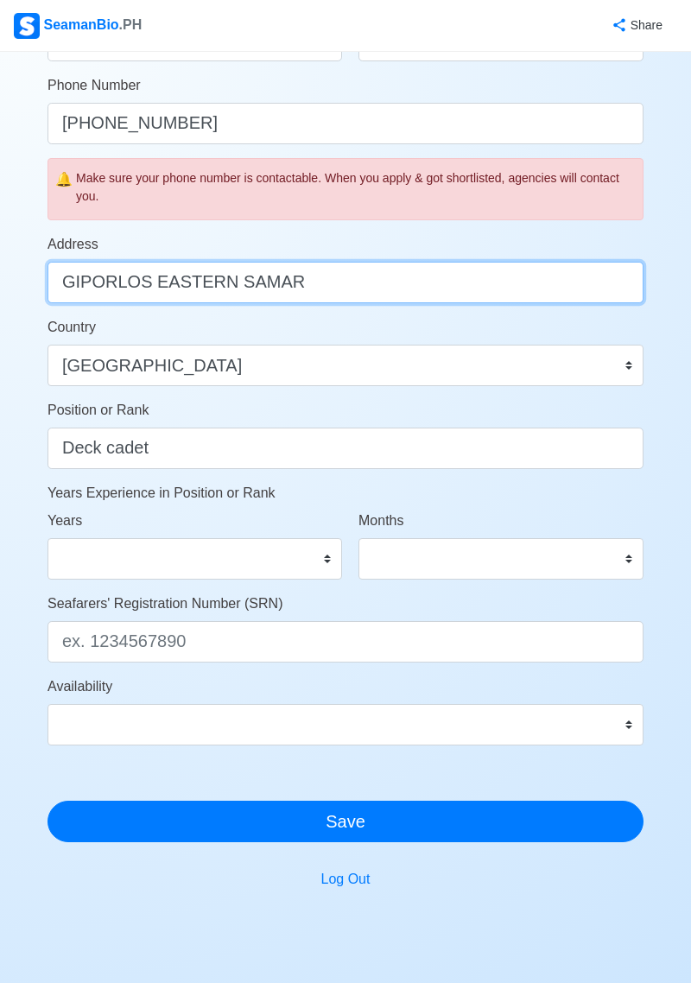
scroll to position [553, 0]
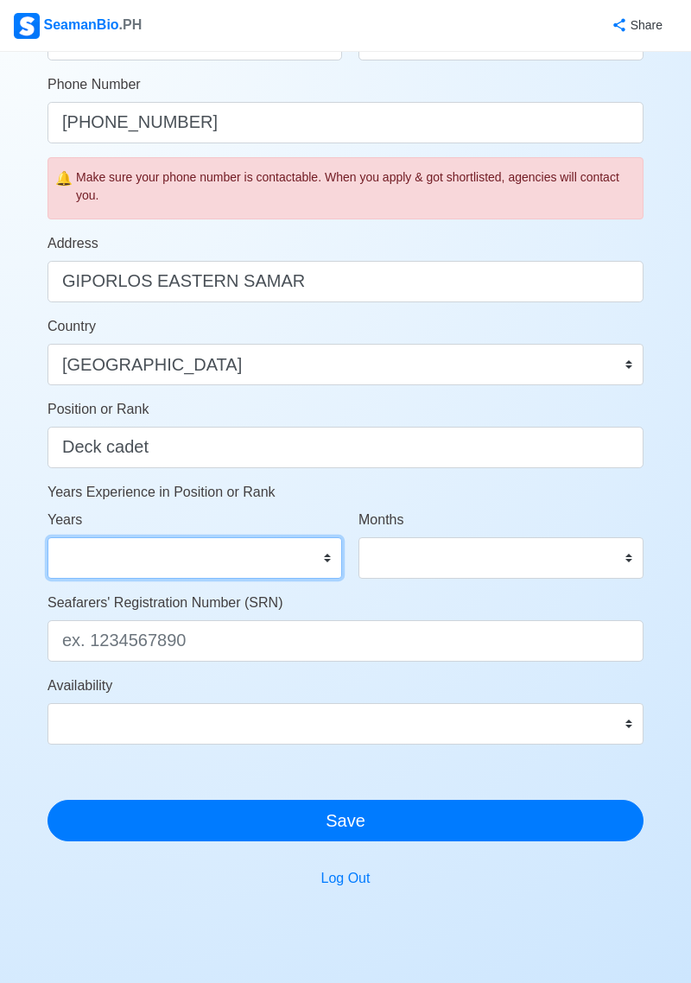
click at [307, 549] on select "0 1 2 3 4 5 6 7 8 9 10 11 12 13 14 15 16 17 18 19 20 21 22 23 24 25 26 27 28 29…" at bounding box center [195, 557] width 295 height 41
select select "0"
click at [48, 537] on select "0 1 2 3 4 5 6 7 8 9 10 11 12 13 14 15 16 17 18 19 20 21 22 23 24 25 26 27 28 29…" at bounding box center [195, 557] width 295 height 41
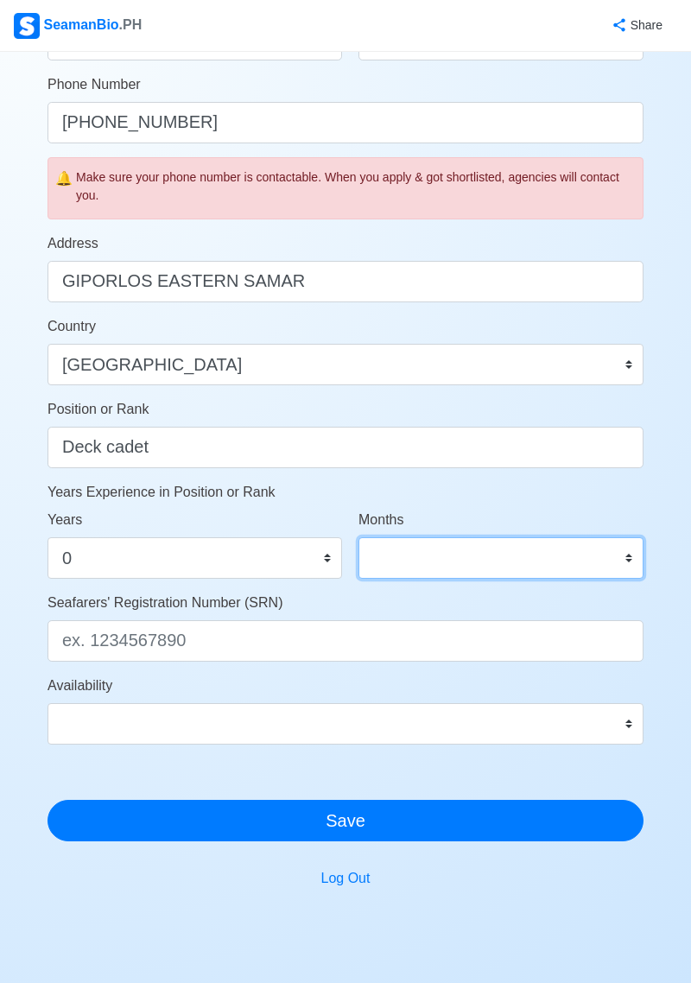
click at [575, 569] on select "0 1 2 3 4 5 6 7 8 9 10 11" at bounding box center [500, 557] width 285 height 41
select select "0"
click at [358, 537] on select "0 1 2 3 4 5 6 7 8 9 10 11" at bounding box center [500, 557] width 285 height 41
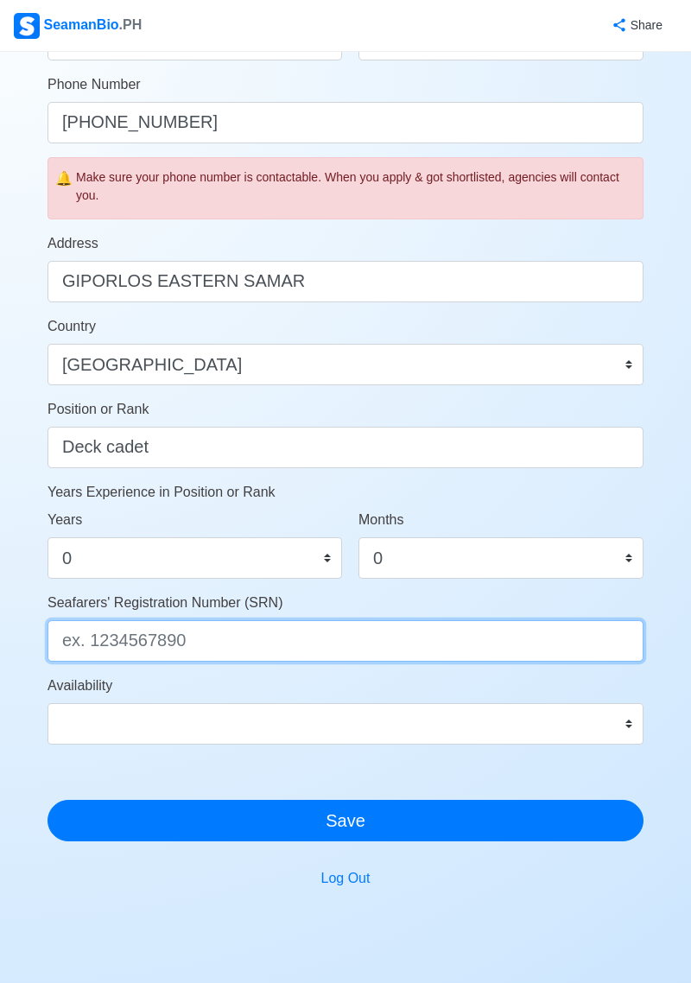
click at [461, 634] on input "Seafarers' Registration Number (SRN)" at bounding box center [346, 640] width 596 height 41
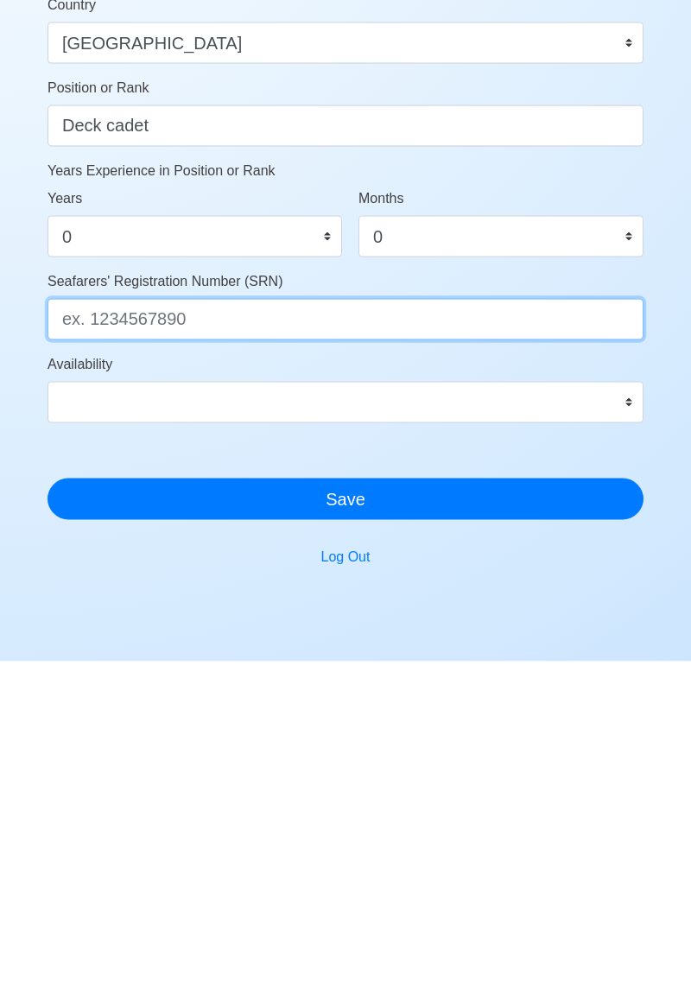
type input "0212030087"
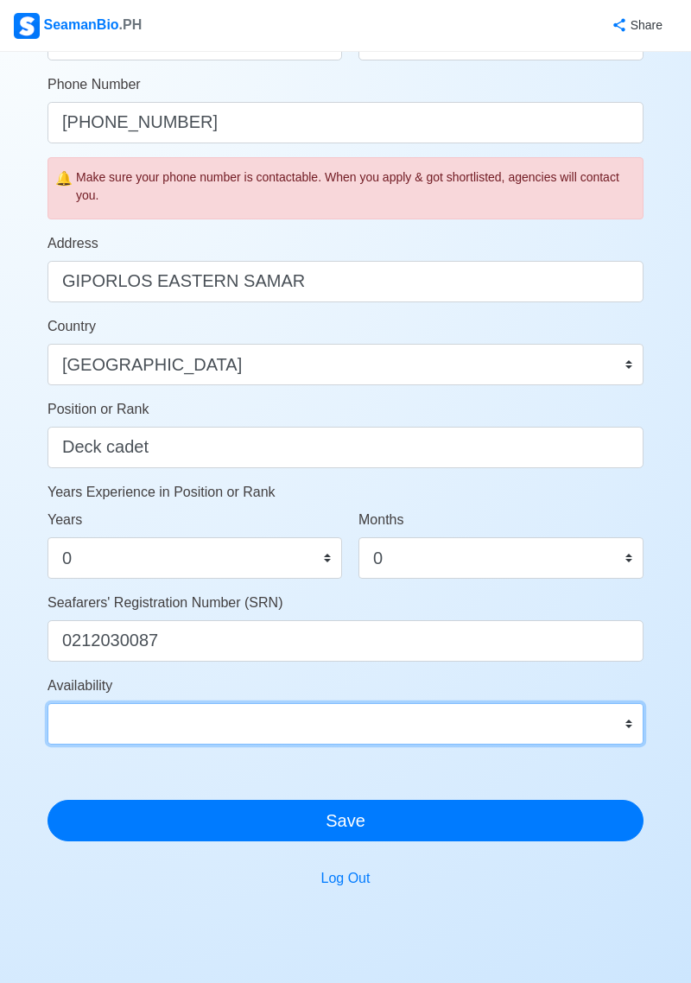
click at [438, 731] on select "Immediate Nov 2025 Dec 2025 Jan 2026 Feb 2026 Mar 2026 Apr 2026 May 2026 Jun 20…" at bounding box center [346, 723] width 596 height 41
select select "4102416000000"
click at [48, 703] on select "Immediate Nov 2025 Dec 2025 Jan 2026 Feb 2026 Mar 2026 Apr 2026 May 2026 Jun 20…" at bounding box center [346, 723] width 596 height 41
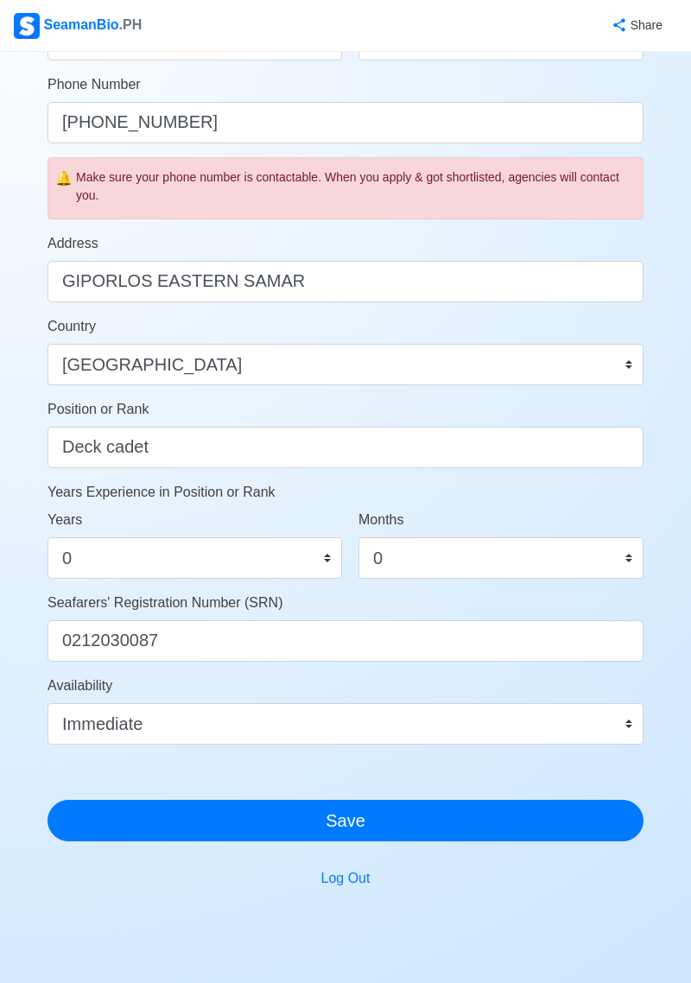
click at [387, 825] on button "Save" at bounding box center [346, 820] width 596 height 41
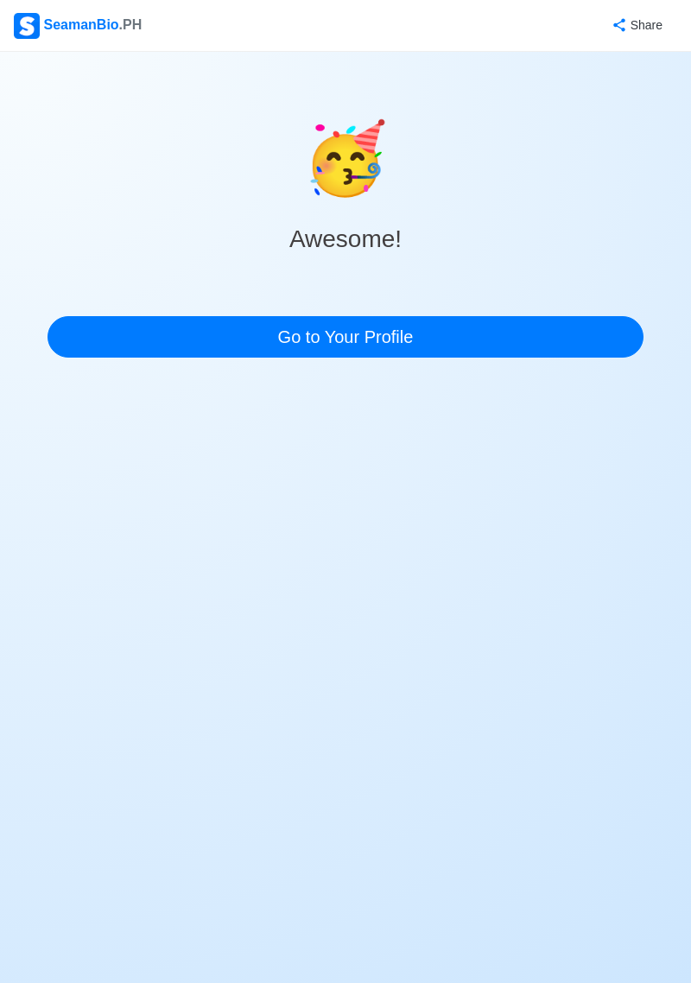
scroll to position [0, 0]
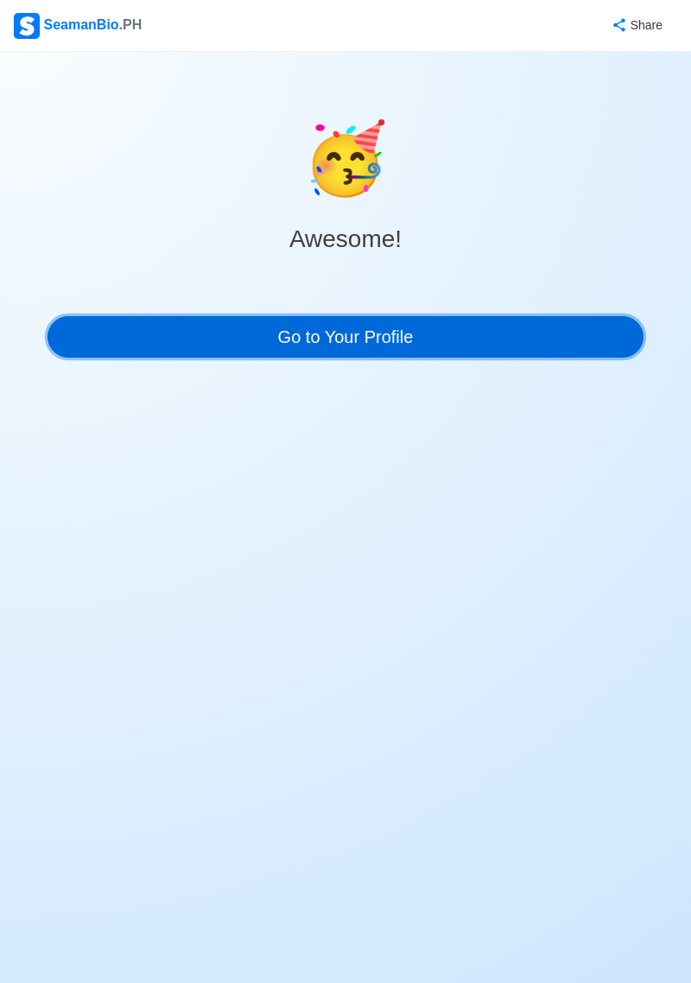
click at [428, 352] on link "Go to Your Profile" at bounding box center [346, 336] width 596 height 41
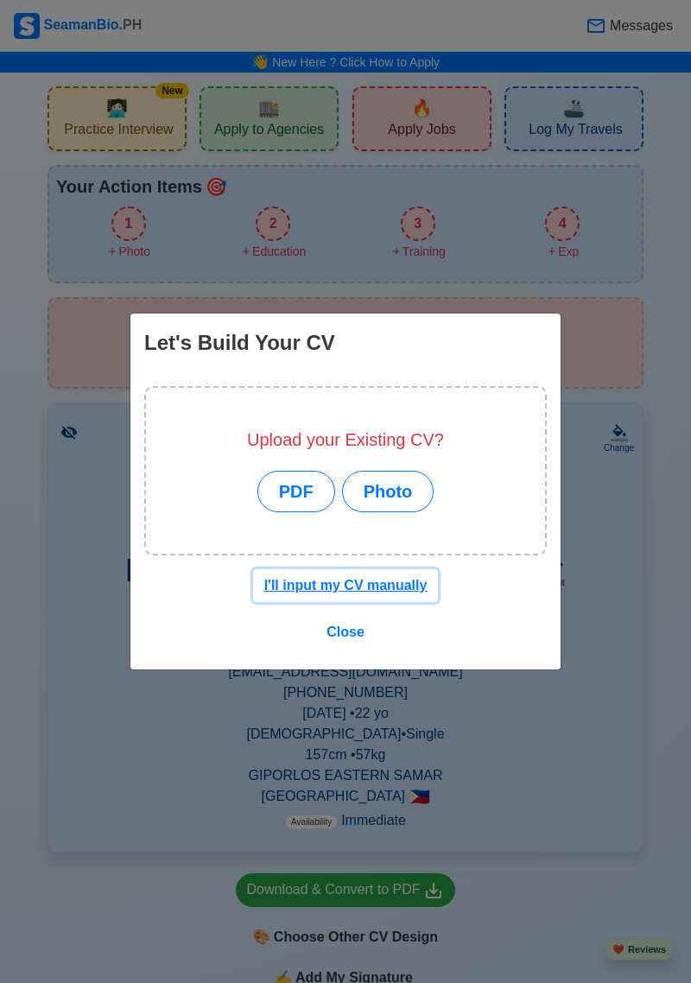
click at [303, 592] on u "I'll input my CV manually" at bounding box center [345, 585] width 163 height 15
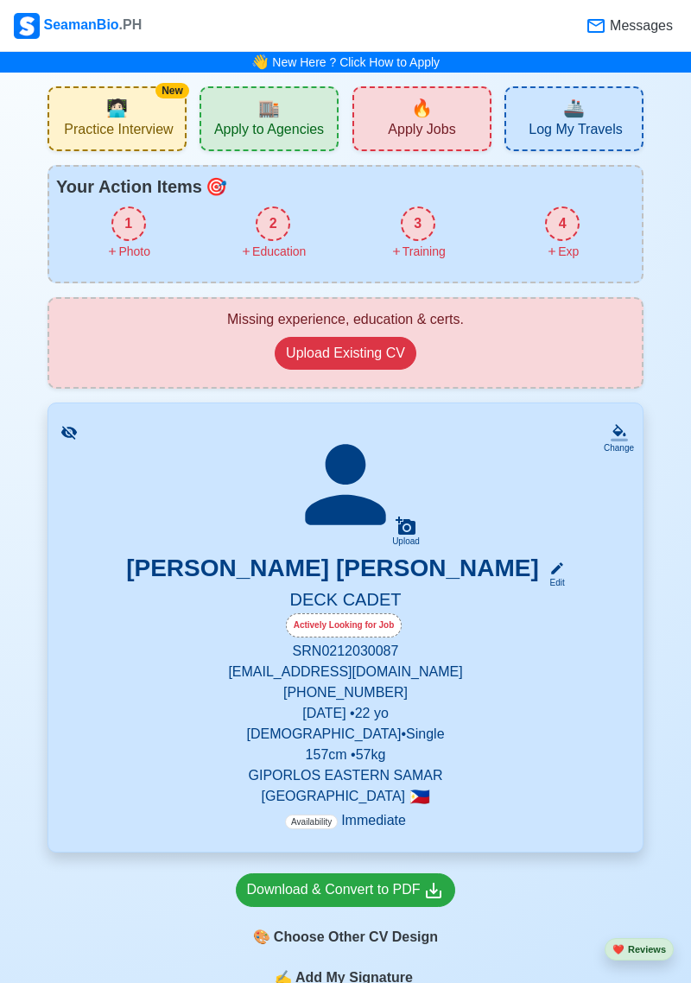
click at [69, 437] on icon at bounding box center [69, 432] width 16 height 13
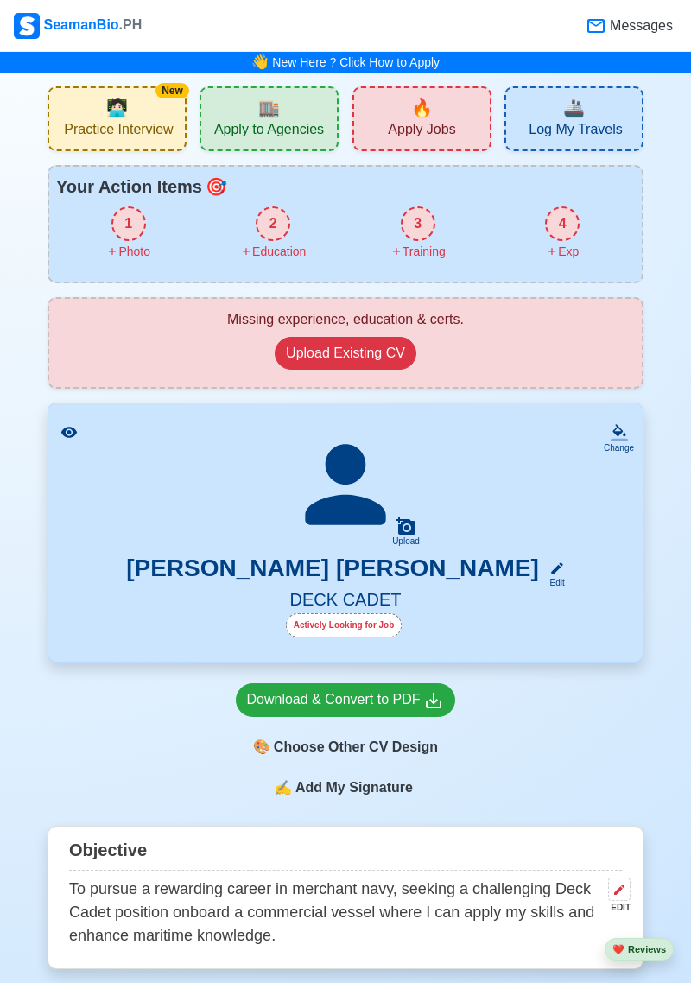
click at [69, 437] on icon at bounding box center [69, 432] width 16 height 11
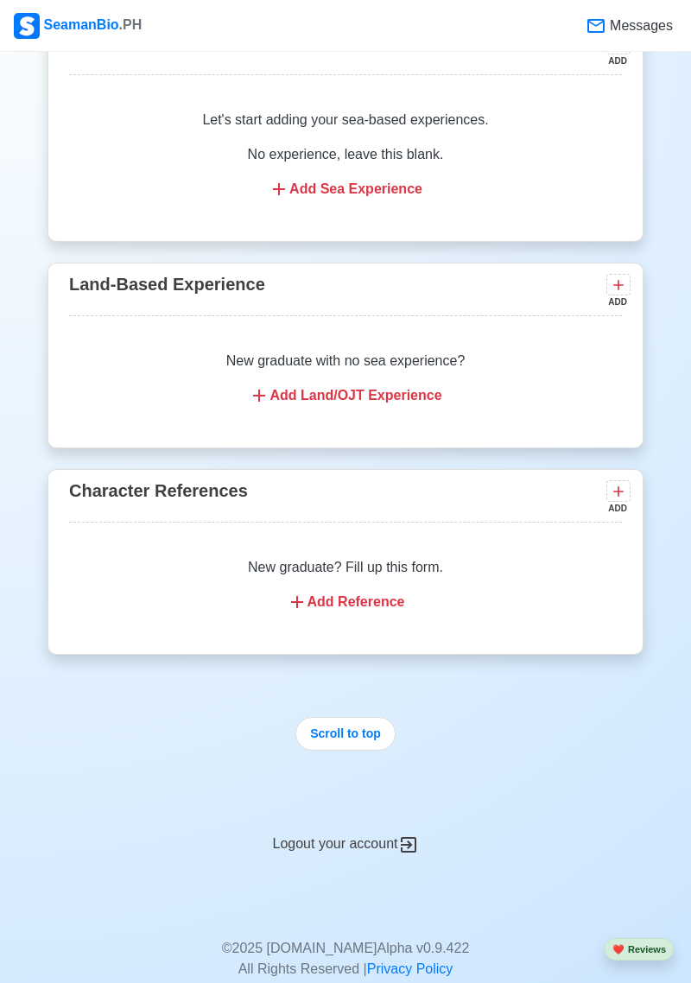
scroll to position [2410, 0]
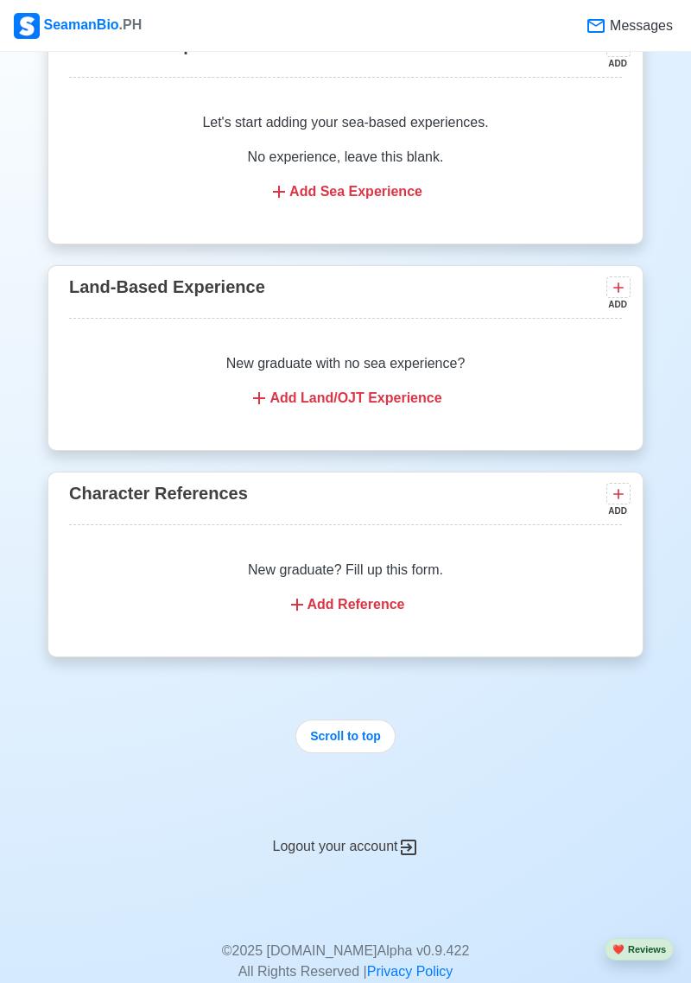
click at [320, 594] on div "Add Reference" at bounding box center [345, 604] width 511 height 21
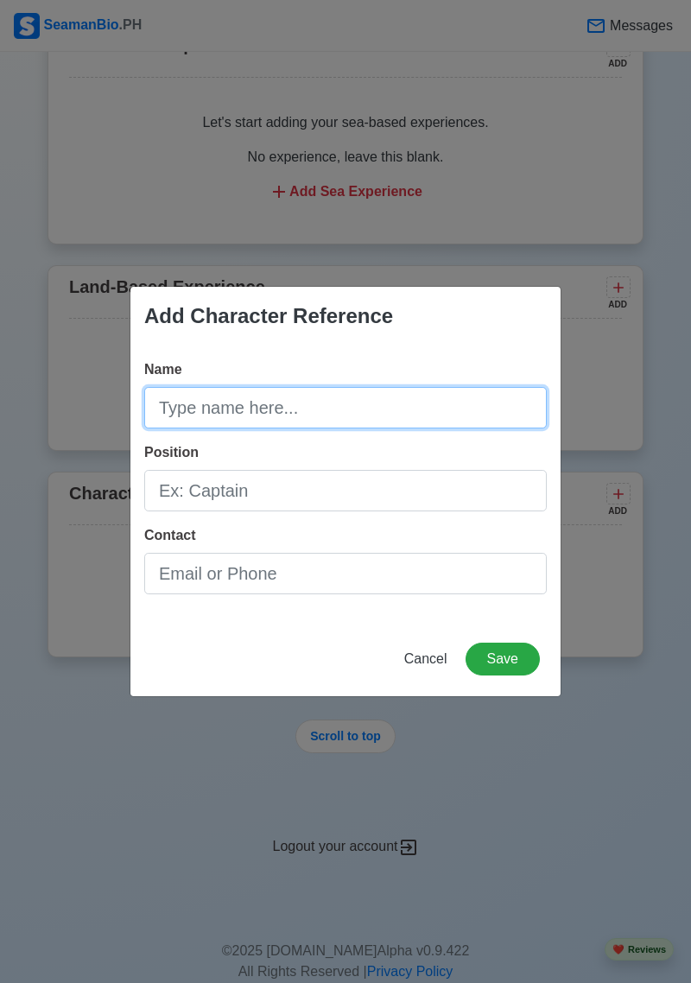
click at [174, 409] on input "Name" at bounding box center [345, 407] width 402 height 41
type input "[PERSON_NAME] [PERSON_NAME]"
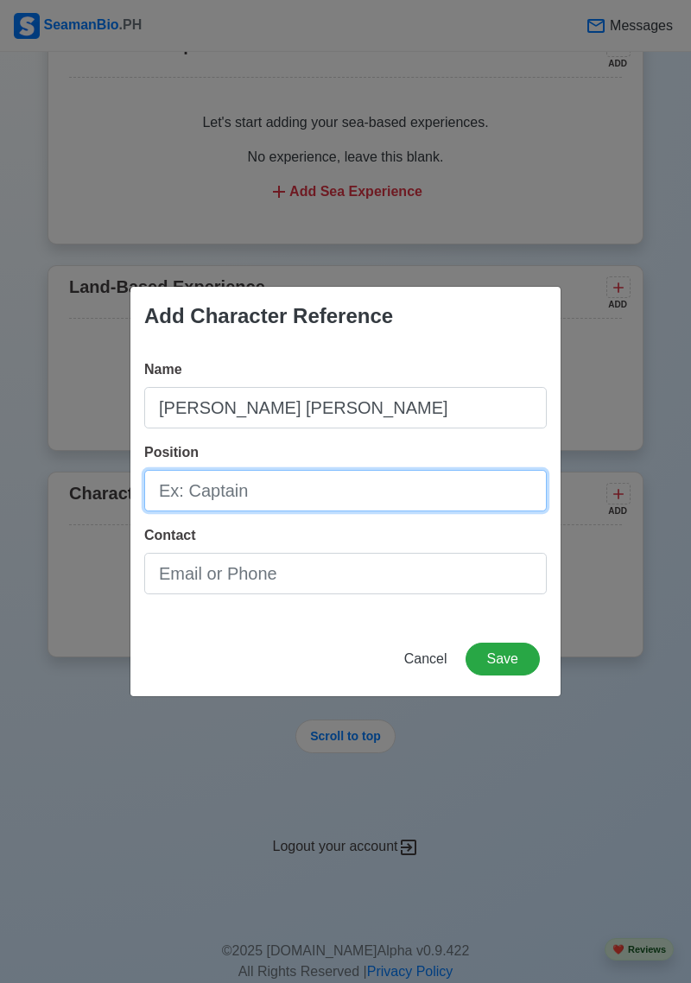
click at [289, 484] on input "Position" at bounding box center [345, 490] width 402 height 41
type input "Deck cadet"
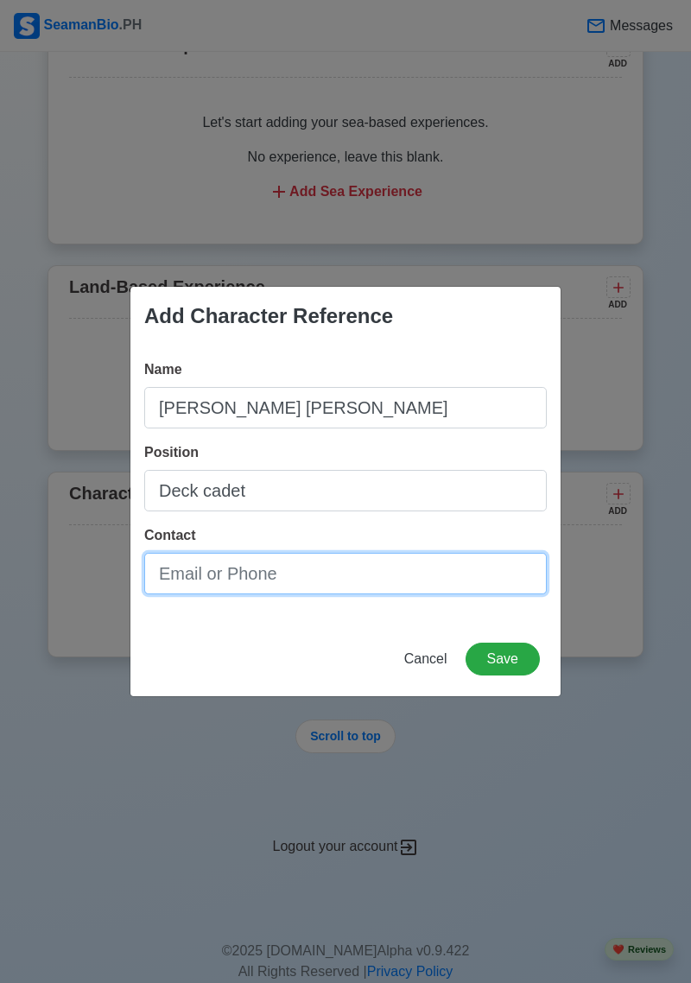
click at [390, 566] on input "Contact" at bounding box center [345, 573] width 402 height 41
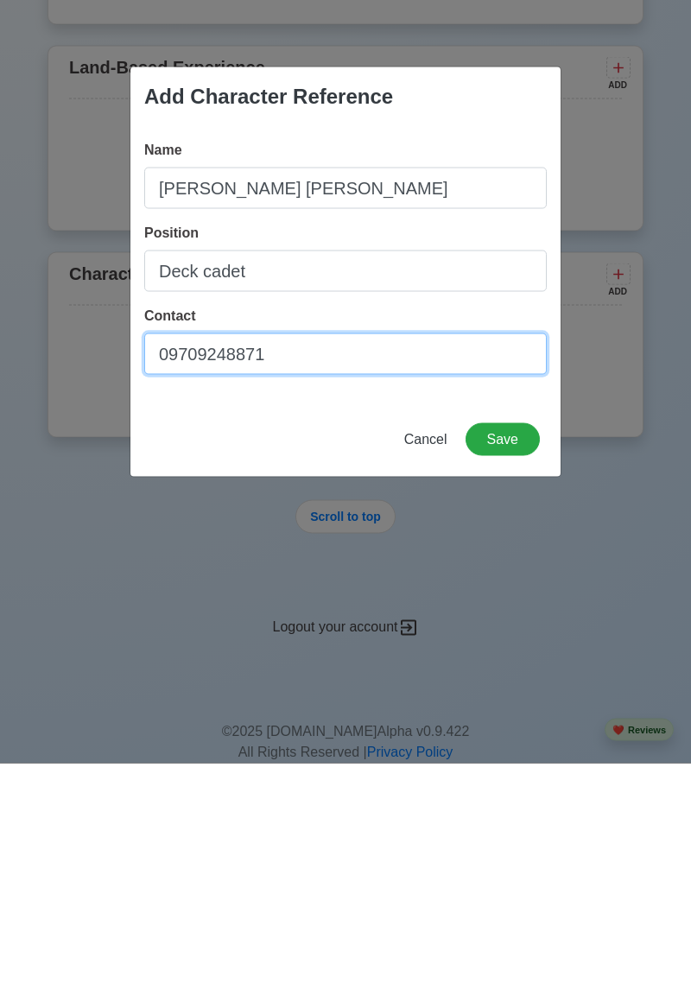
type input "09709248871"
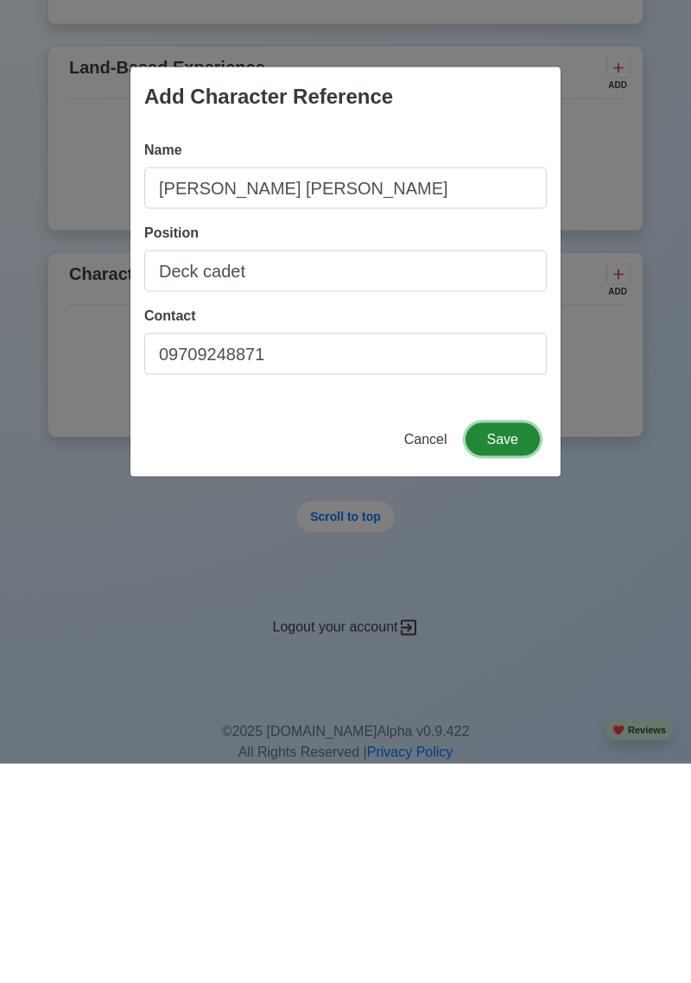
click at [512, 665] on button "Save" at bounding box center [503, 659] width 74 height 33
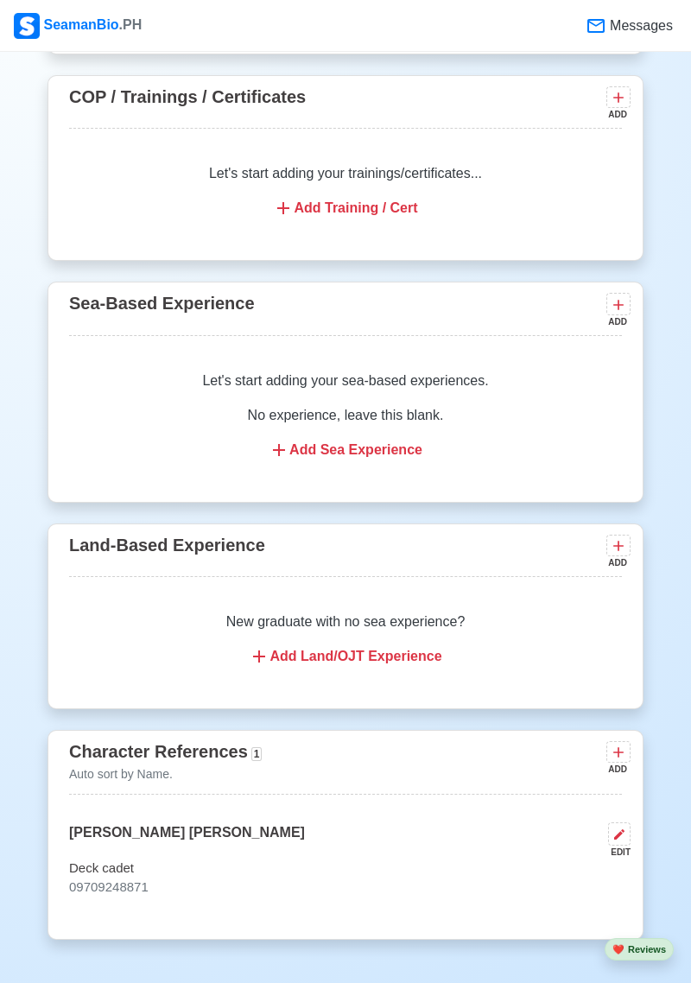
scroll to position [2151, 0]
click at [286, 647] on div "Add Land/OJT Experience" at bounding box center [345, 657] width 511 height 21
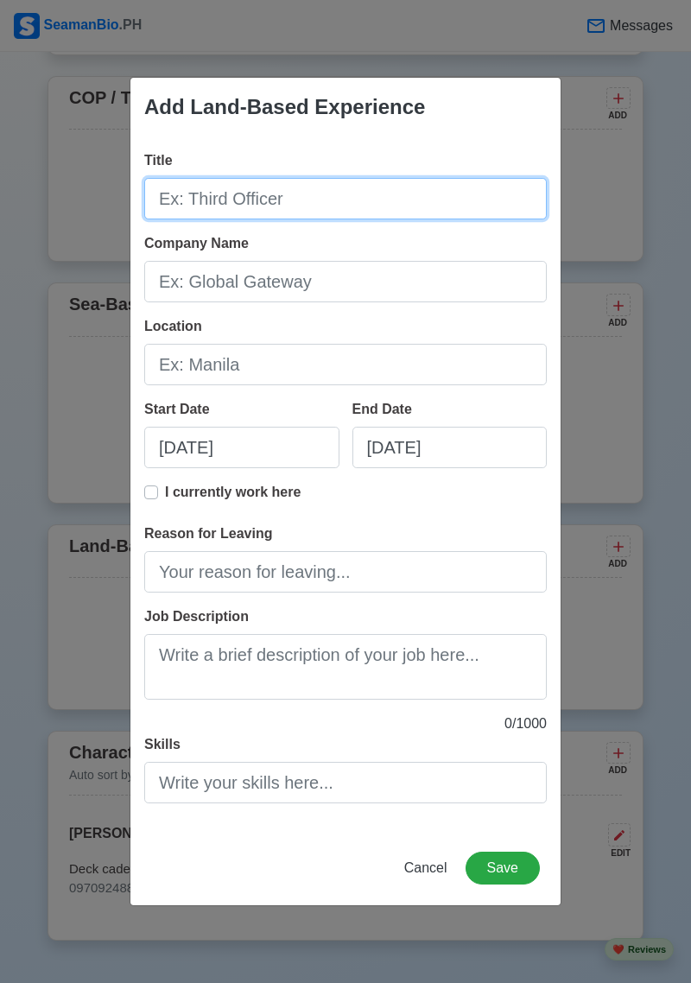
click at [432, 208] on input "Title" at bounding box center [345, 198] width 402 height 41
click at [584, 482] on div "Add Land-Based Experience Title Company Name Location Start Date 10/01/2025 End…" at bounding box center [345, 491] width 691 height 983
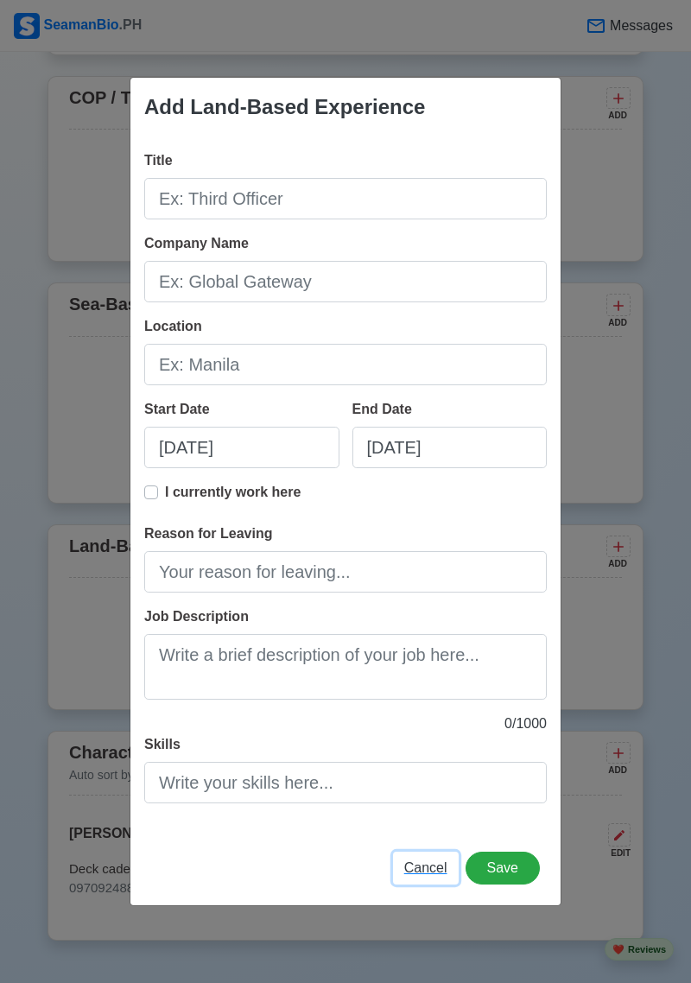
click at [428, 864] on span "Cancel" at bounding box center [425, 867] width 43 height 15
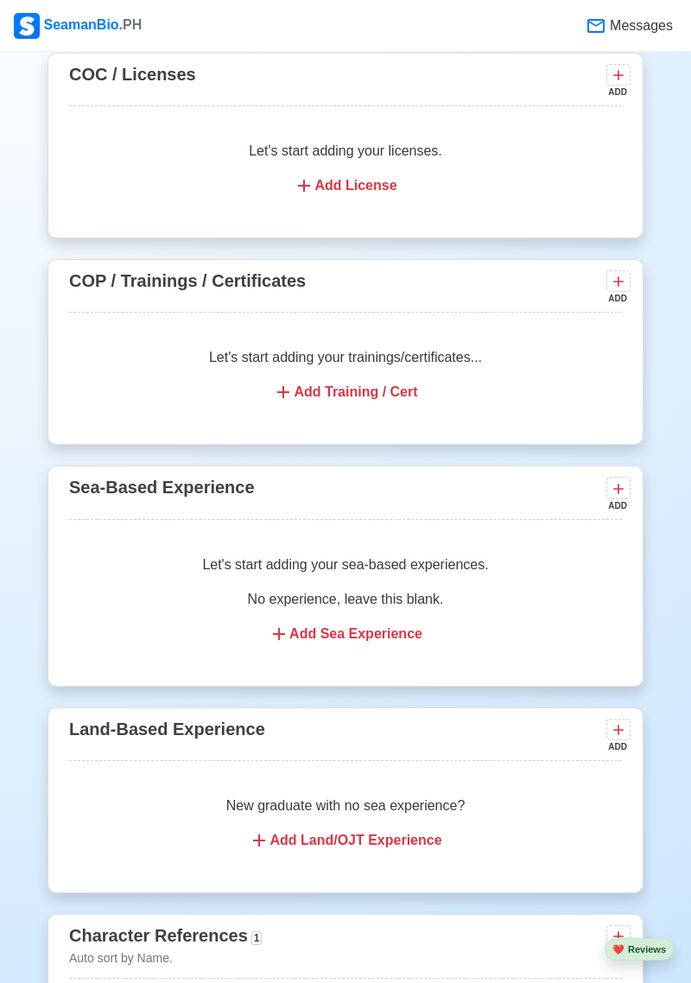
scroll to position [1964, 0]
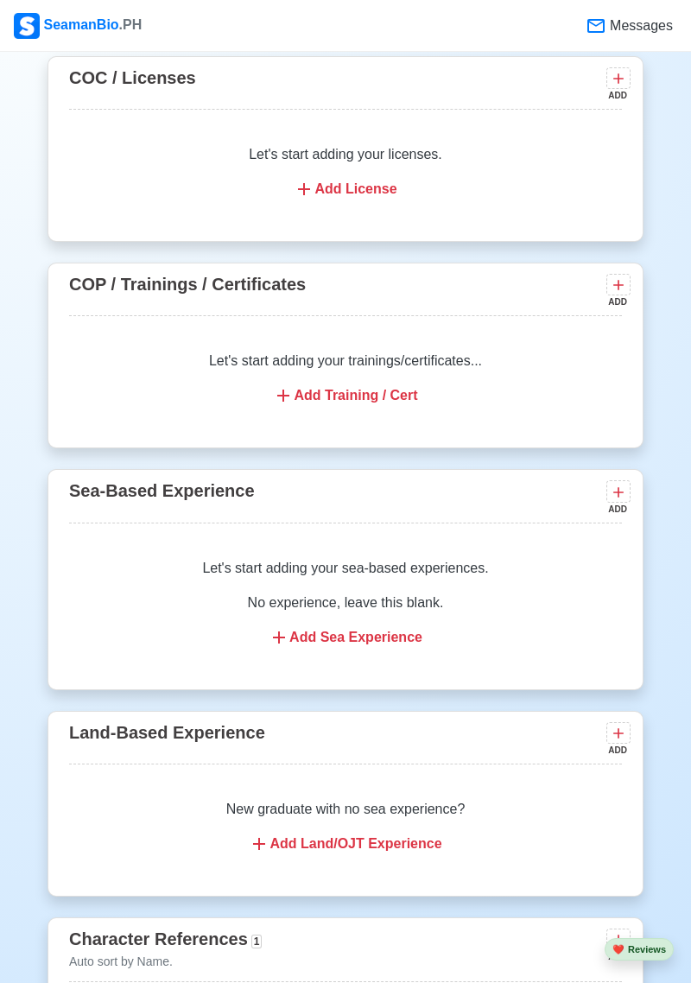
click at [425, 799] on p "New graduate with no sea experience?" at bounding box center [345, 809] width 511 height 21
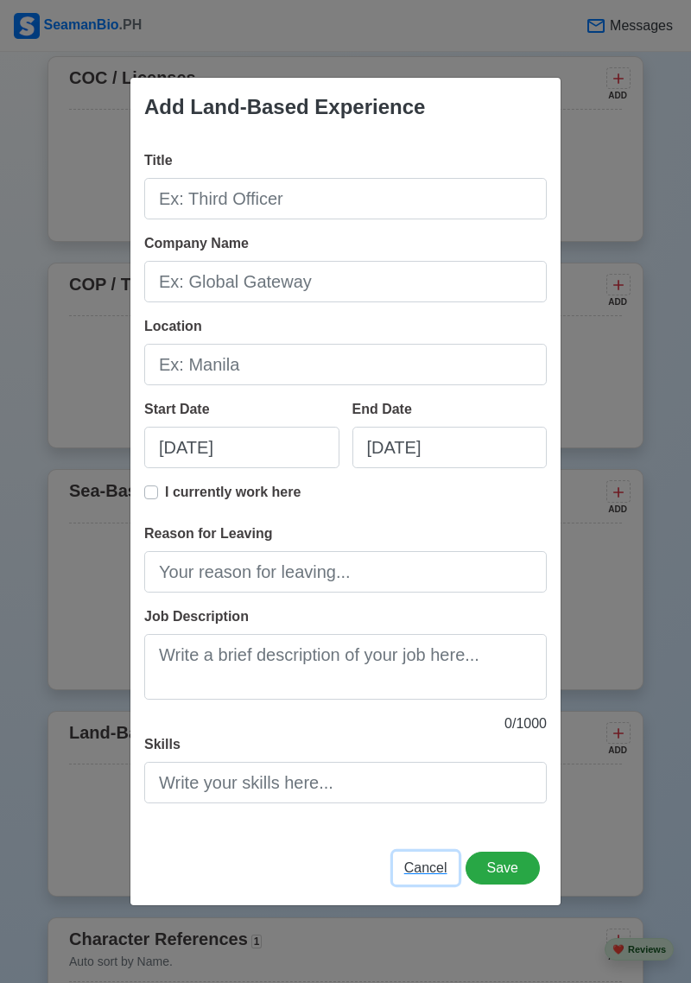
click at [428, 873] on span "Cancel" at bounding box center [425, 867] width 43 height 15
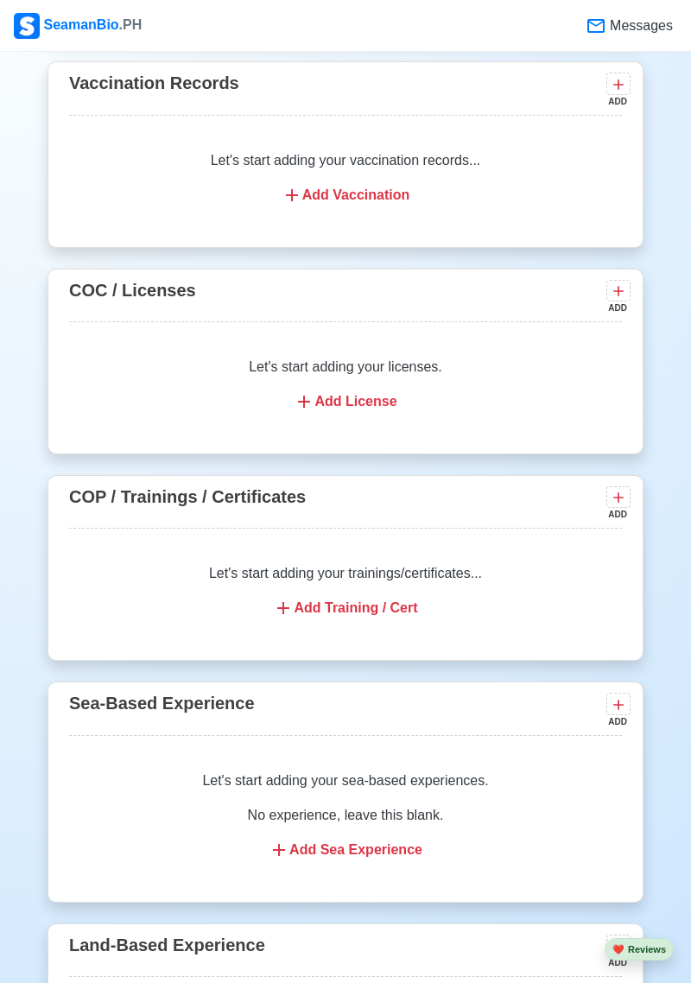
scroll to position [1747, 0]
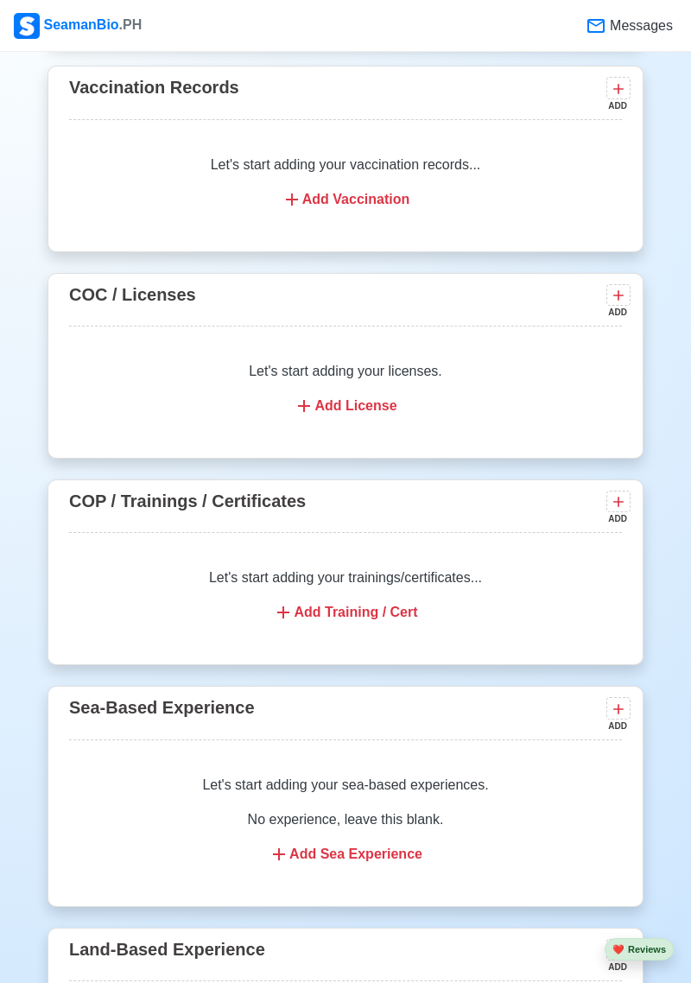
click at [381, 602] on div "Add Training / Cert" at bounding box center [345, 612] width 511 height 21
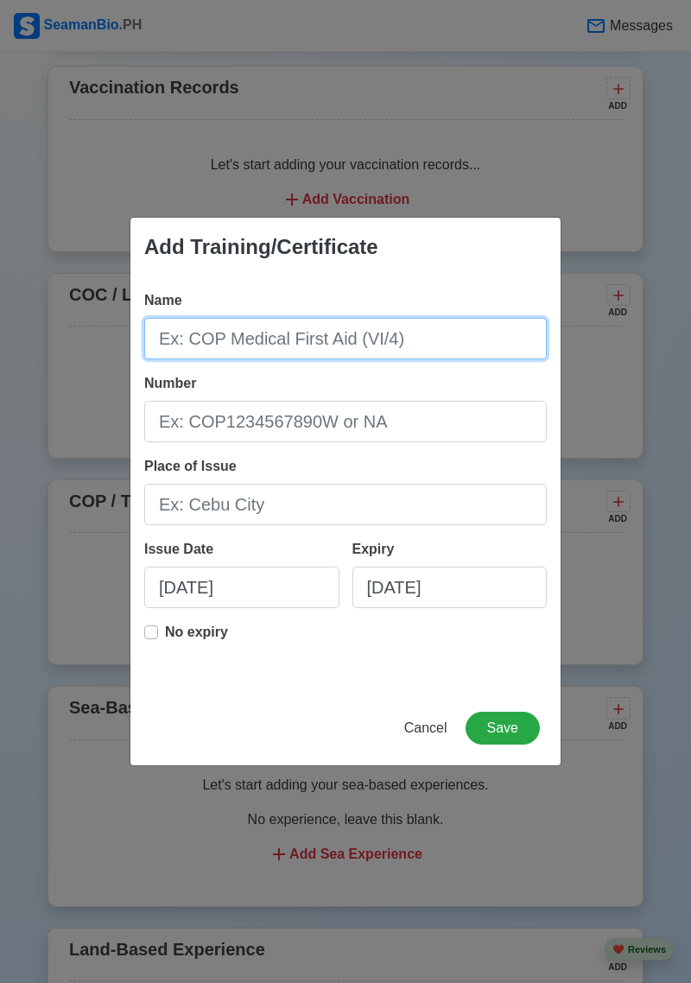
click at [445, 329] on input "Name" at bounding box center [345, 338] width 402 height 41
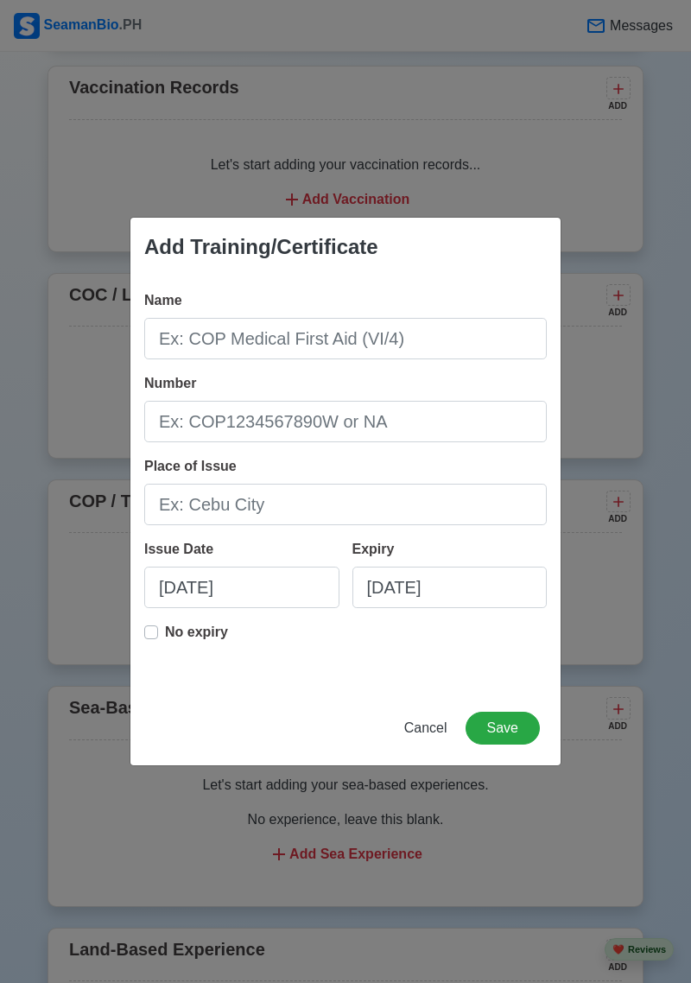
click at [581, 538] on div "Add Training/Certificate Name Number Place of Issue Issue Date 10/01/2025 Expir…" at bounding box center [345, 491] width 691 height 983
click at [440, 735] on span "Cancel" at bounding box center [425, 727] width 43 height 15
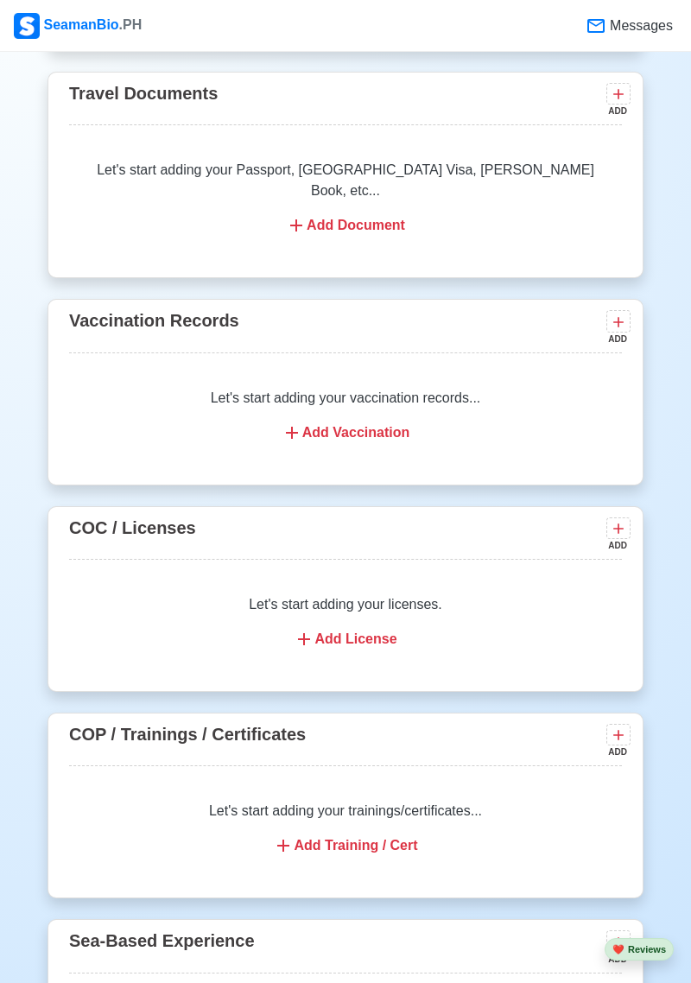
scroll to position [1512, 0]
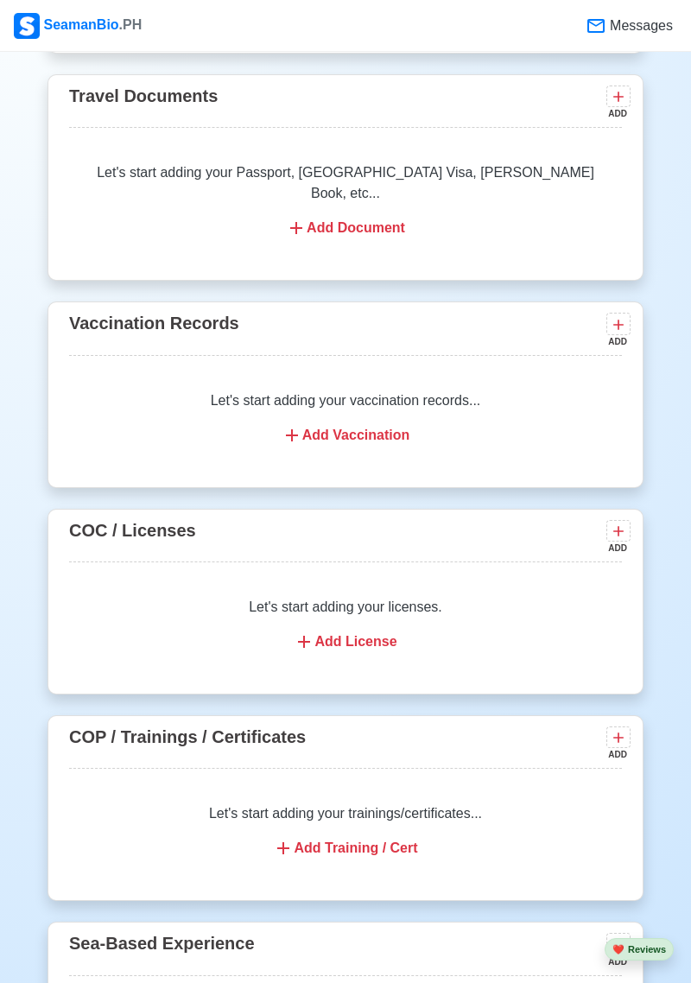
click at [509, 597] on p "Let's start adding your licenses." at bounding box center [345, 607] width 511 height 21
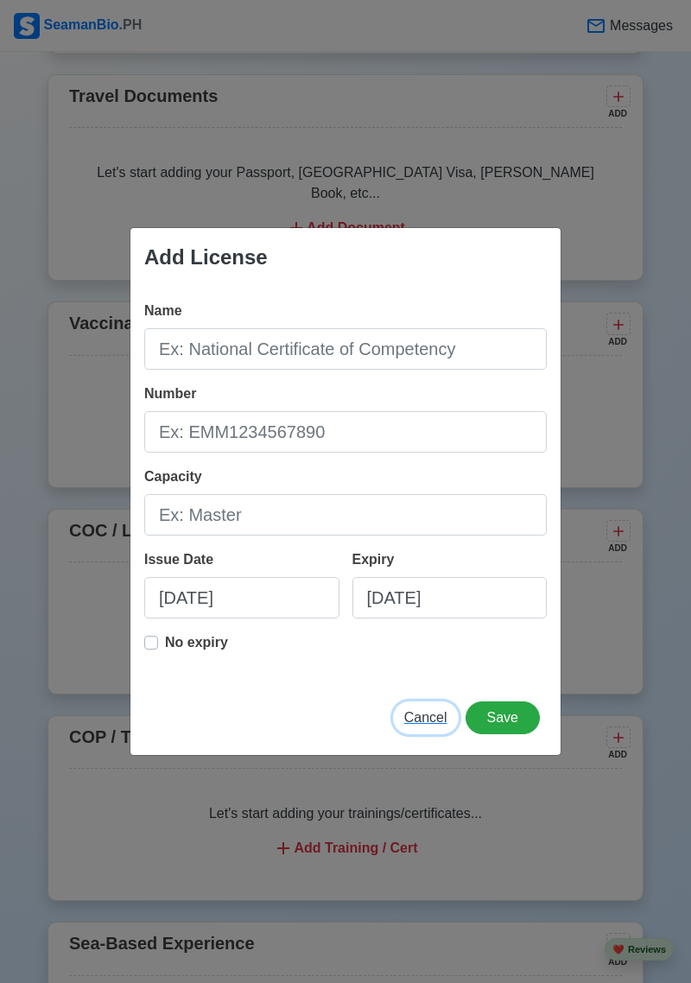
click at [435, 722] on span "Cancel" at bounding box center [425, 717] width 43 height 15
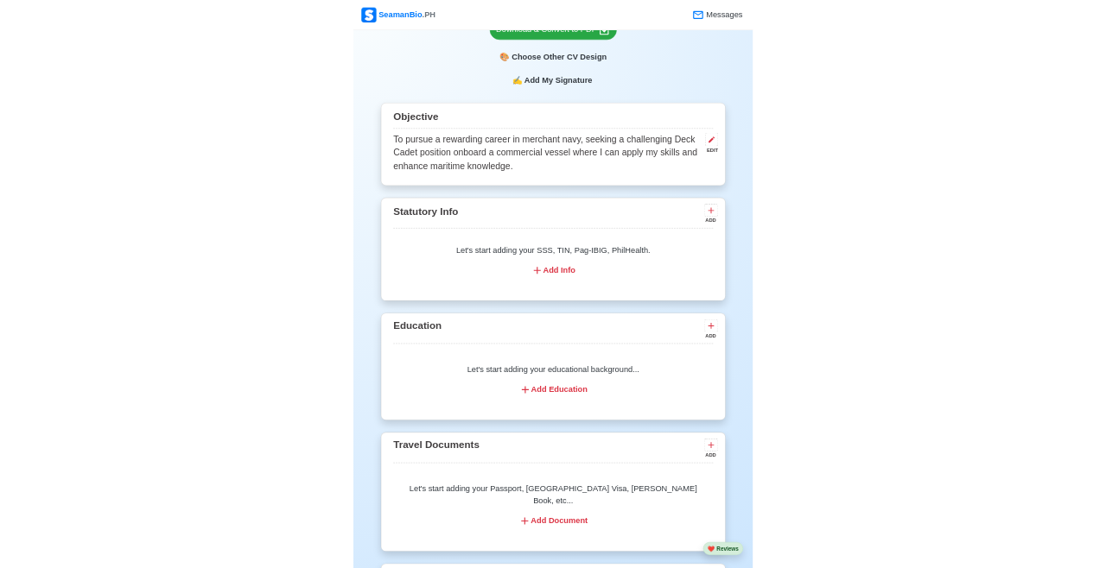
scroll to position [833, 0]
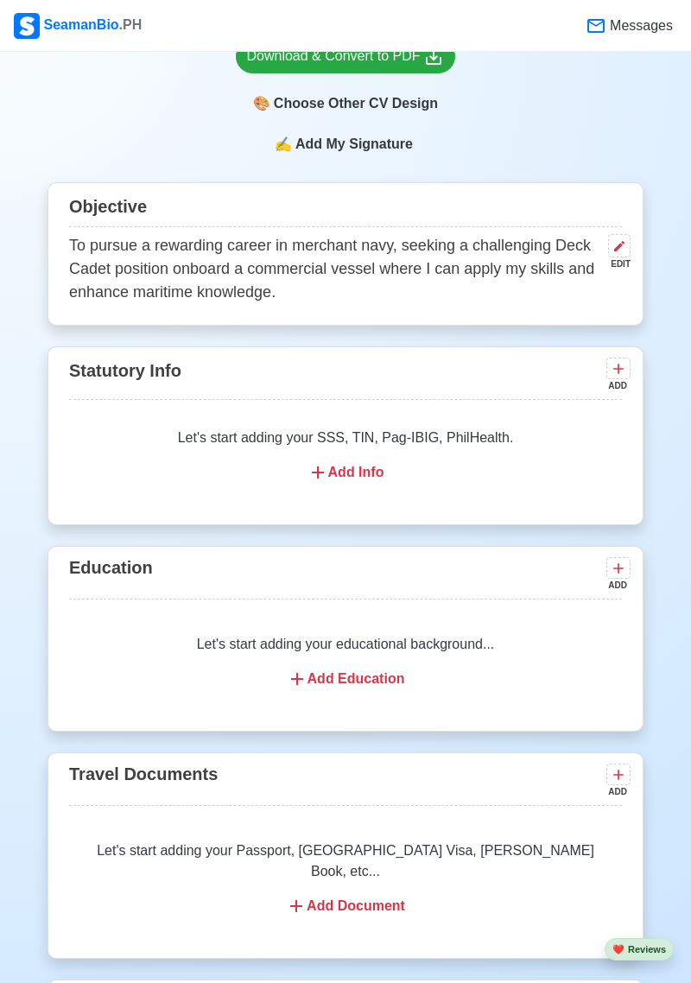
click at [491, 644] on div "Let's start adding your educational background... Add Education" at bounding box center [345, 661] width 553 height 97
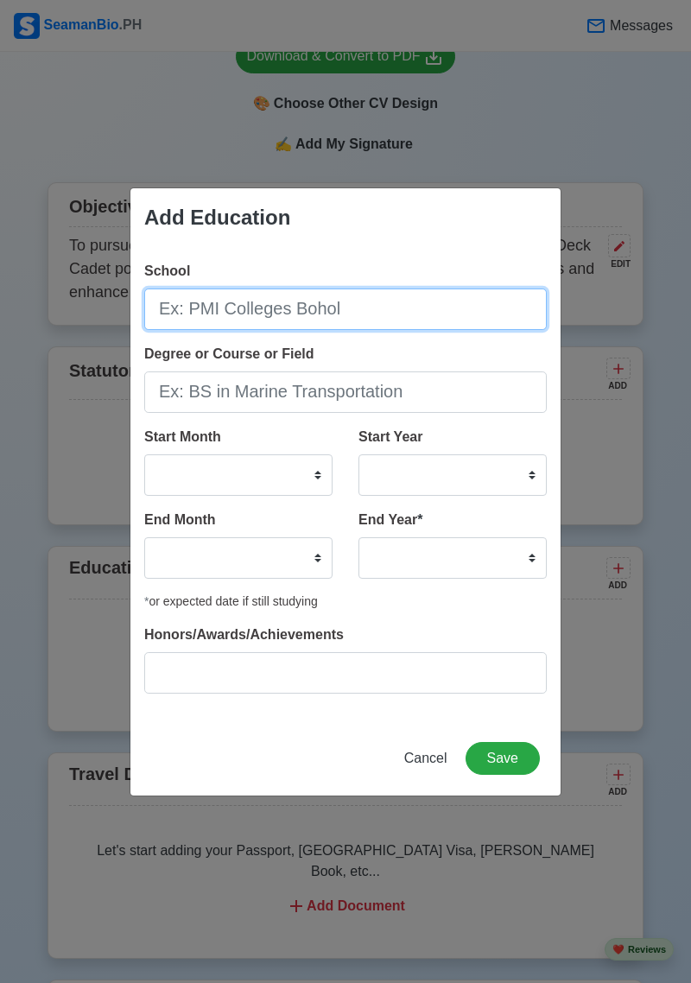
click at [358, 318] on input "School" at bounding box center [345, 308] width 402 height 41
type input "UC -METC"
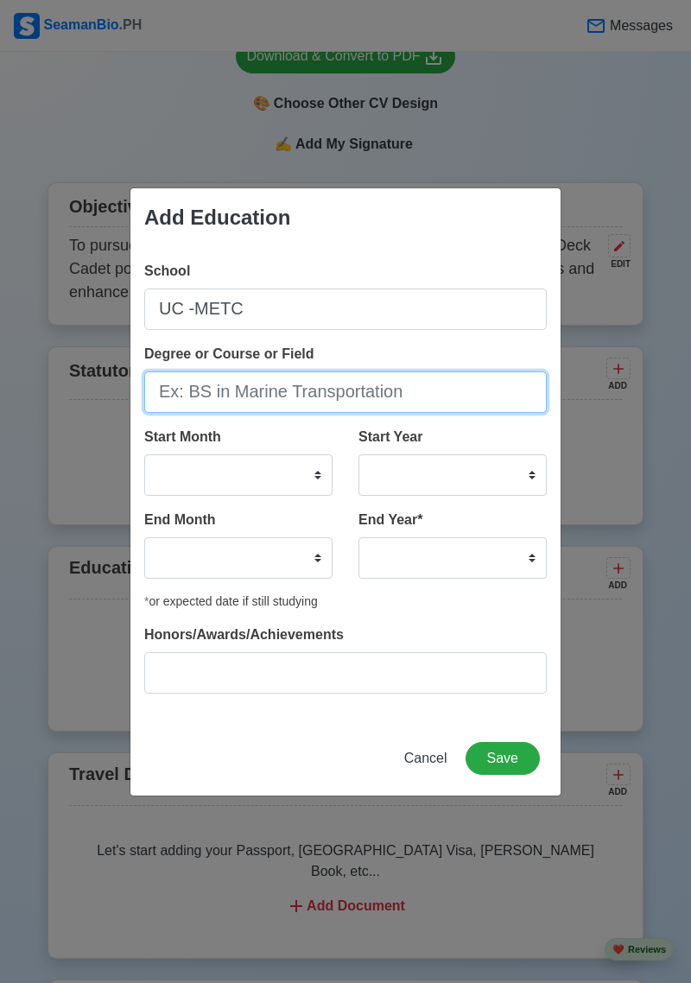
click at [308, 384] on input "Degree or Course or Field" at bounding box center [345, 391] width 402 height 41
type input "B"
type input "BS in Marine Transportation"
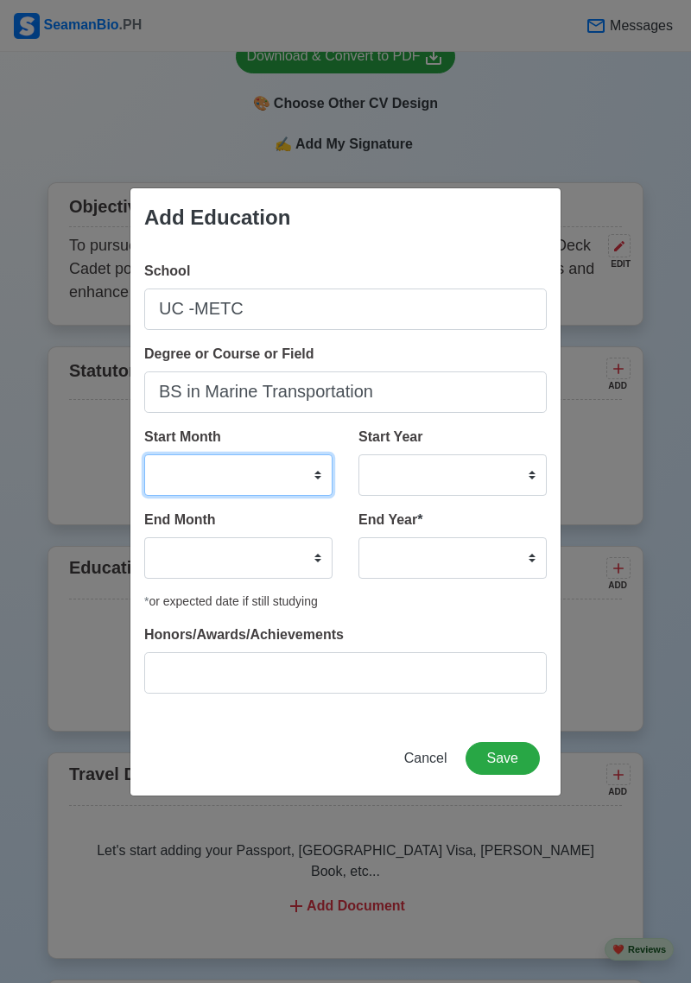
click at [174, 482] on select "January February March April May June July August September October November De…" at bounding box center [238, 474] width 188 height 41
click at [445, 430] on div "Start Year 2025 2024 2023 2022 2021 2020 2019 2018 2017 2016 2015 2014 2013 201…" at bounding box center [452, 461] width 188 height 69
click at [479, 467] on select "2025 2024 2023 2022 2021 2020 2019 2018 2017 2016 2015 2014 2013 2012 2011 2010…" at bounding box center [452, 474] width 188 height 41
select select "2022"
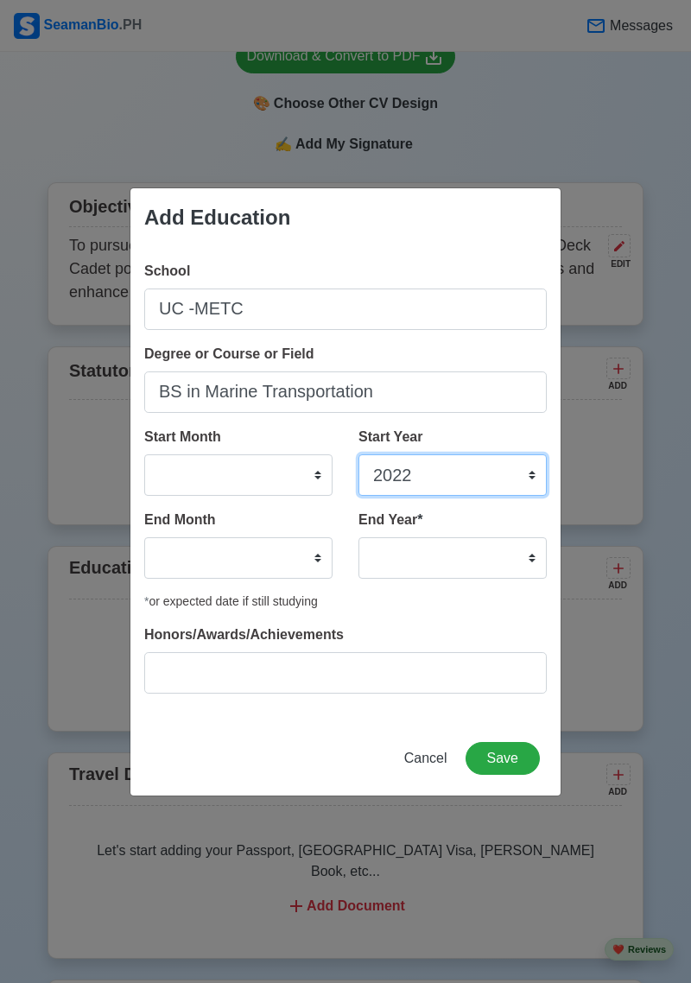
click at [358, 454] on select "2025 2024 2023 2022 2021 2020 2019 2018 2017 2016 2015 2014 2013 2012 2011 2010…" at bounding box center [452, 474] width 188 height 41
click at [283, 479] on select "January February March April May June July August September October November De…" at bounding box center [238, 474] width 188 height 41
click at [462, 117] on div "Add Education School UC -METC Degree or Course or Field BS in Marine Transporta…" at bounding box center [345, 491] width 691 height 983
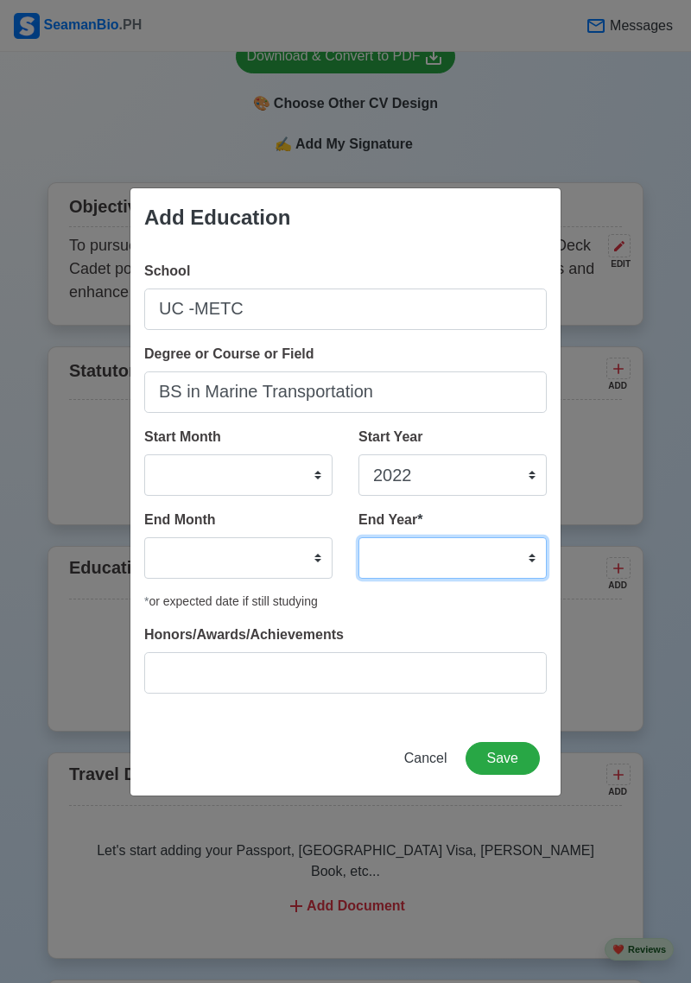
click at [479, 560] on select "2035 2034 2033 2032 2031 2030 2029 2028 2027 2026 2025 2024 2023 2022 2021 2020…" at bounding box center [452, 557] width 188 height 41
select select "2025"
click at [358, 537] on select "2035 2034 2033 2032 2031 2030 2029 2028 2027 2026 2025 2024 2023 2022 2021 2020…" at bounding box center [452, 557] width 188 height 41
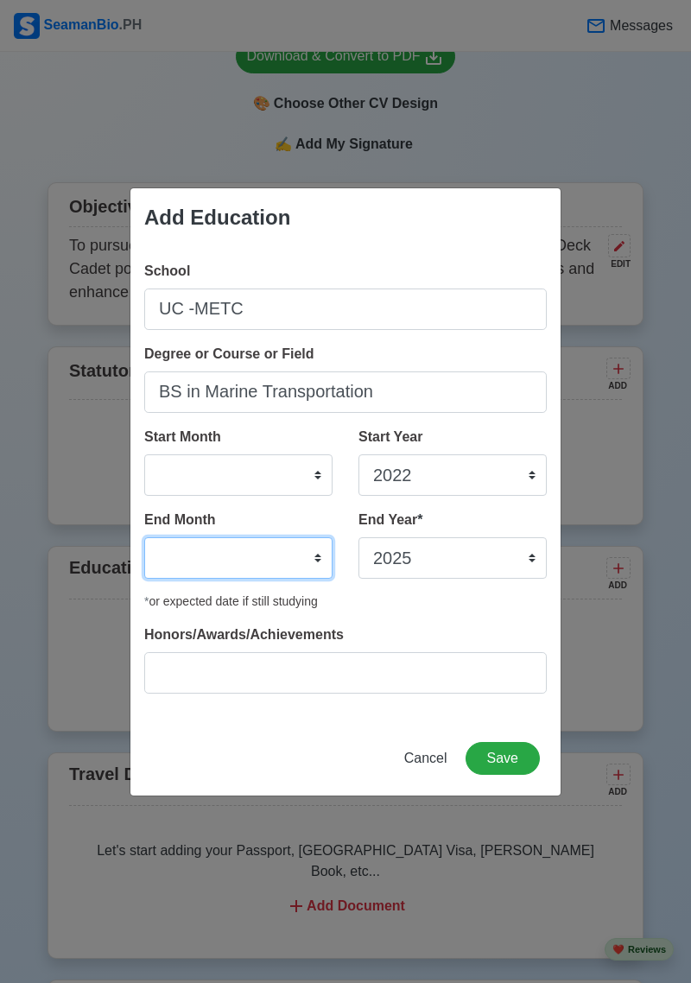
click at [276, 568] on select "January February March April May June July August September October November De…" at bounding box center [238, 557] width 188 height 41
select select "June"
click at [144, 537] on select "January February March April May June July August September October November De…" at bounding box center [238, 557] width 188 height 41
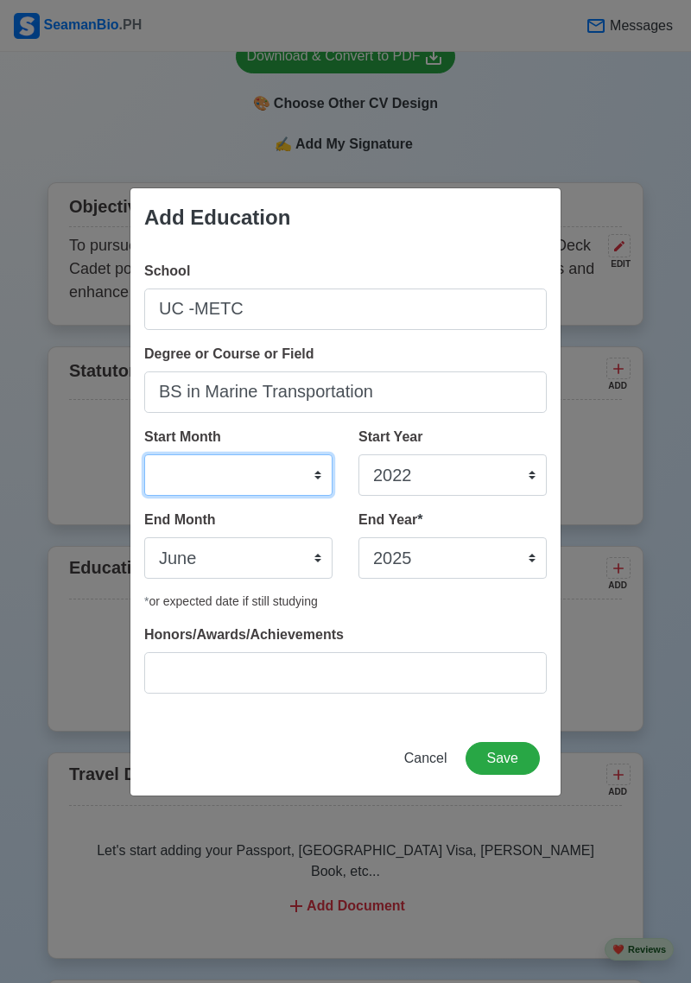
click at [269, 472] on select "January February March April May June July August September October November De…" at bounding box center [238, 474] width 188 height 41
select select "August"
click at [144, 454] on select "January February March April May June July August September October November De…" at bounding box center [238, 474] width 188 height 41
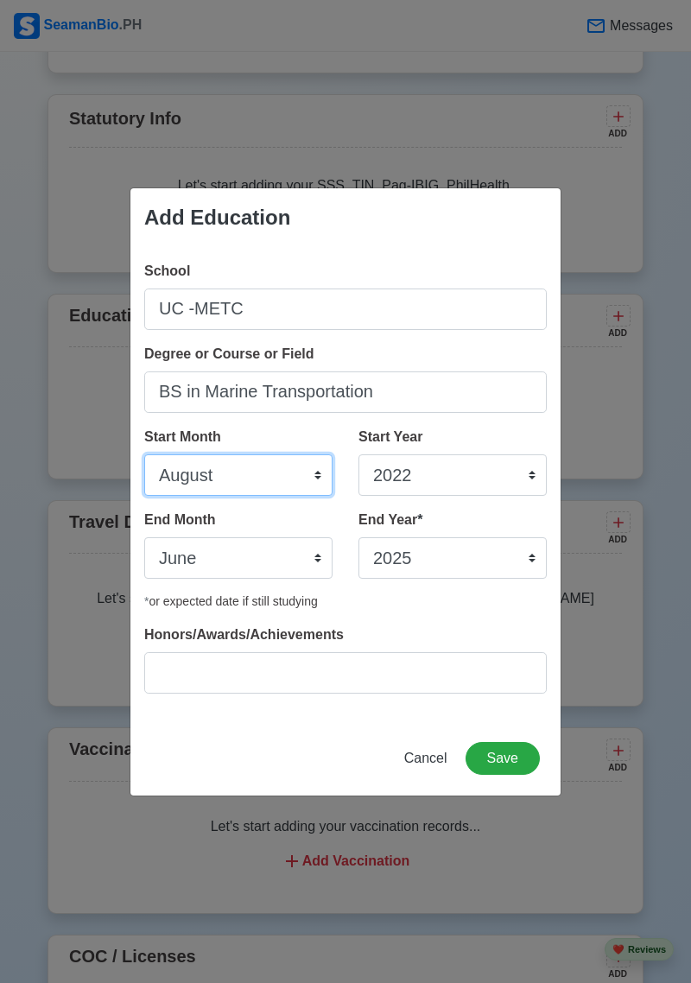
scroll to position [0, 0]
click at [510, 764] on button "Save" at bounding box center [503, 758] width 74 height 33
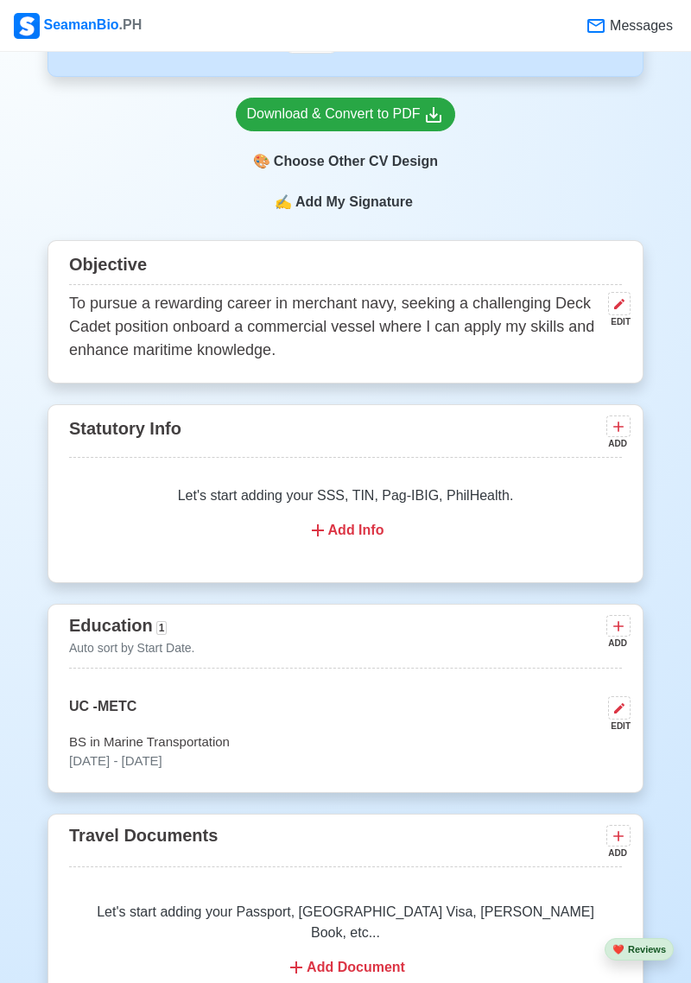
scroll to position [774, 0]
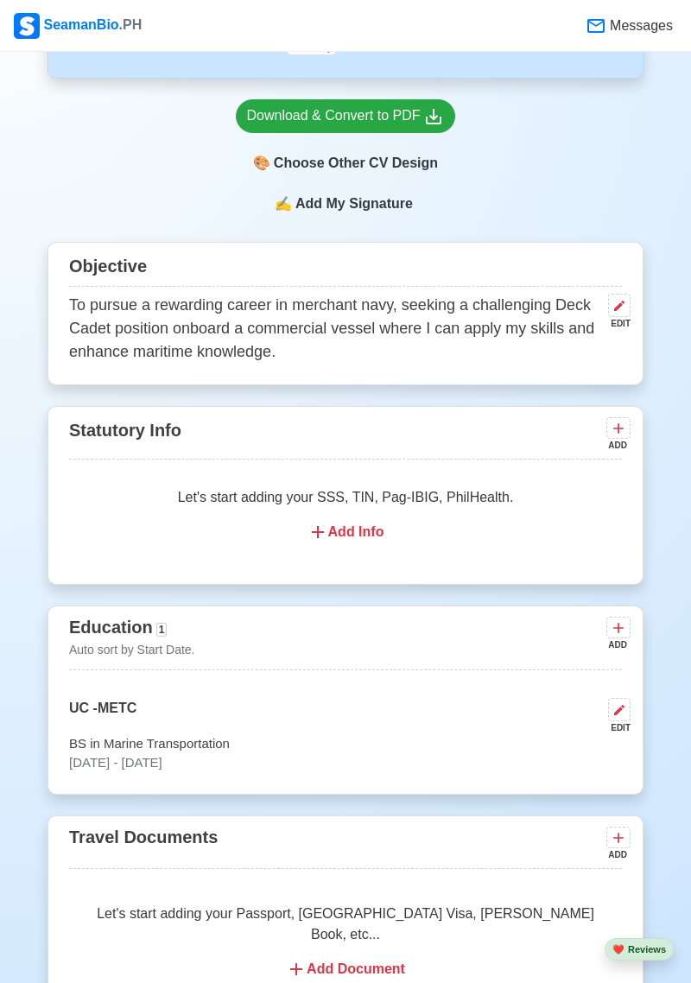
click at [341, 534] on div "Add Info" at bounding box center [345, 532] width 511 height 21
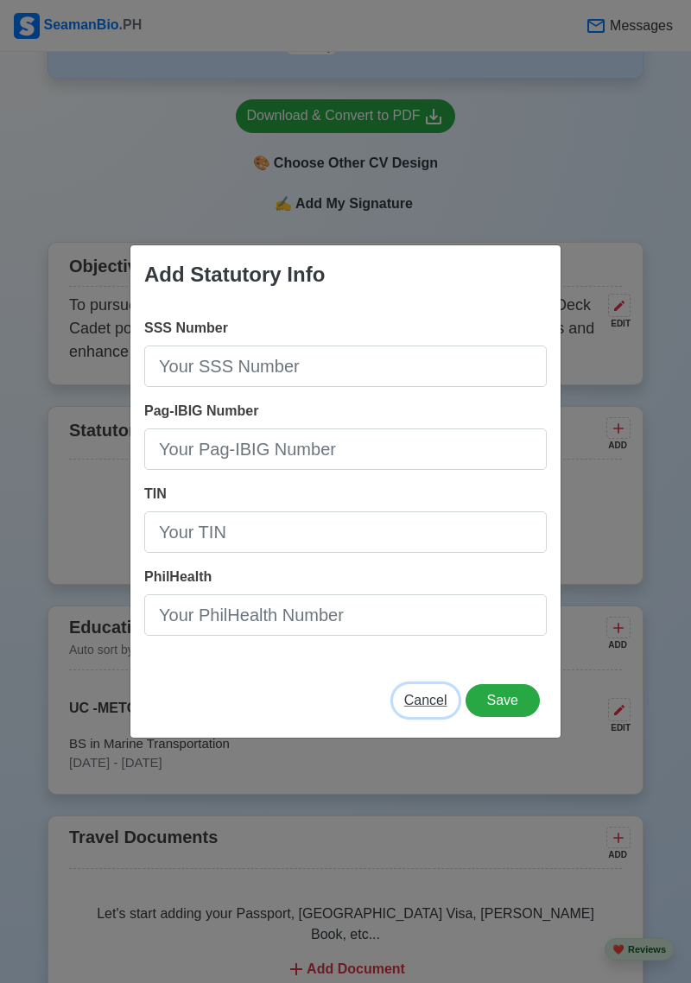
click at [434, 702] on span "Cancel" at bounding box center [425, 700] width 43 height 15
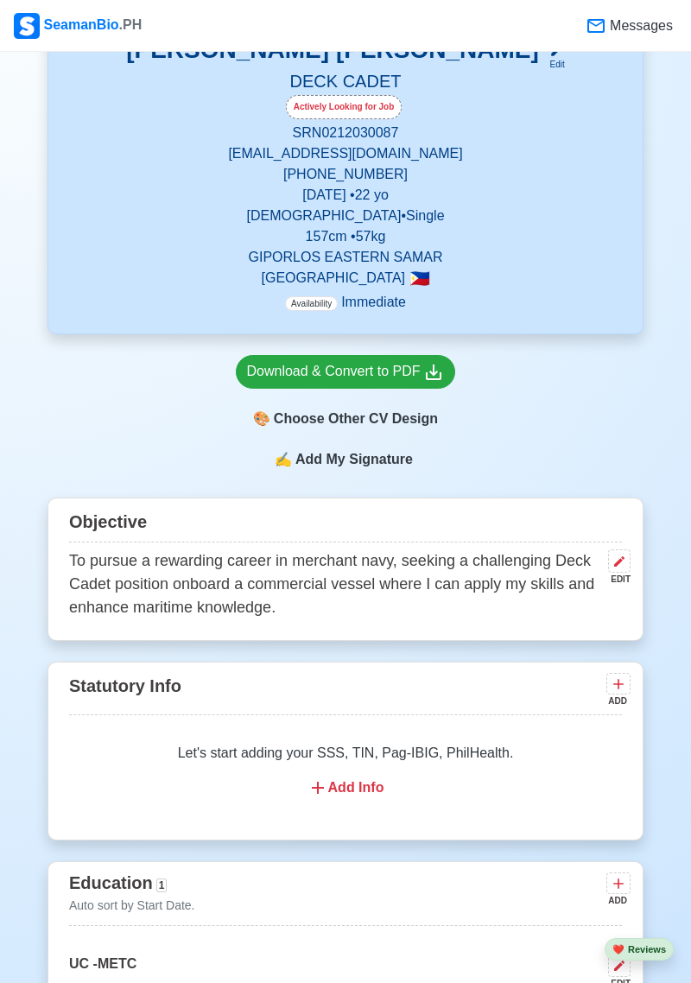
scroll to position [517, 0]
click at [387, 466] on span "Add My Signature" at bounding box center [354, 460] width 124 height 21
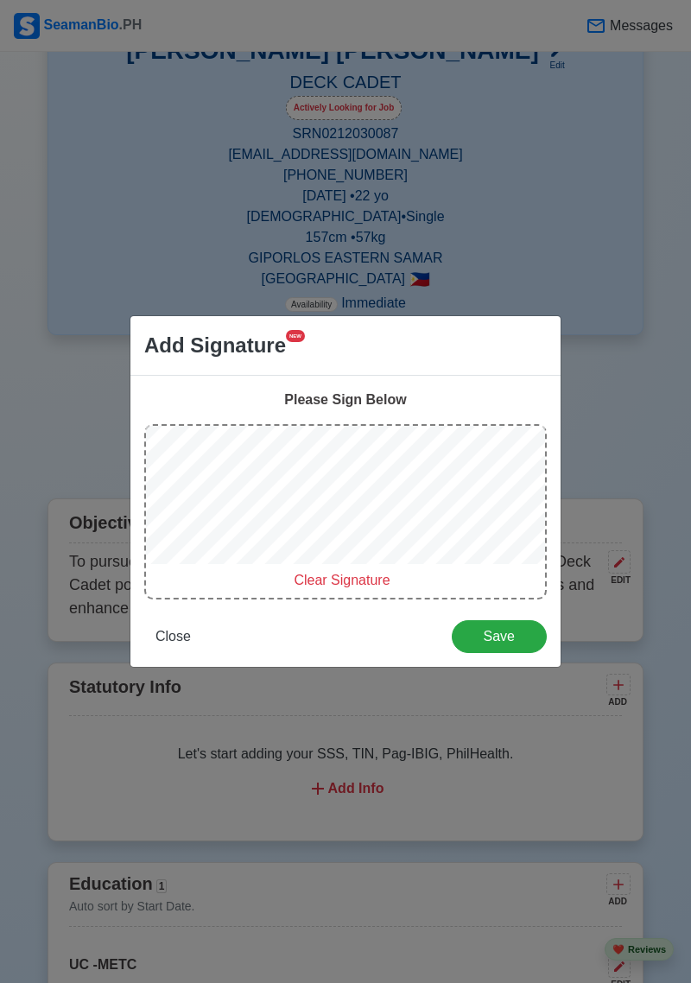
click at [353, 584] on span "Clear Signature" at bounding box center [342, 580] width 96 height 15
click at [353, 580] on span "Clear Signature" at bounding box center [342, 580] width 96 height 15
click at [352, 577] on span "Clear Signature" at bounding box center [342, 580] width 96 height 15
click at [500, 640] on span "Save" at bounding box center [499, 636] width 73 height 15
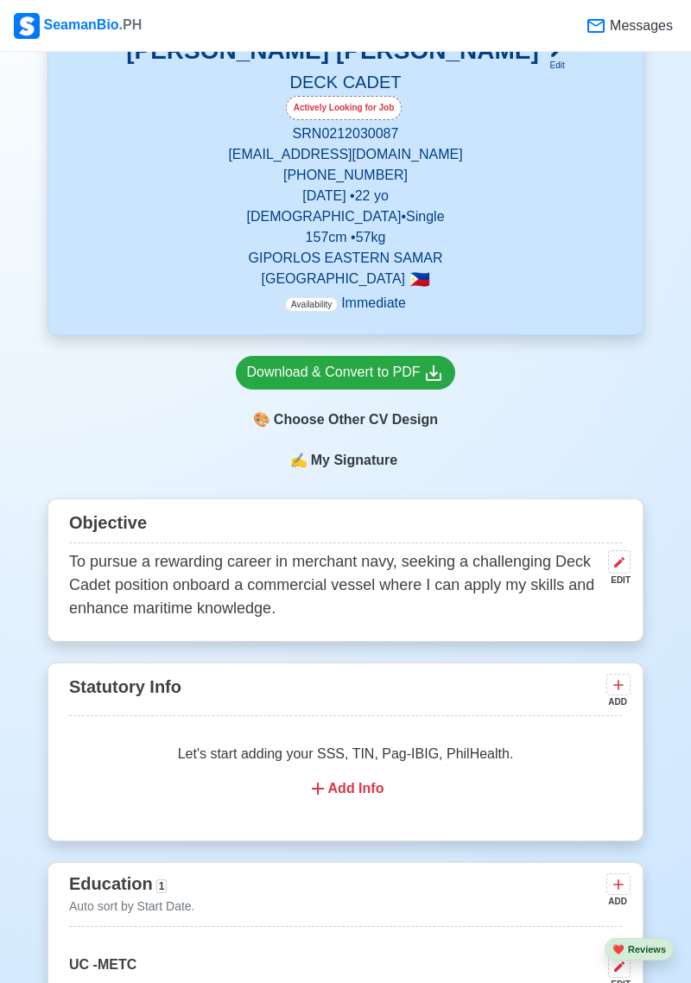
click at [403, 425] on div "🎨 Choose Other CV Design" at bounding box center [346, 419] width 220 height 33
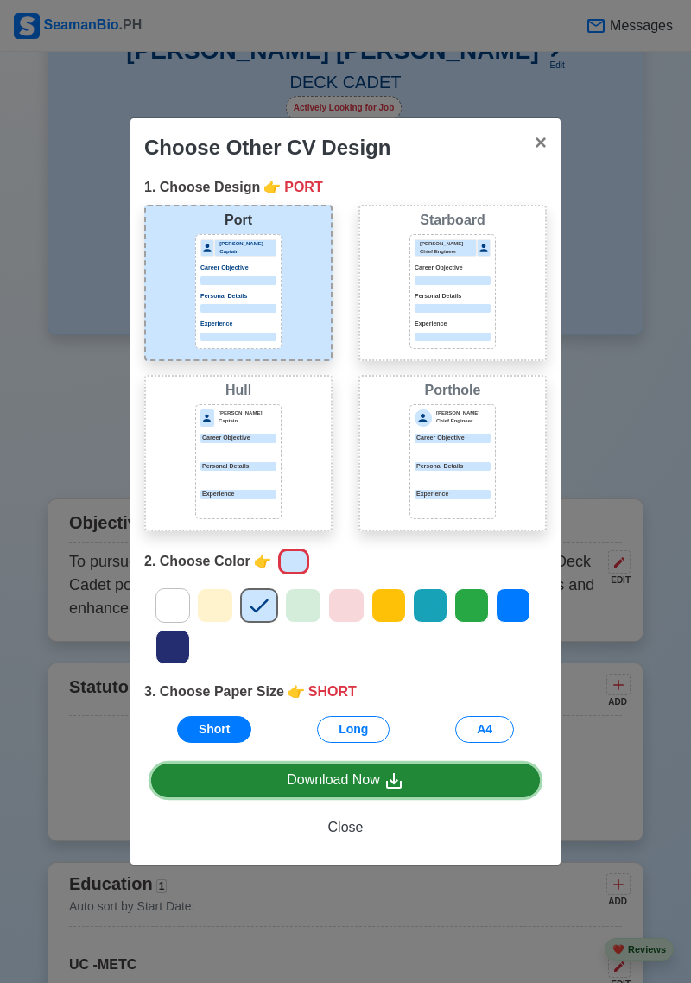
click at [376, 776] on div "Download Now" at bounding box center [345, 781] width 117 height 22
click at [390, 780] on icon at bounding box center [394, 781] width 16 height 16
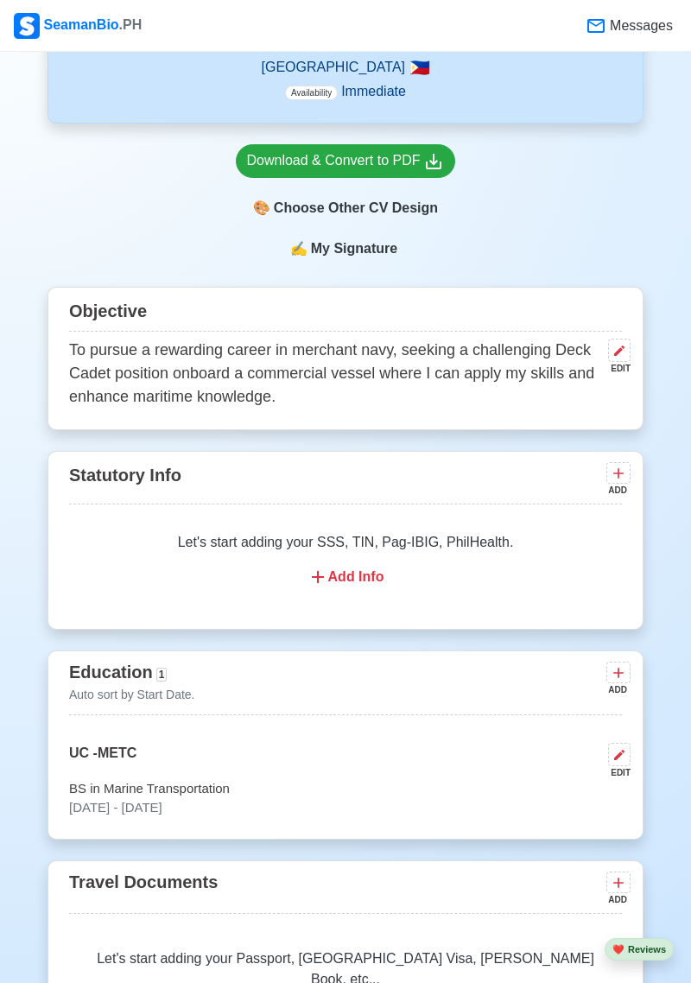
scroll to position [718, 0]
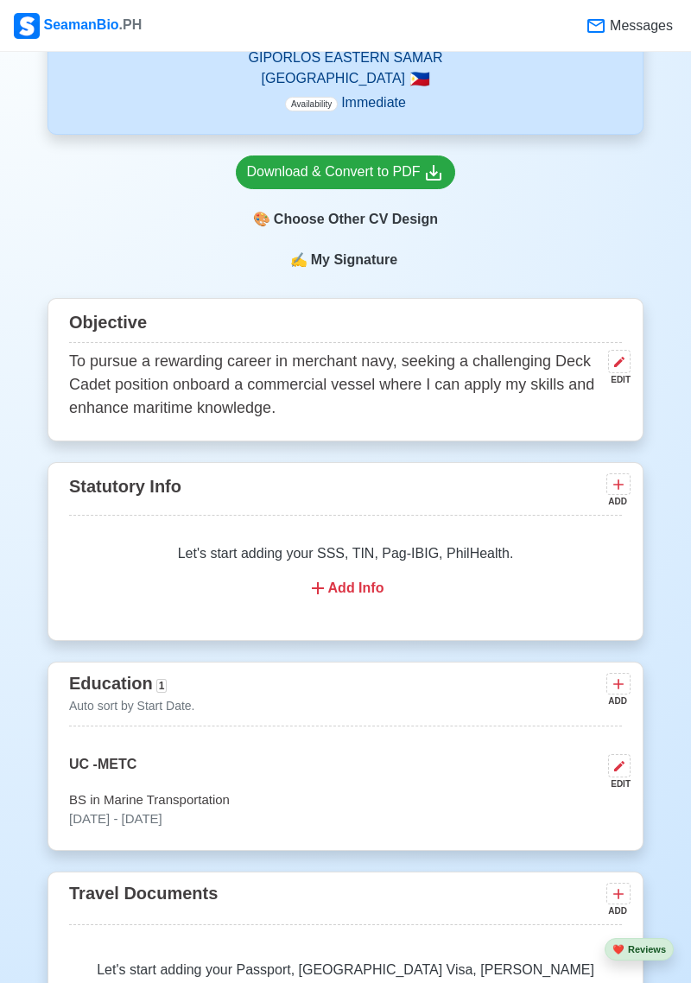
click at [406, 207] on div "🎨 Choose Other CV Design" at bounding box center [346, 219] width 220 height 33
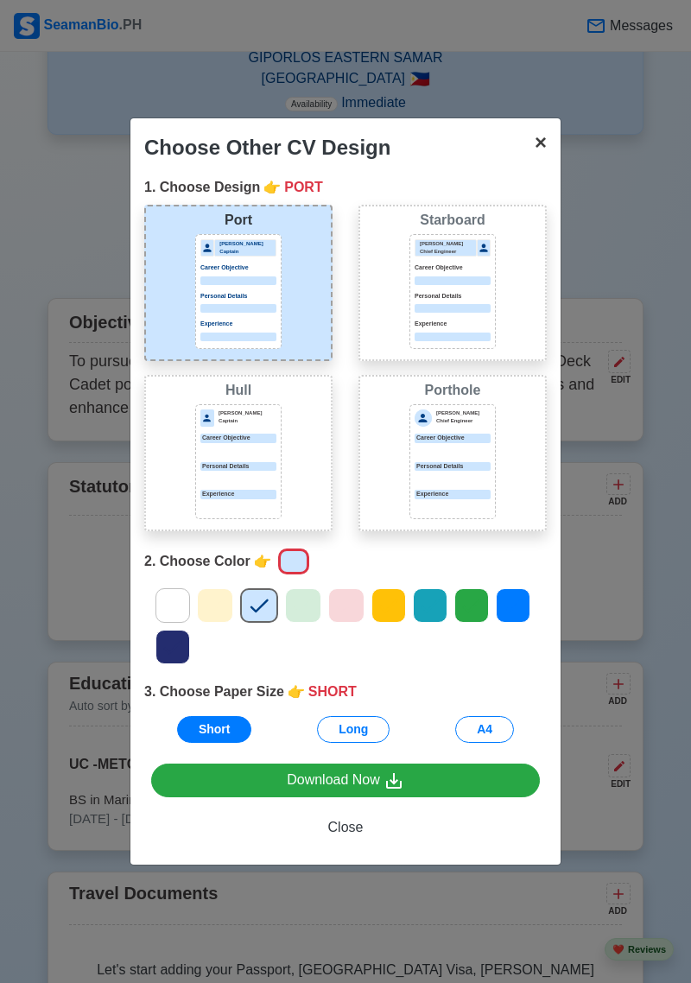
click at [529, 149] on button "× Close" at bounding box center [541, 142] width 40 height 48
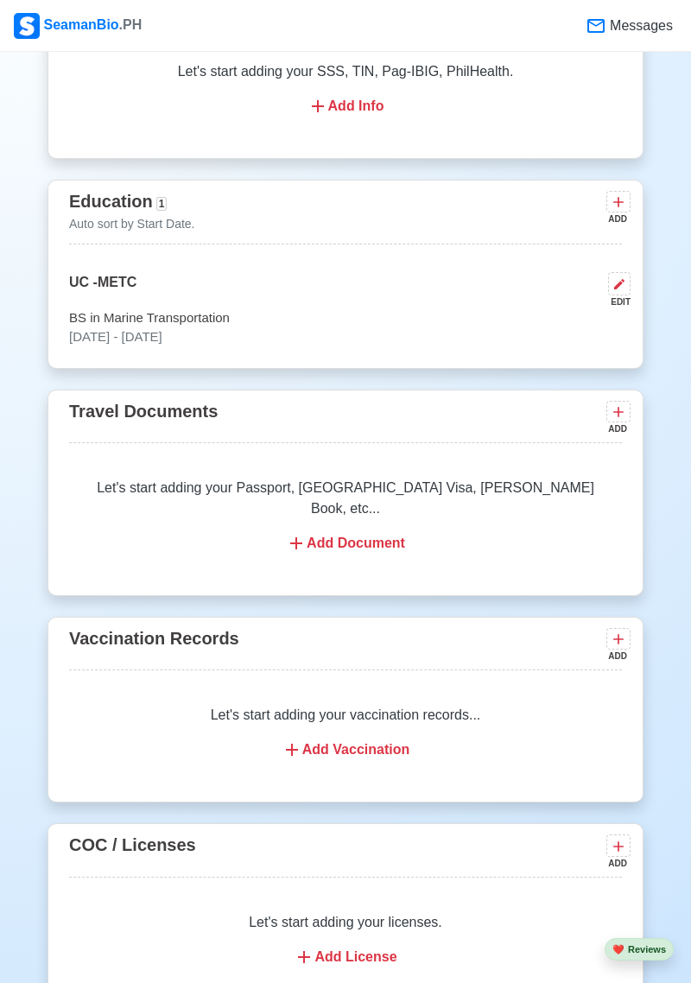
scroll to position [1203, 0]
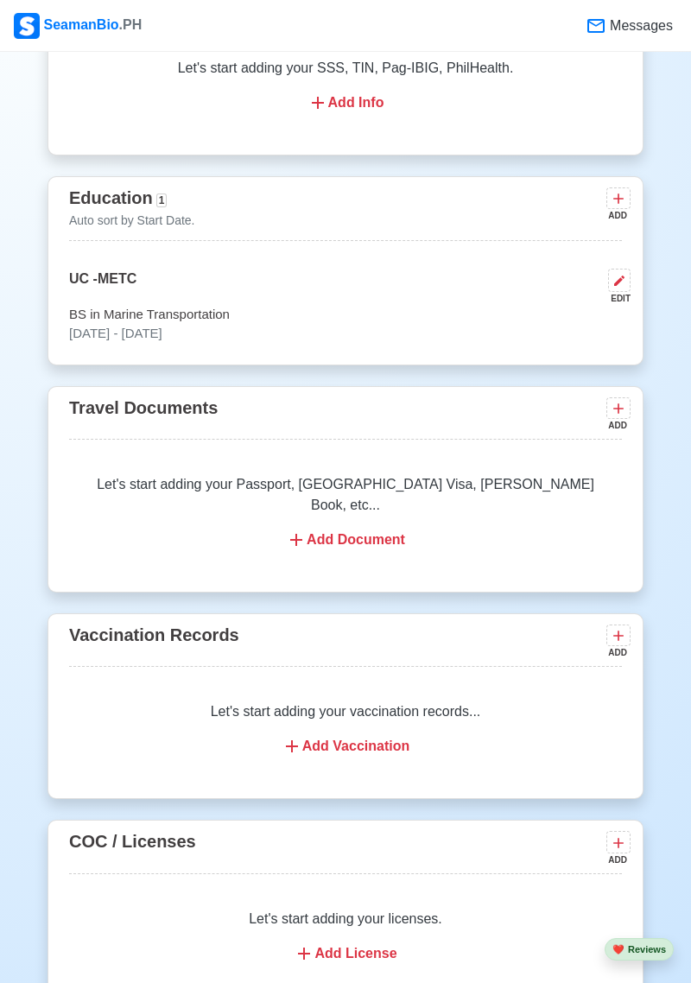
click at [354, 529] on div "Add Document" at bounding box center [345, 539] width 511 height 21
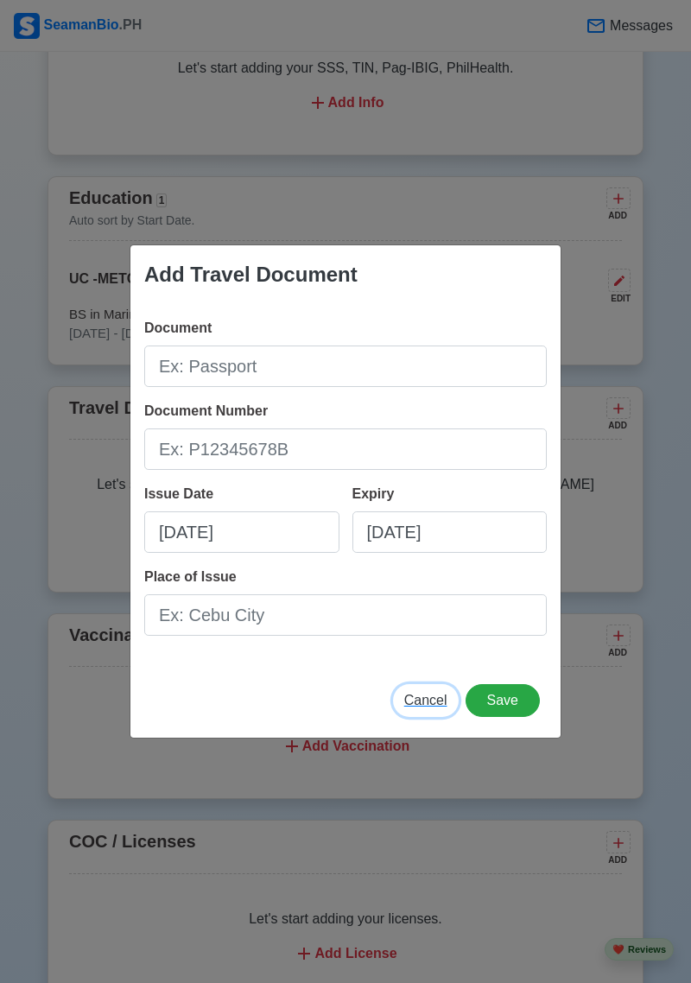
click at [434, 707] on span "Cancel" at bounding box center [425, 700] width 43 height 15
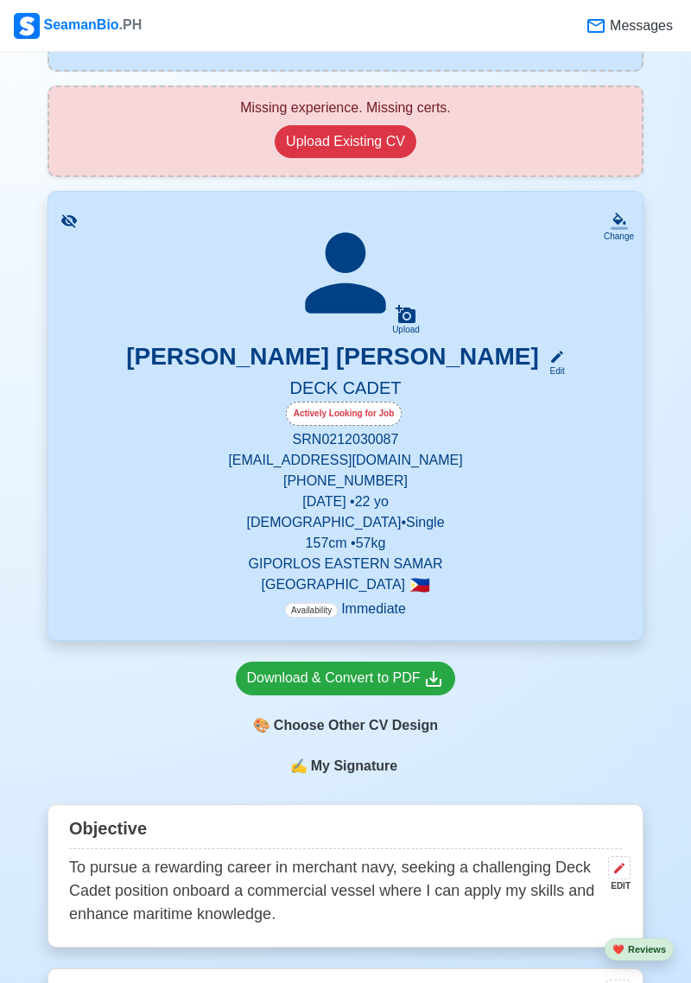
scroll to position [195, 0]
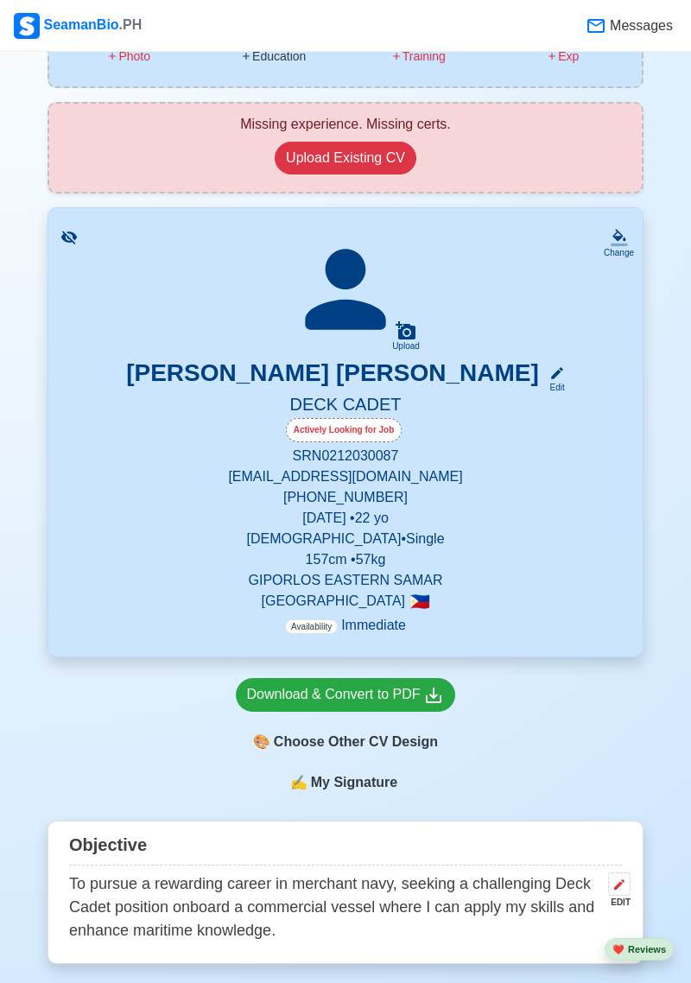
click at [362, 295] on icon at bounding box center [345, 289] width 121 height 121
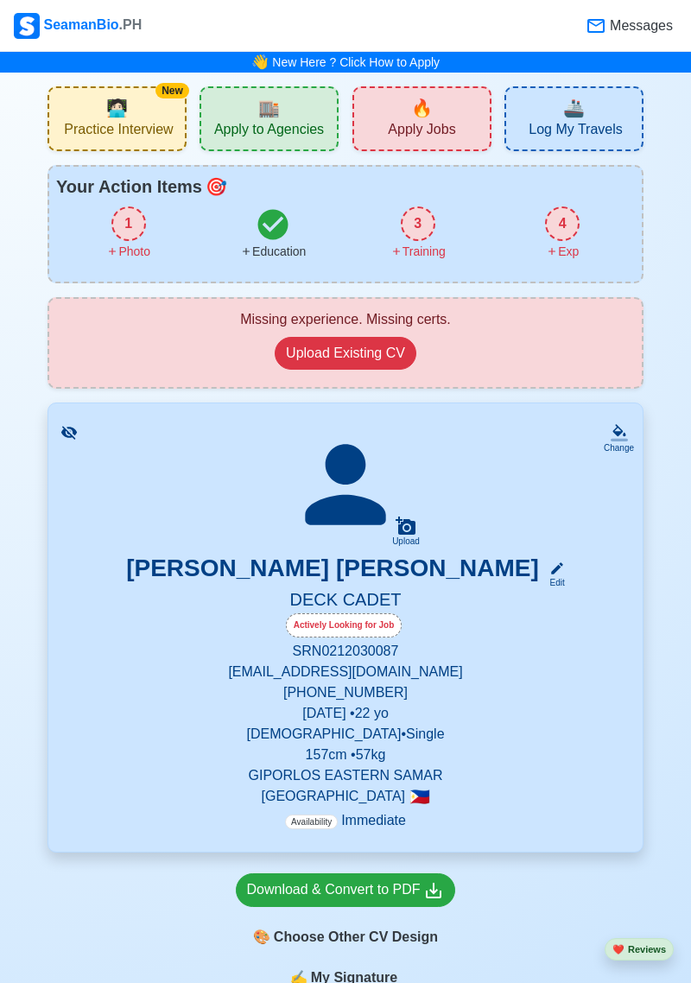
click at [392, 675] on p "[EMAIL_ADDRESS][DOMAIN_NAME]" at bounding box center [345, 672] width 553 height 21
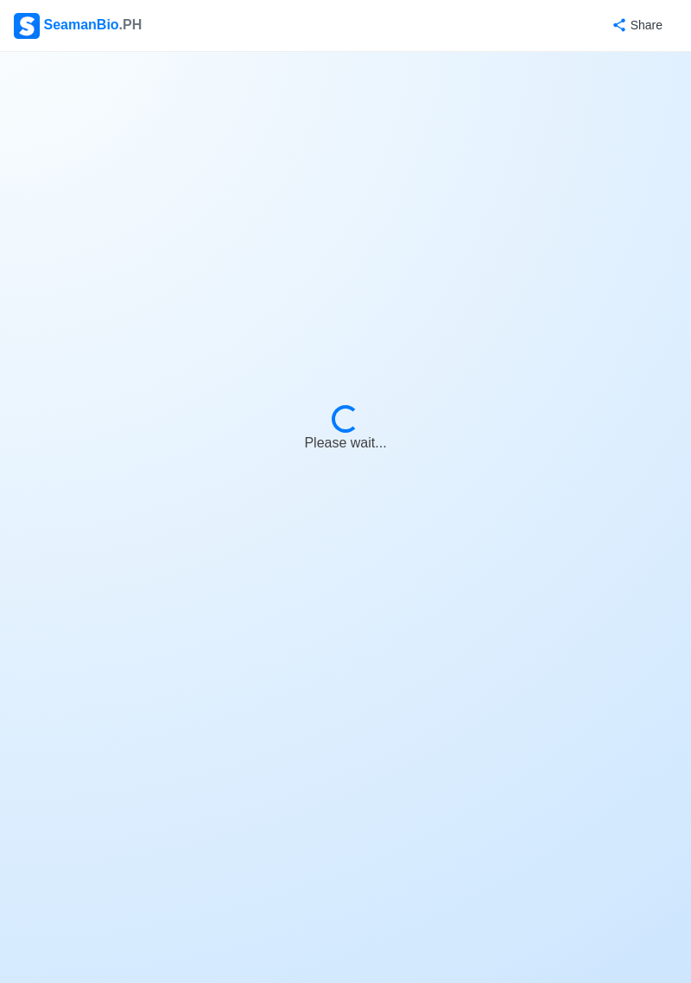
select select "Actively Looking for Job"
select select "Visible for Hiring"
select select "Single"
select select "[DEMOGRAPHIC_DATA]"
select select "PH"
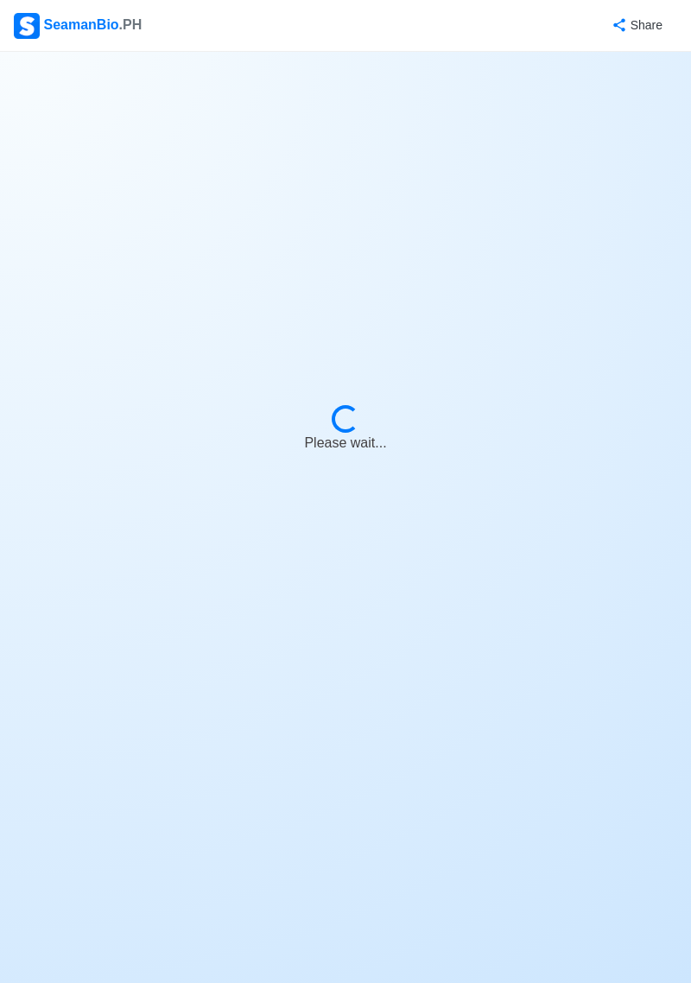
select select "4102416000000"
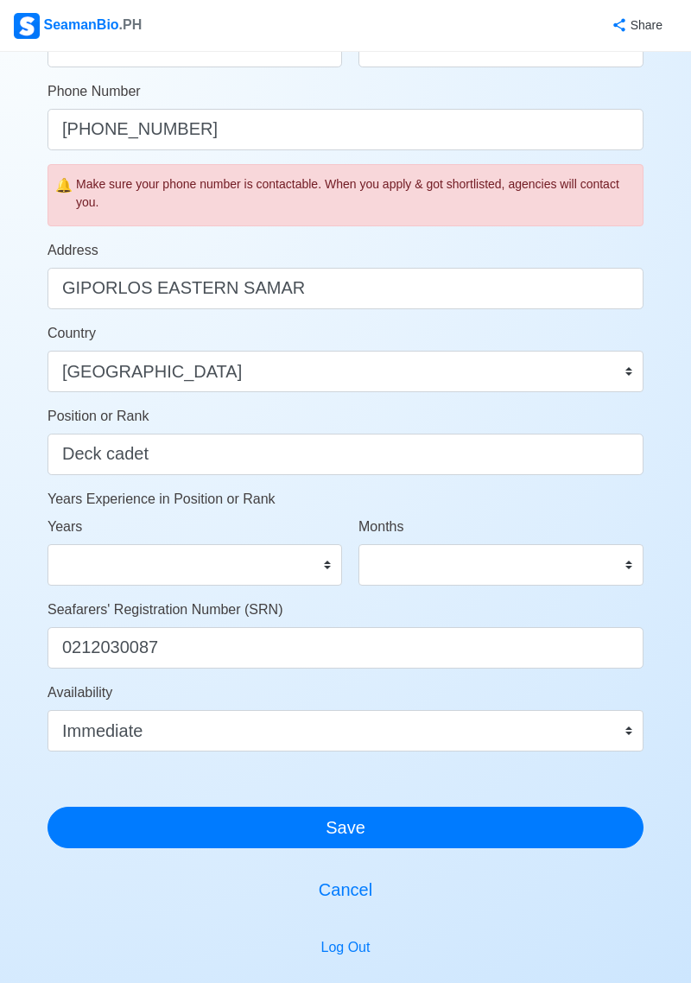
scroll to position [548, 0]
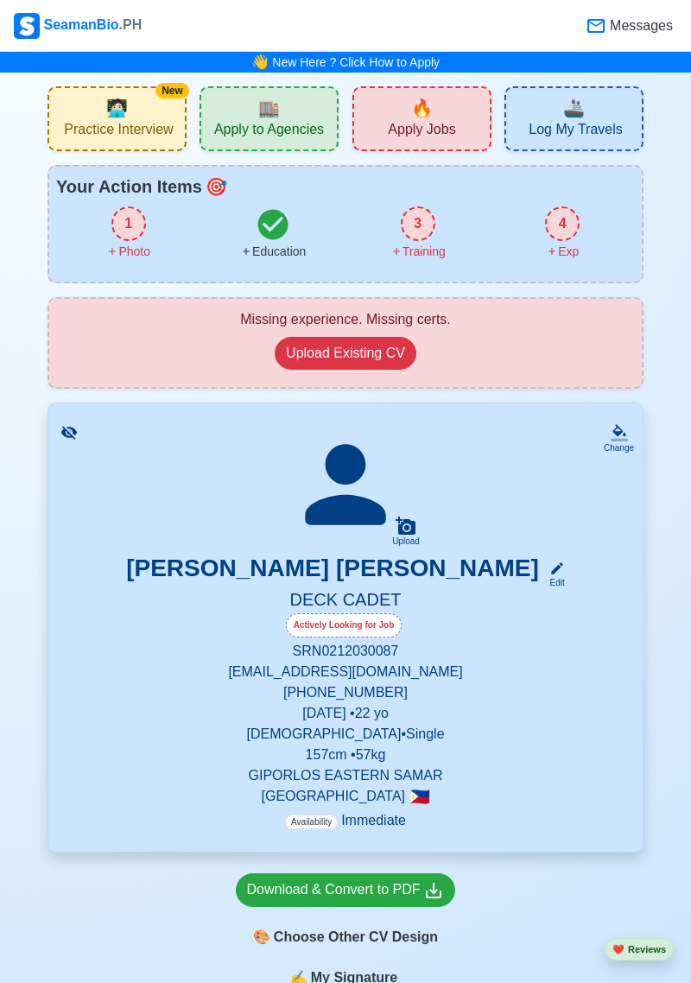
click at [549, 572] on icon at bounding box center [557, 569] width 16 height 16
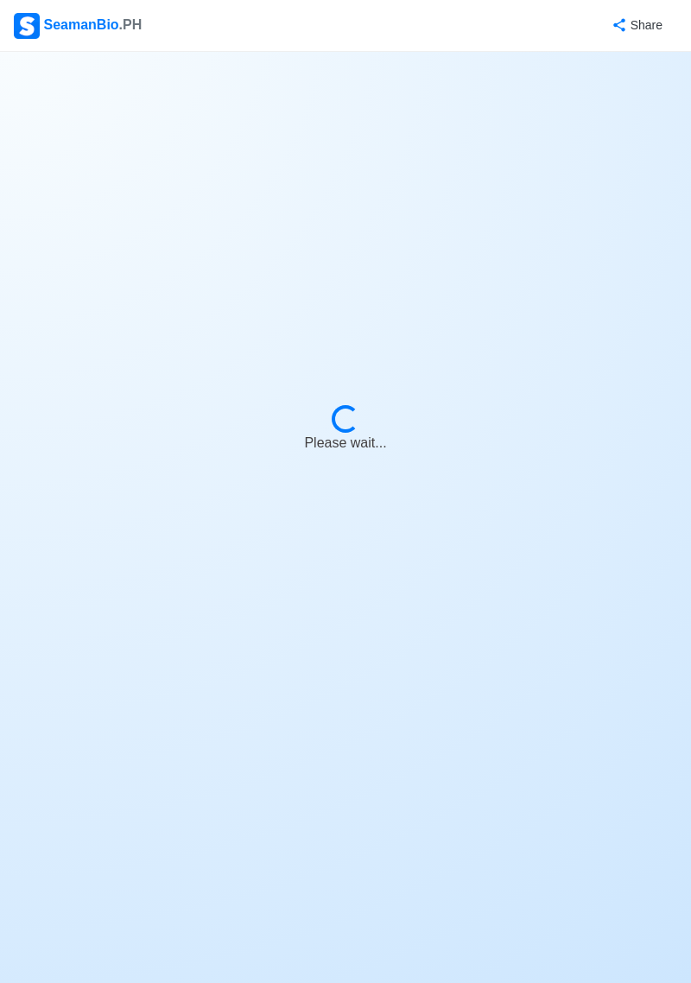
select select "Actively Looking for Job"
select select "Visible for Hiring"
select select "Single"
select select "[DEMOGRAPHIC_DATA]"
select select "PH"
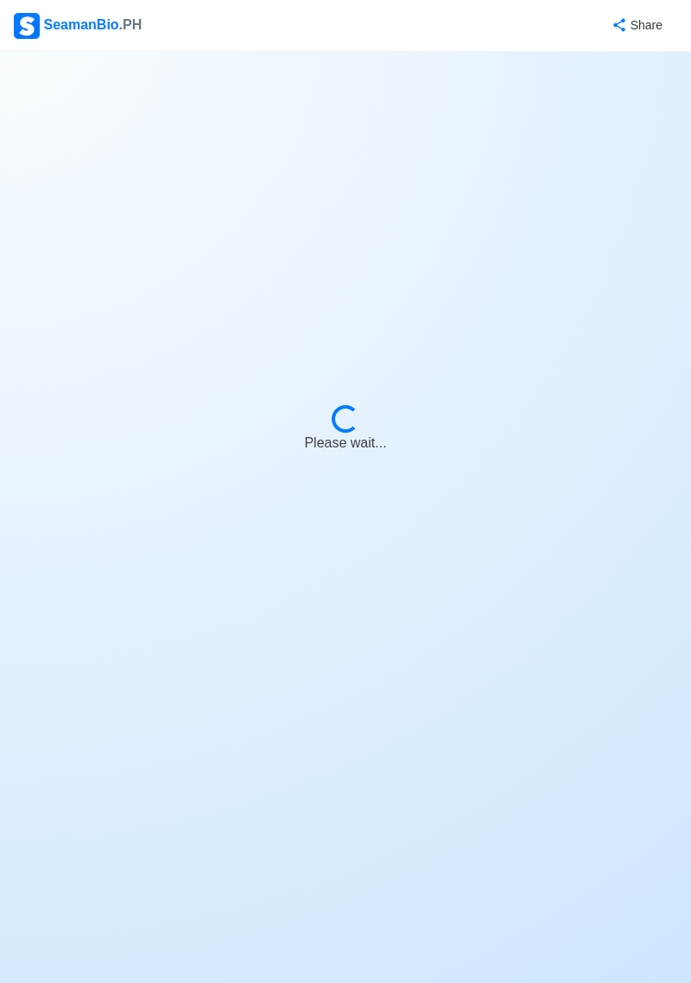
select select "4102416000000"
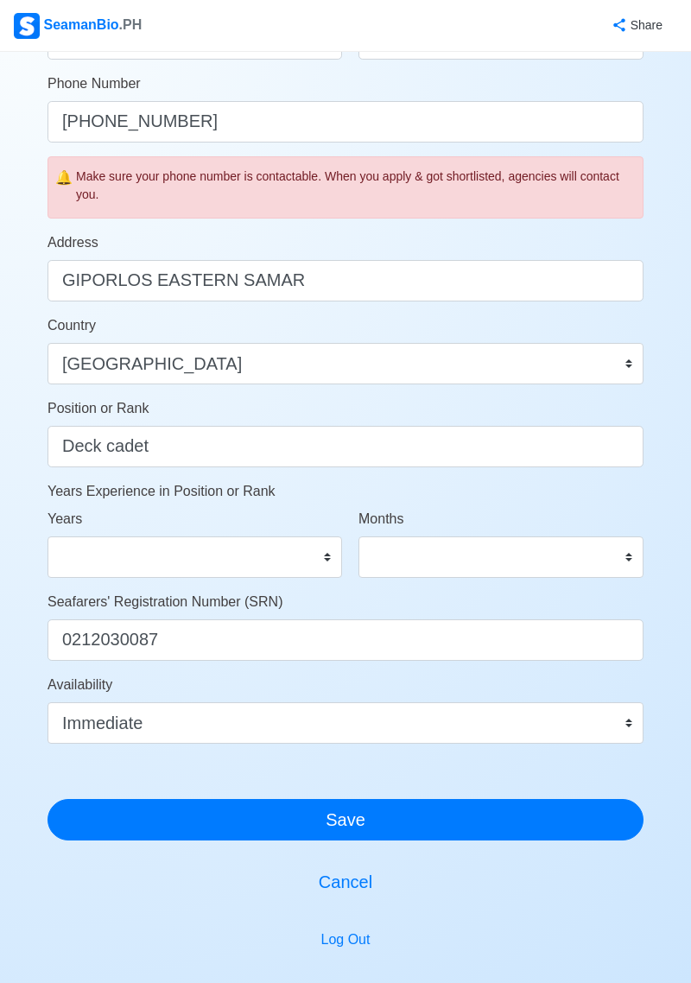
scroll to position [602, 0]
